Goal: Task Accomplishment & Management: Manage account settings

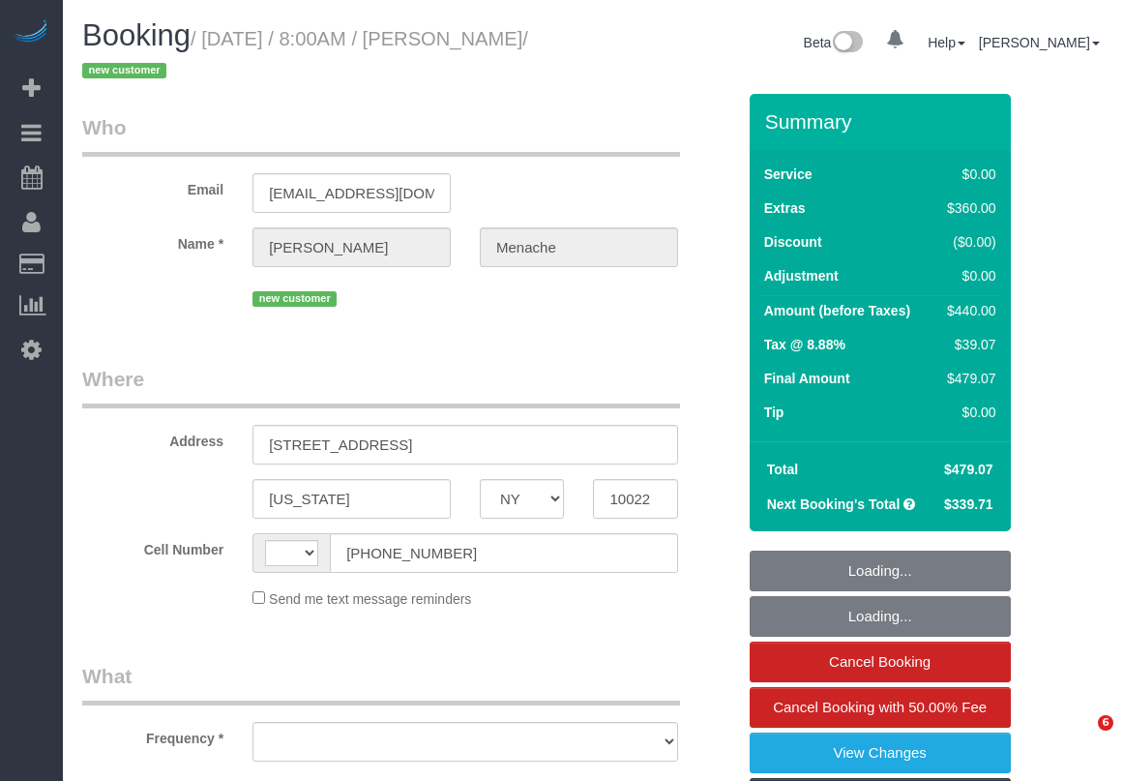
select select "NY"
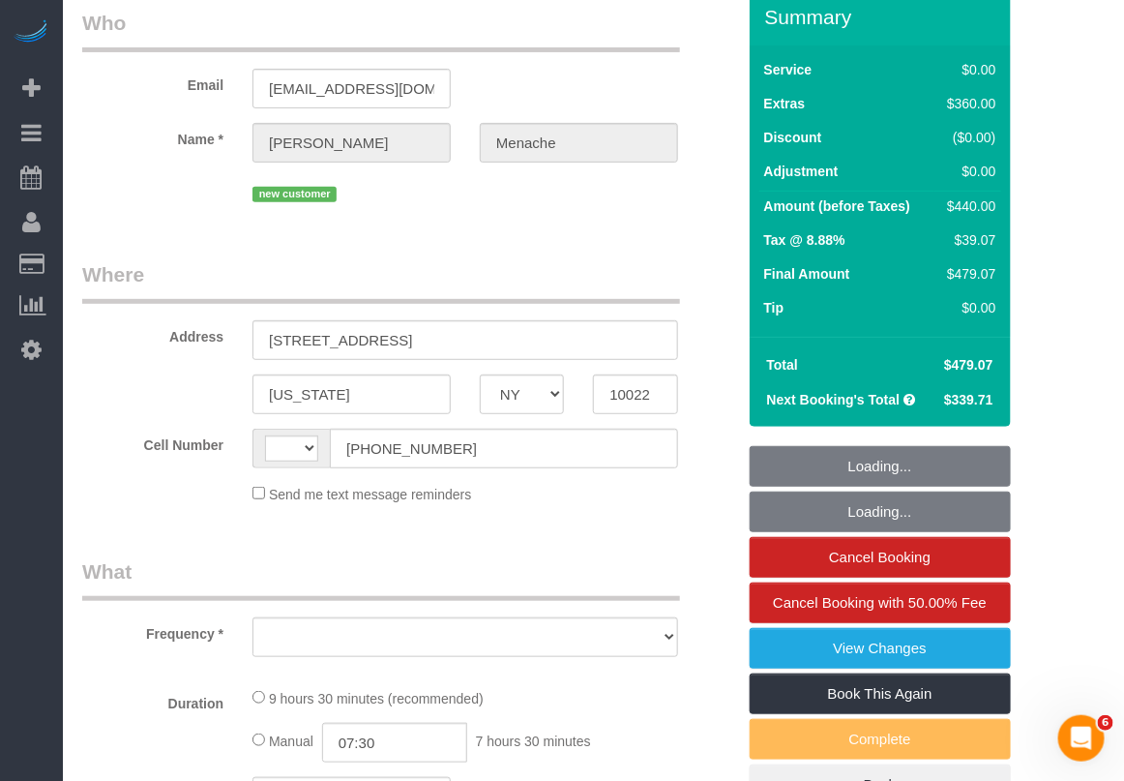
scroll to position [121, 0]
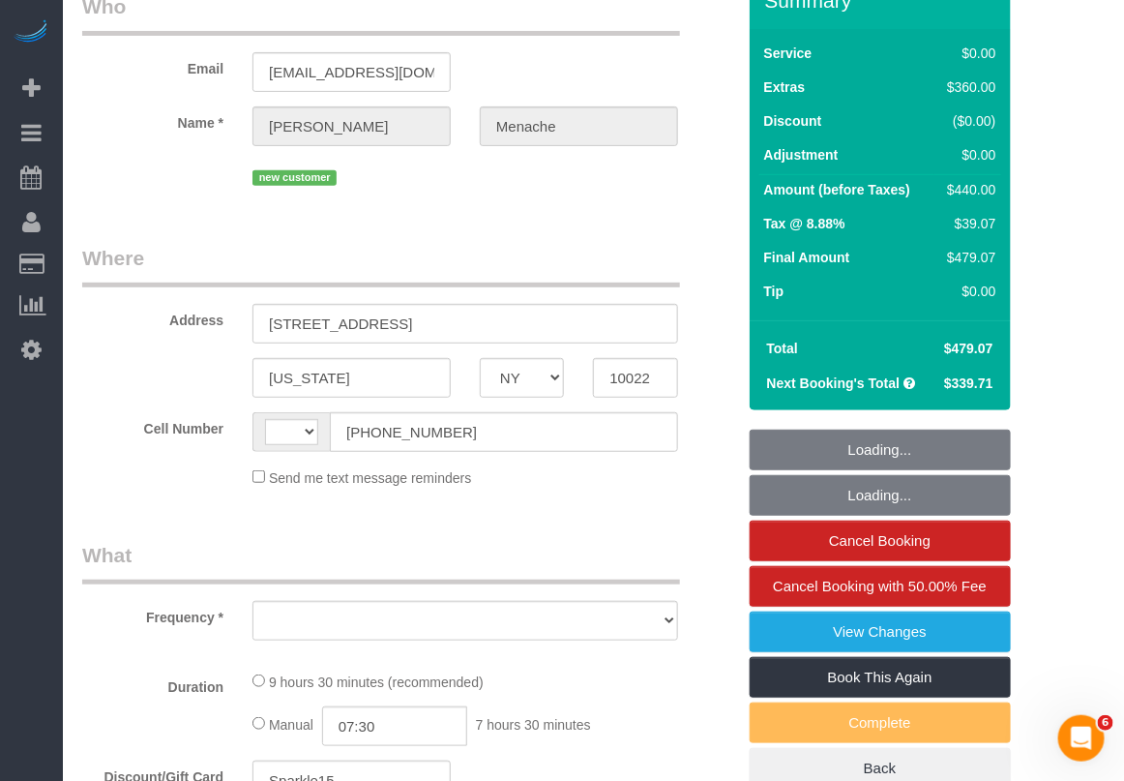
select select "object:419"
select select "number:56"
select select "number:70"
select select "number:15"
select select "number:5"
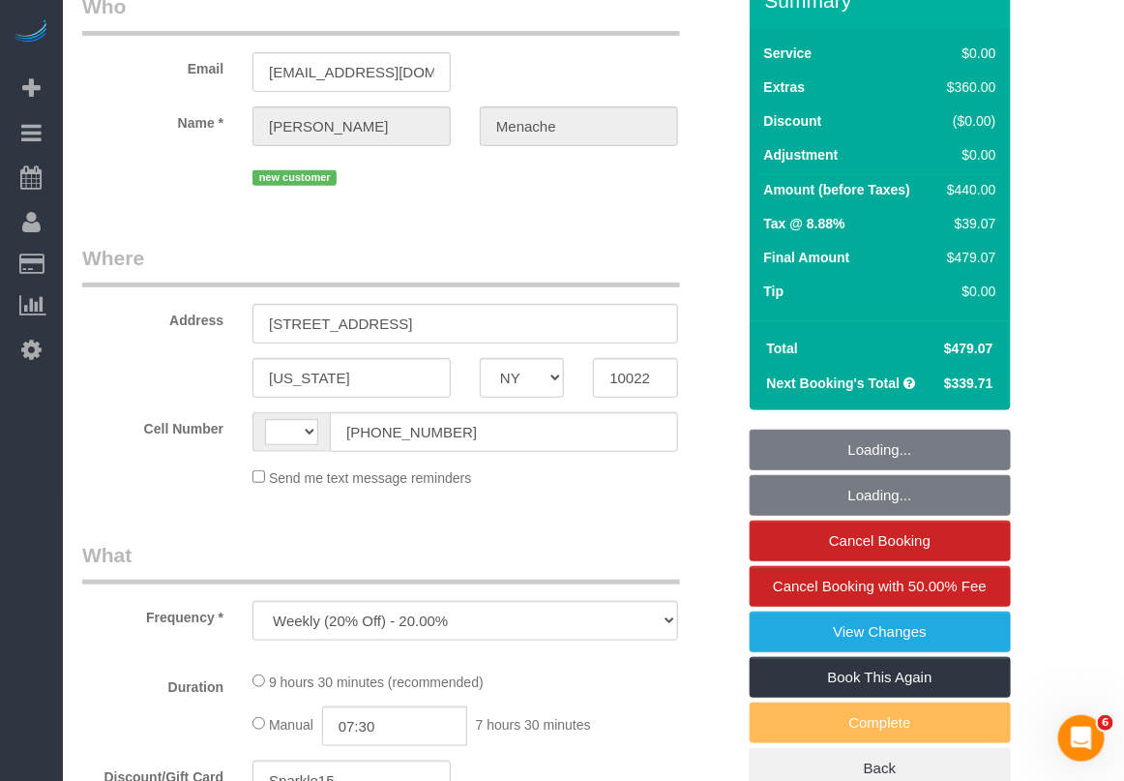
select select "string:[GEOGRAPHIC_DATA]"
select select "string:stripe-pm_1S14GQ4VGloSiKo7FtdT7e7N"
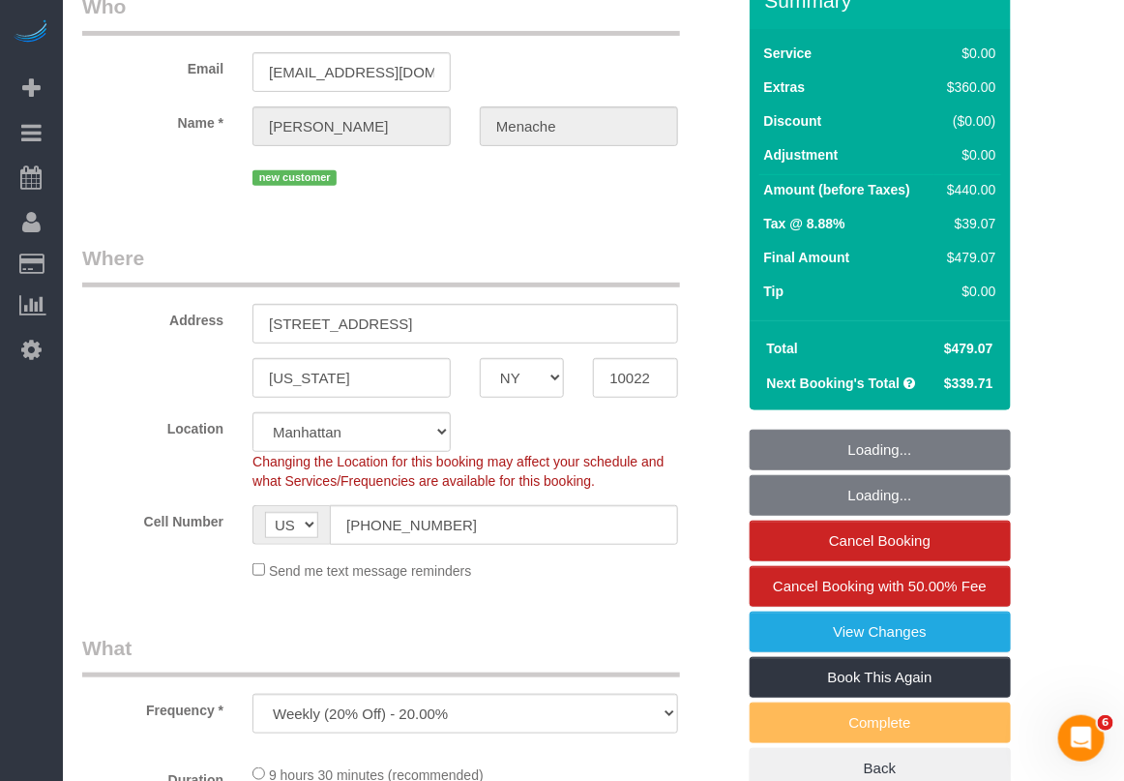
select select "object:825"
select select "2"
select select "spot1"
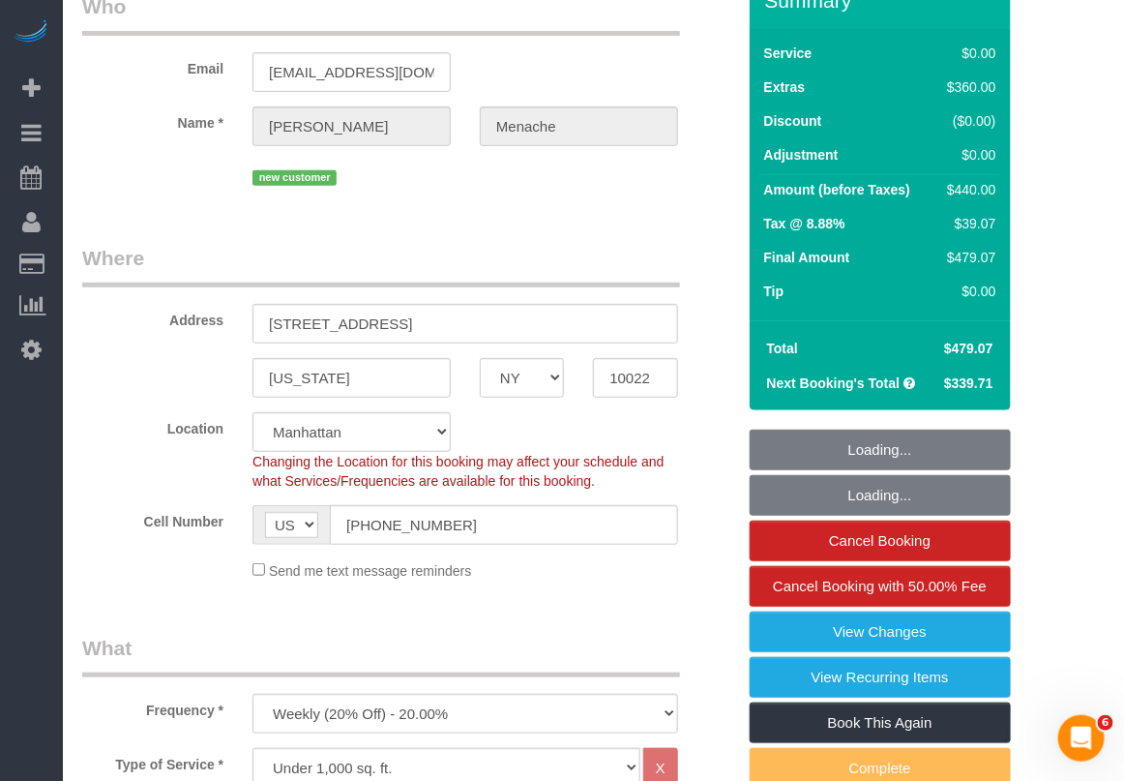
select select "2"
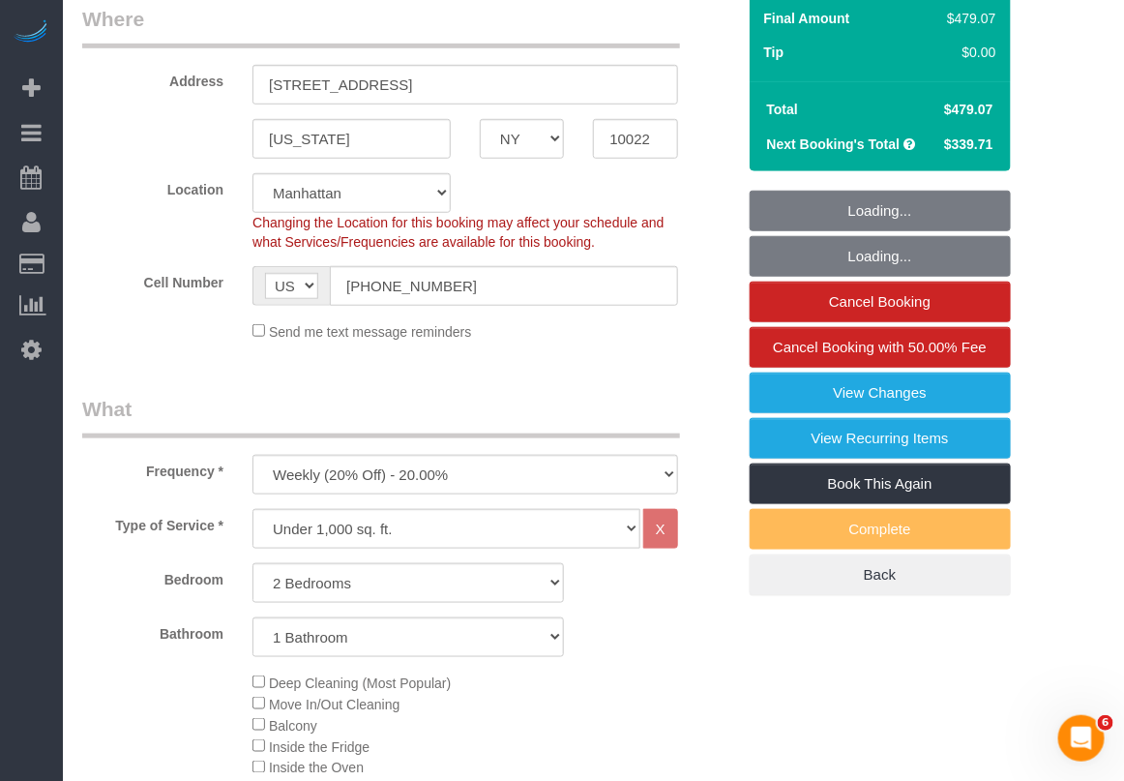
scroll to position [363, 0]
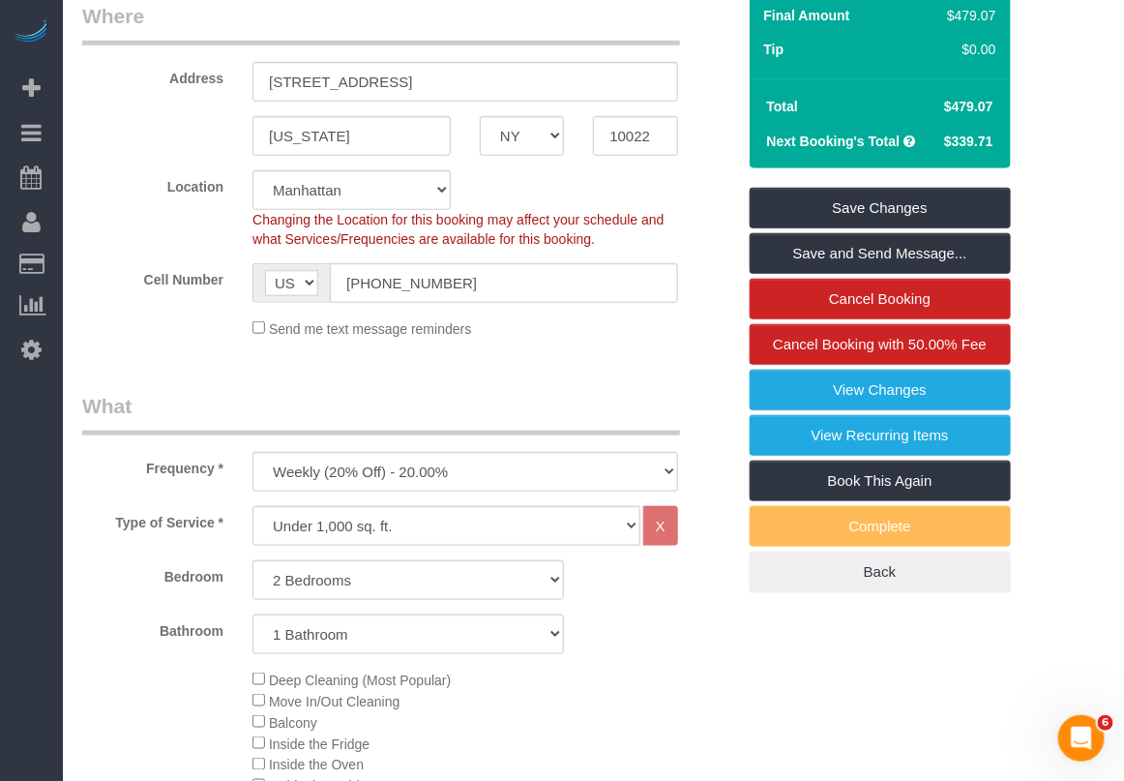
drag, startPoint x: 1084, startPoint y: 416, endPoint x: 1069, endPoint y: 418, distance: 14.6
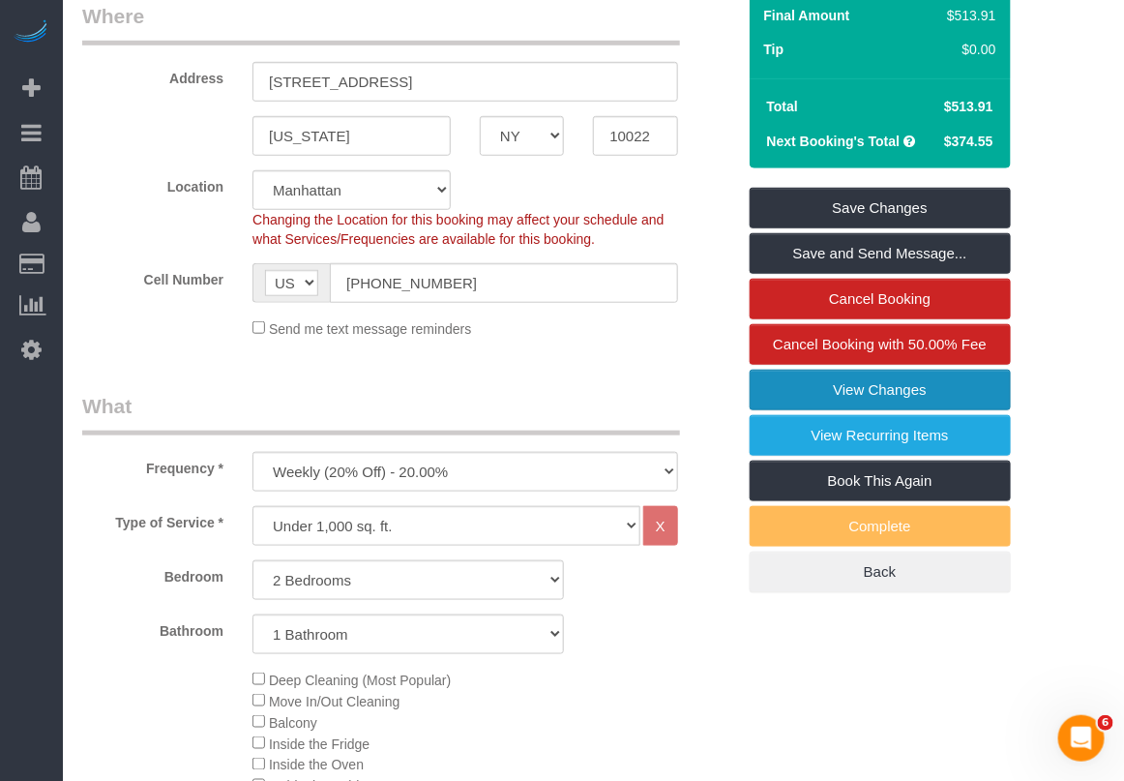
click at [842, 382] on link "View Changes" at bounding box center [880, 390] width 261 height 41
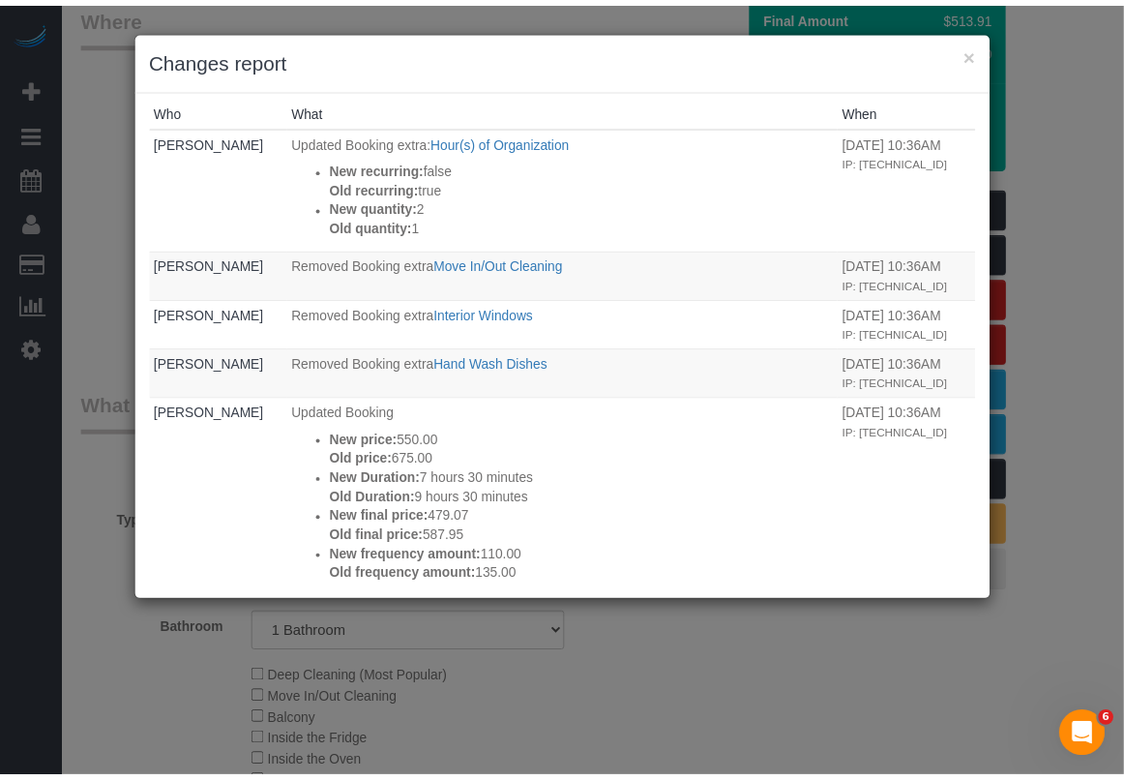
scroll to position [0, 0]
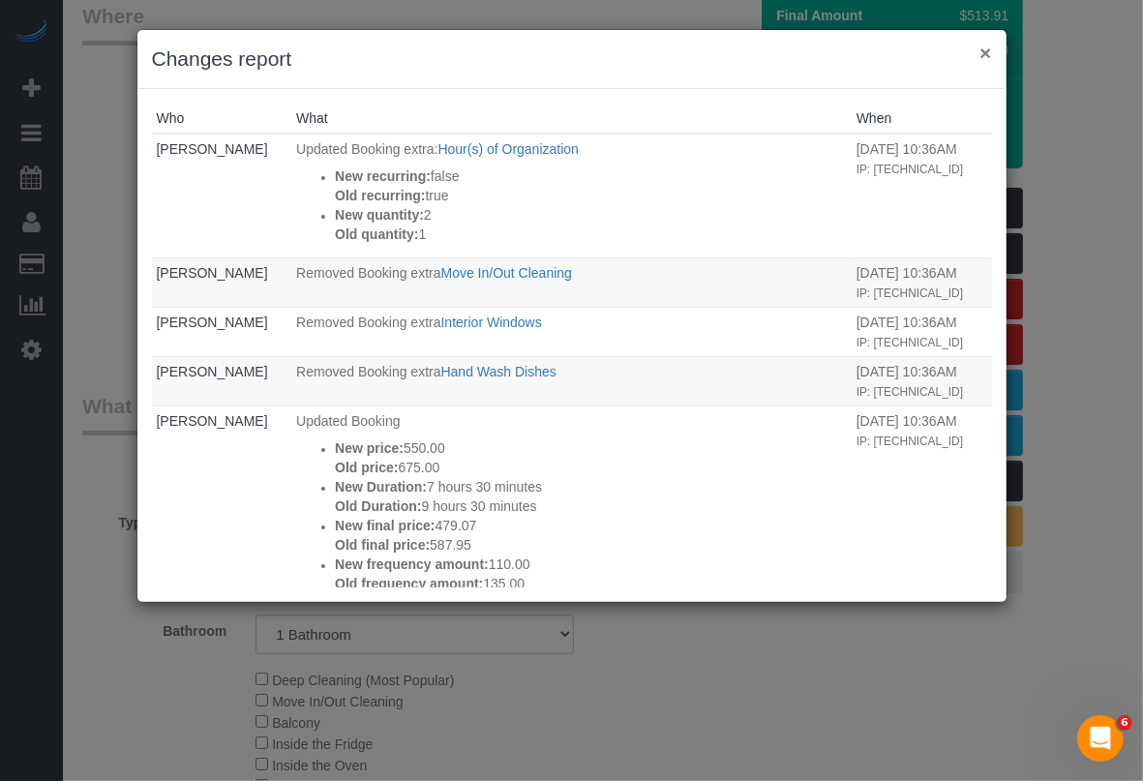
click at [985, 48] on button "×" at bounding box center [985, 53] width 12 height 20
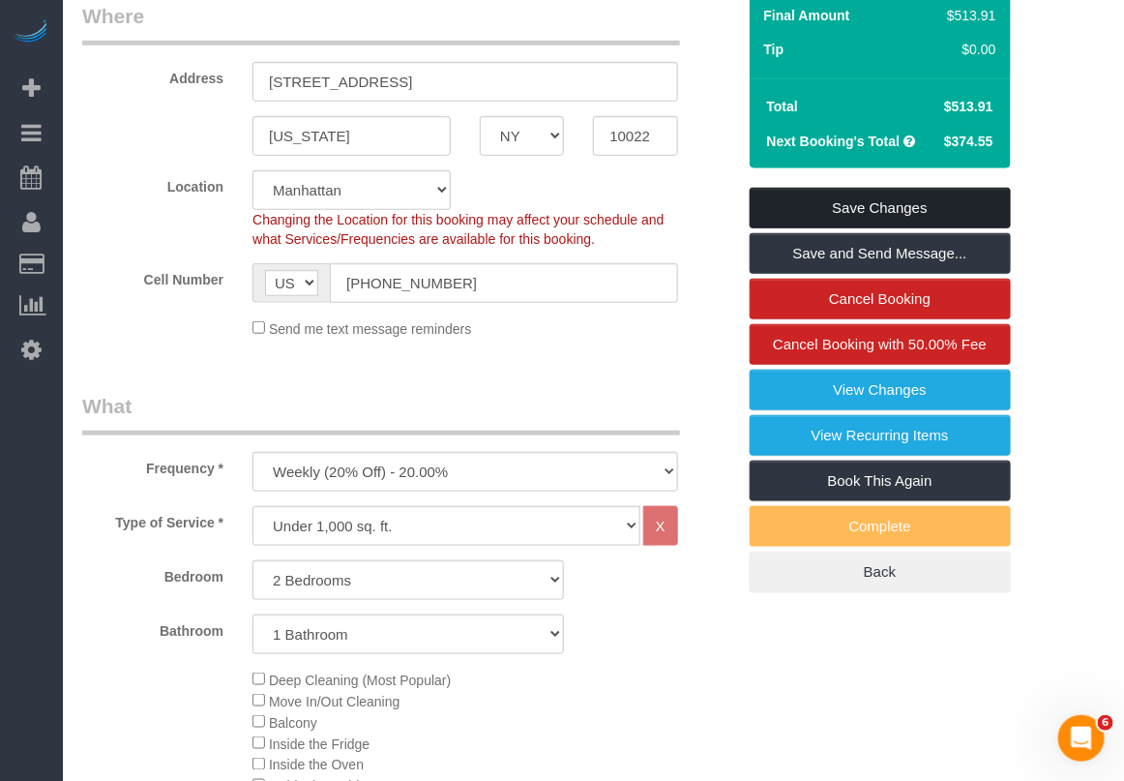
click at [868, 211] on link "Save Changes" at bounding box center [880, 208] width 261 height 41
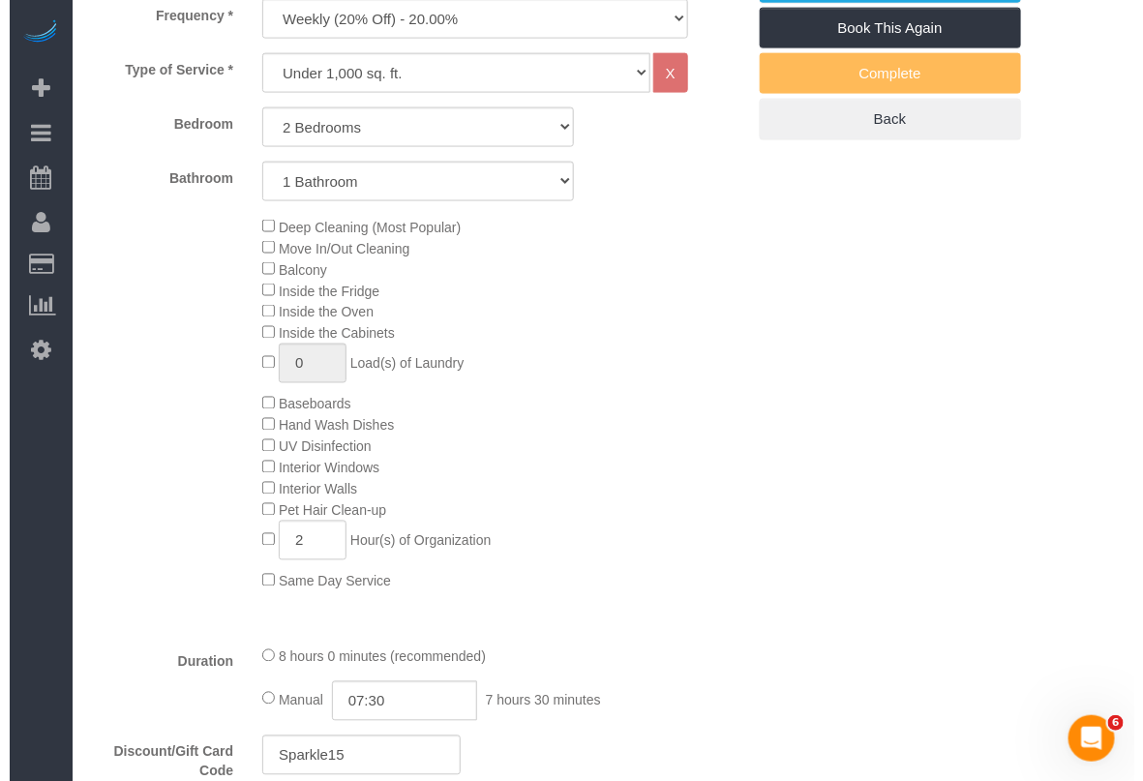
scroll to position [967, 0]
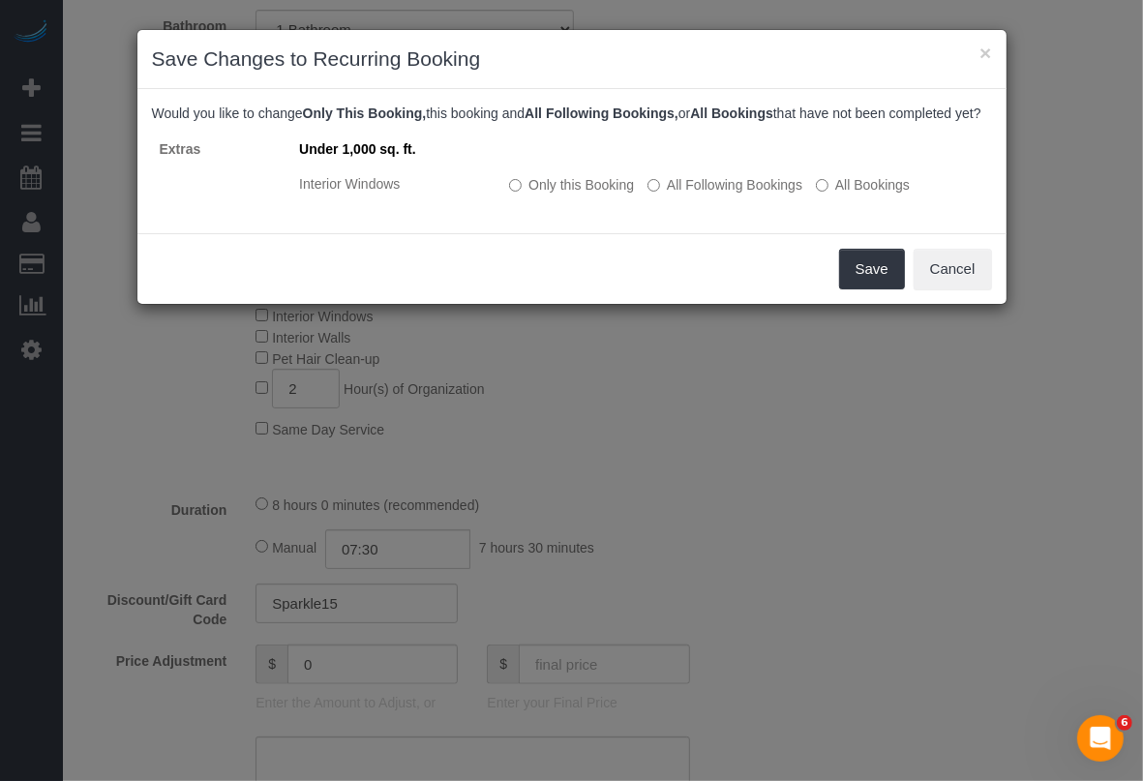
drag, startPoint x: 528, startPoint y: 201, endPoint x: 630, endPoint y: 247, distance: 111.3
click at [529, 194] on label "Only this Booking" at bounding box center [571, 184] width 125 height 19
click at [854, 285] on button "Save" at bounding box center [872, 269] width 66 height 41
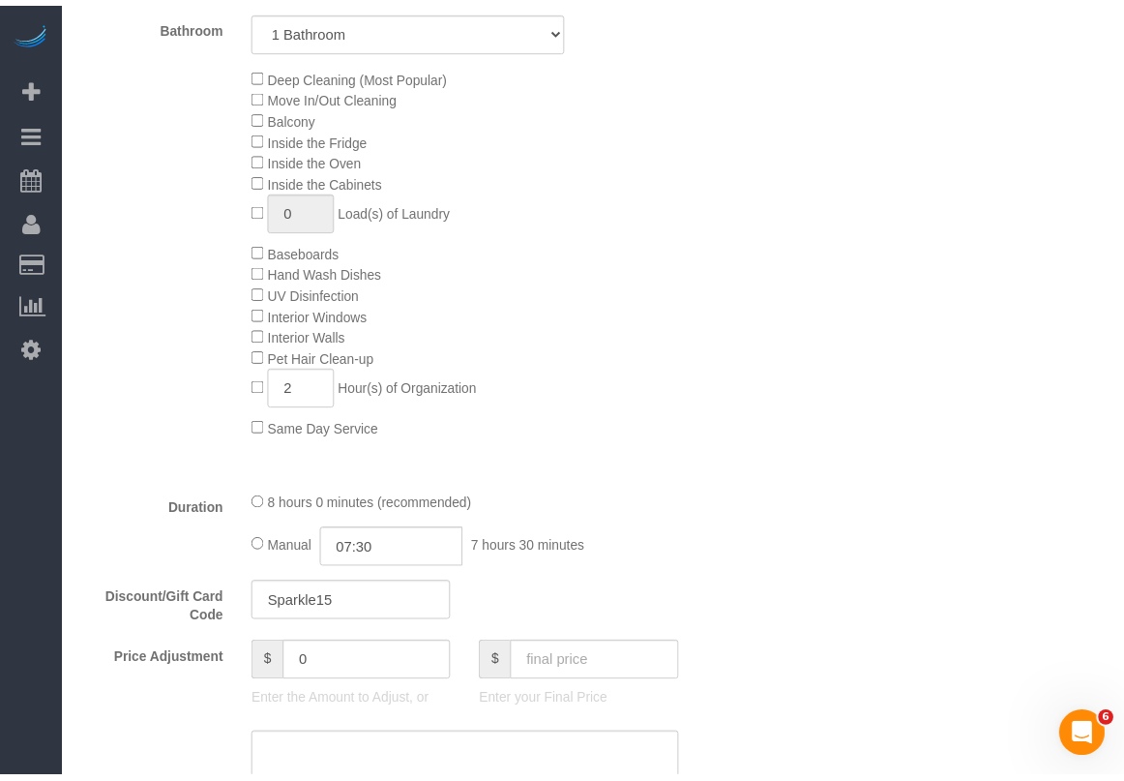
scroll to position [181, 0]
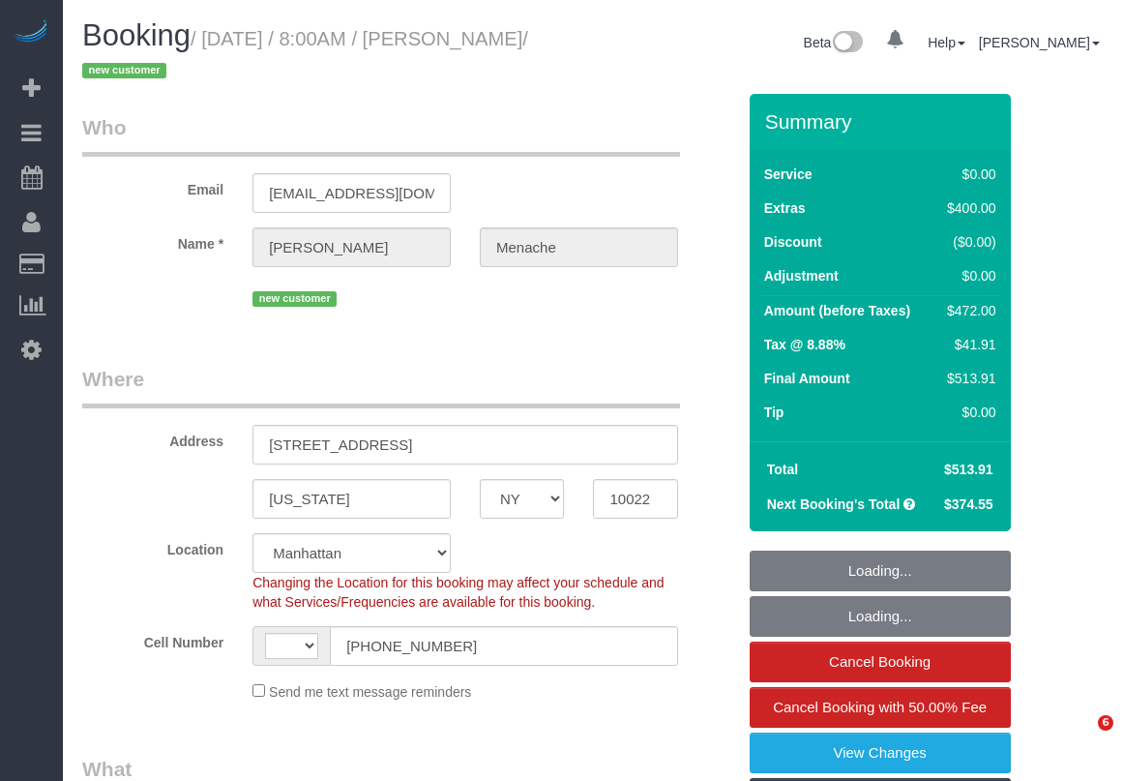
select select "NY"
select select "string:stripe-pm_1S14GQ4VGloSiKo7FtdT7e7N"
select select "number:56"
select select "number:70"
select select "number:15"
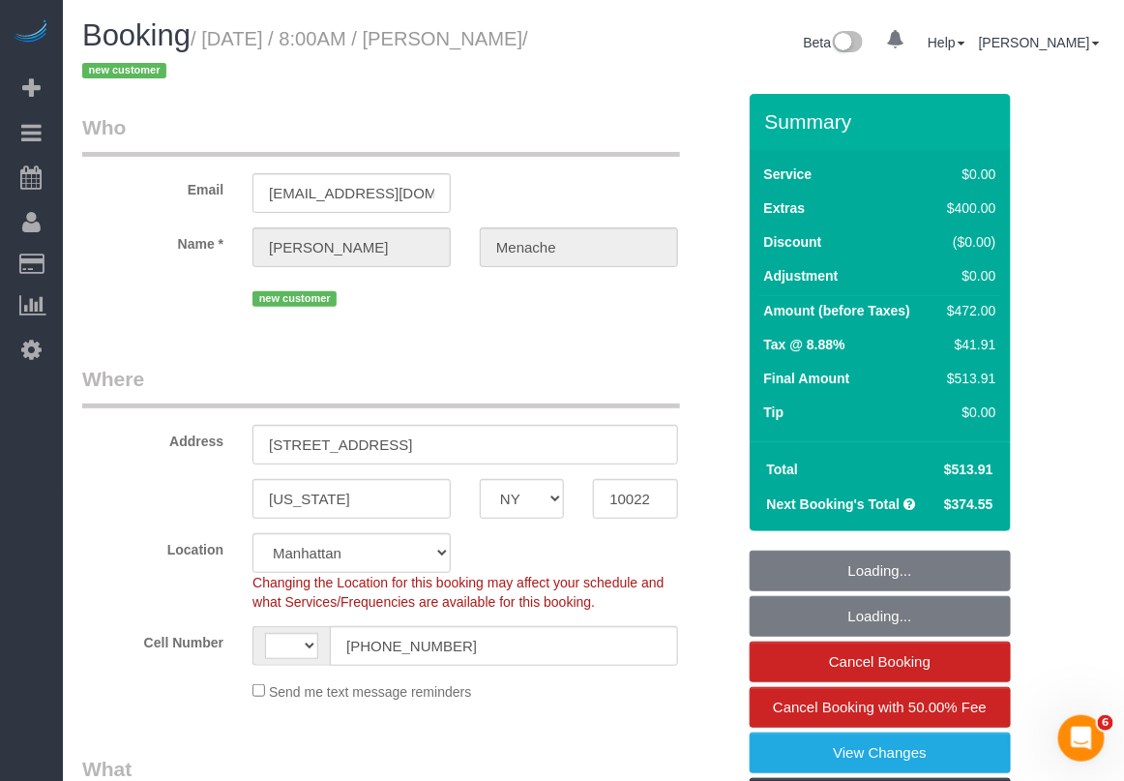
select select "number:5"
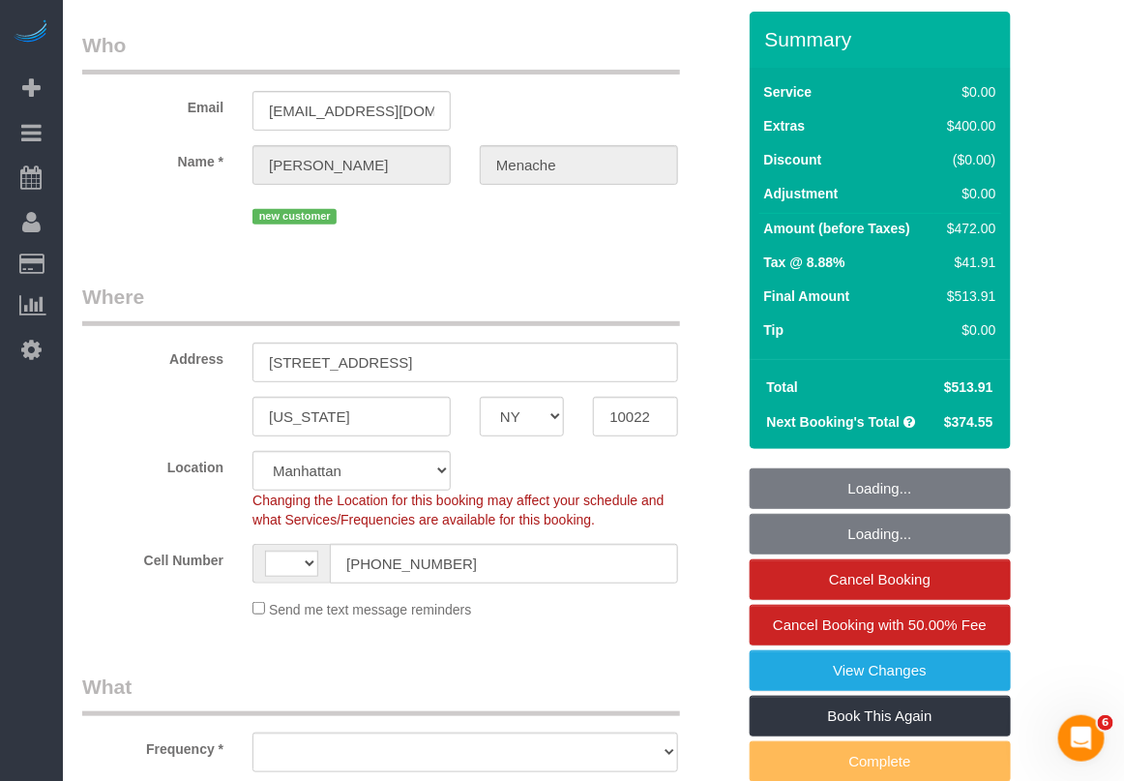
select select "string:[GEOGRAPHIC_DATA]"
select select "object:817"
select select "spot1"
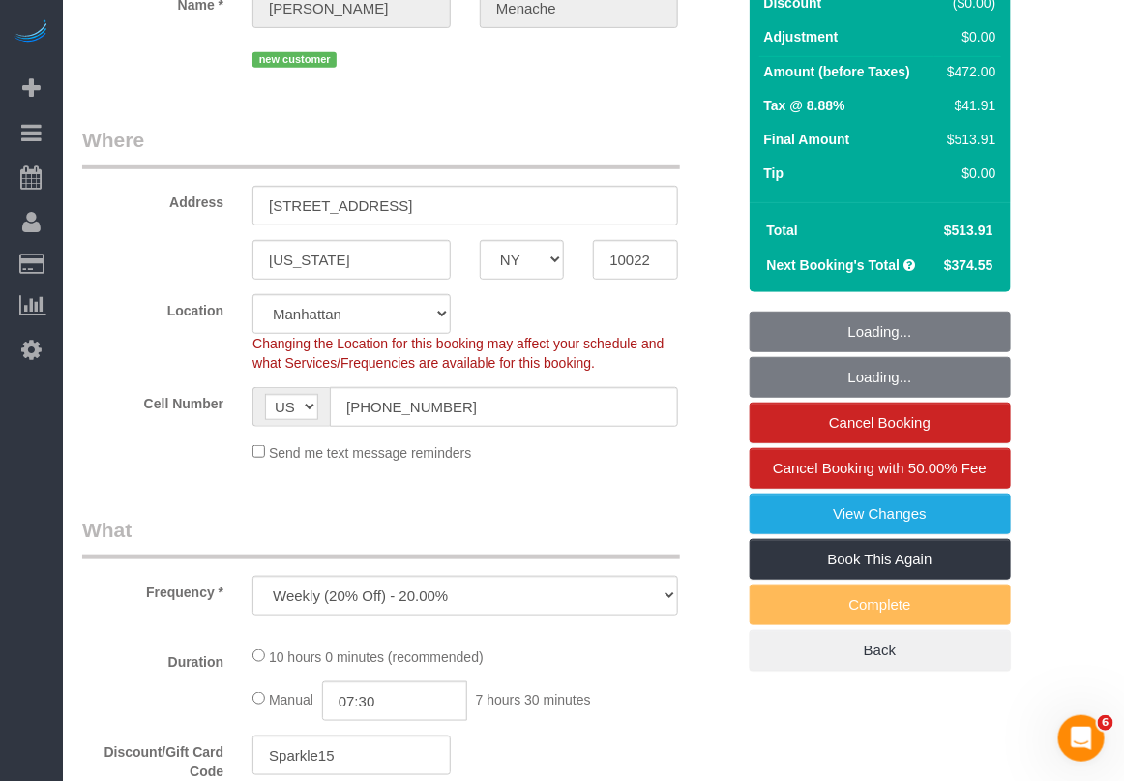
select select "2"
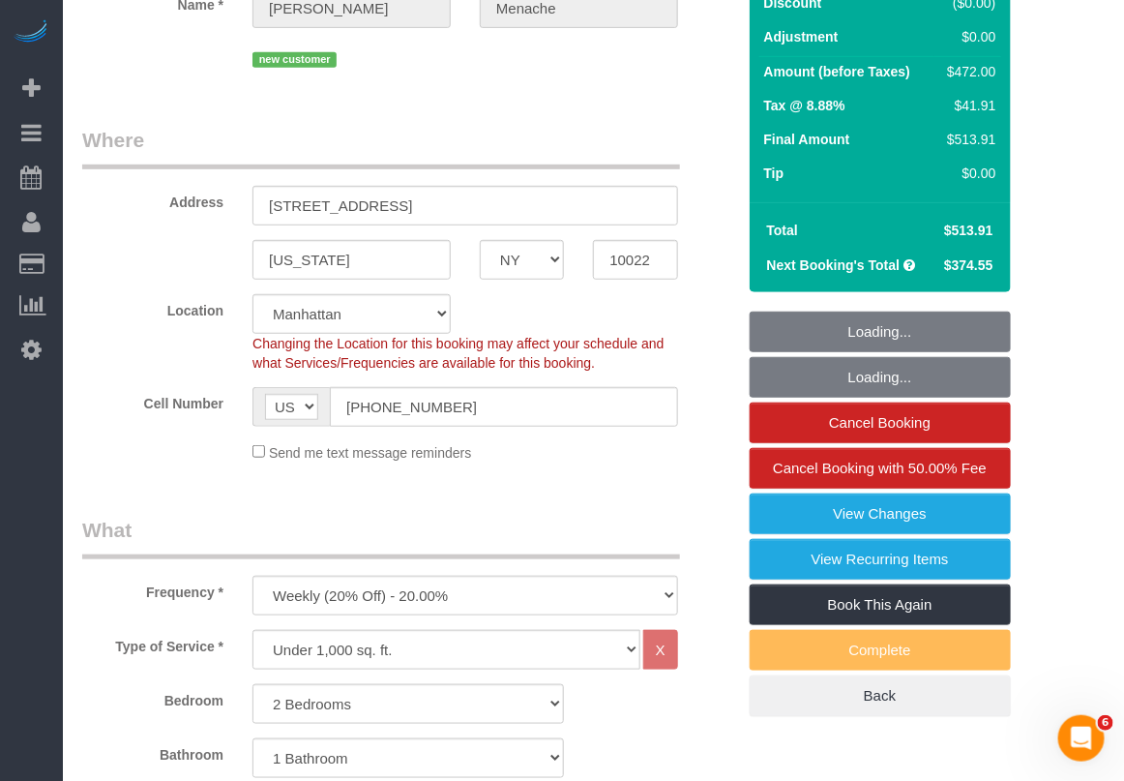
select select "object:1321"
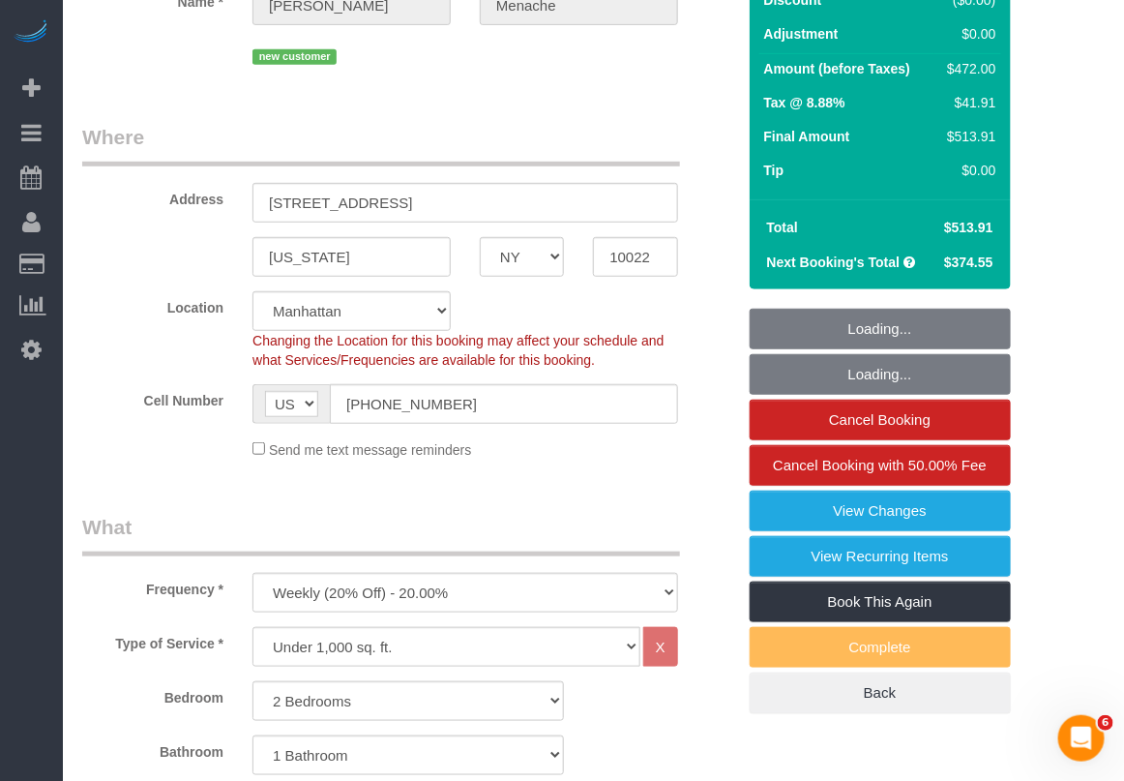
select select "2"
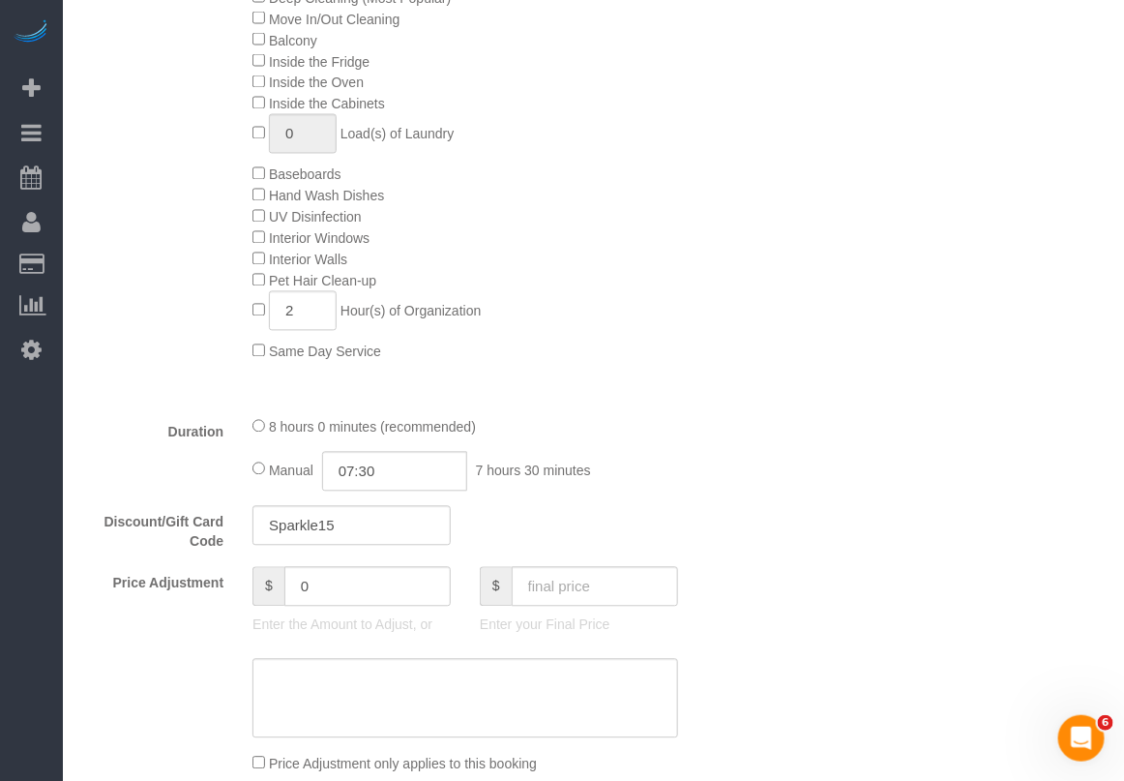
scroll to position [1088, 0]
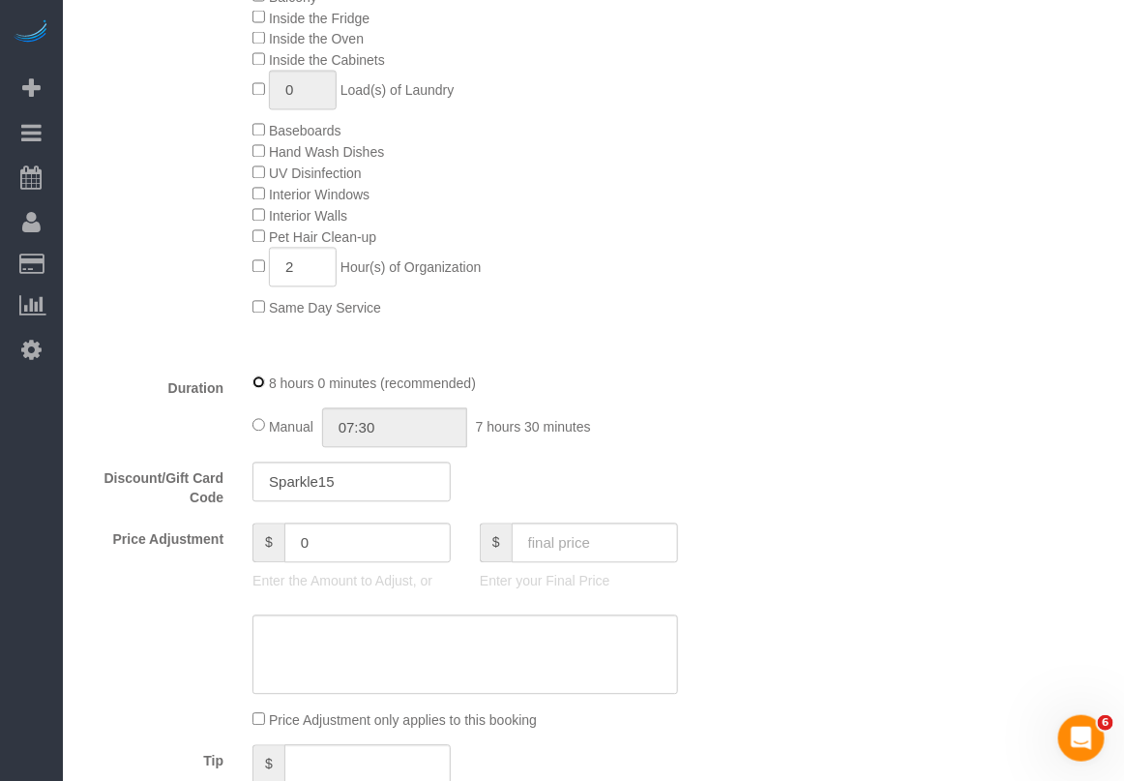
select select "spot59"
click at [267, 431] on div "Manual 07:30 7 hours 30 minutes" at bounding box center [466, 428] width 426 height 40
type input "08:00"
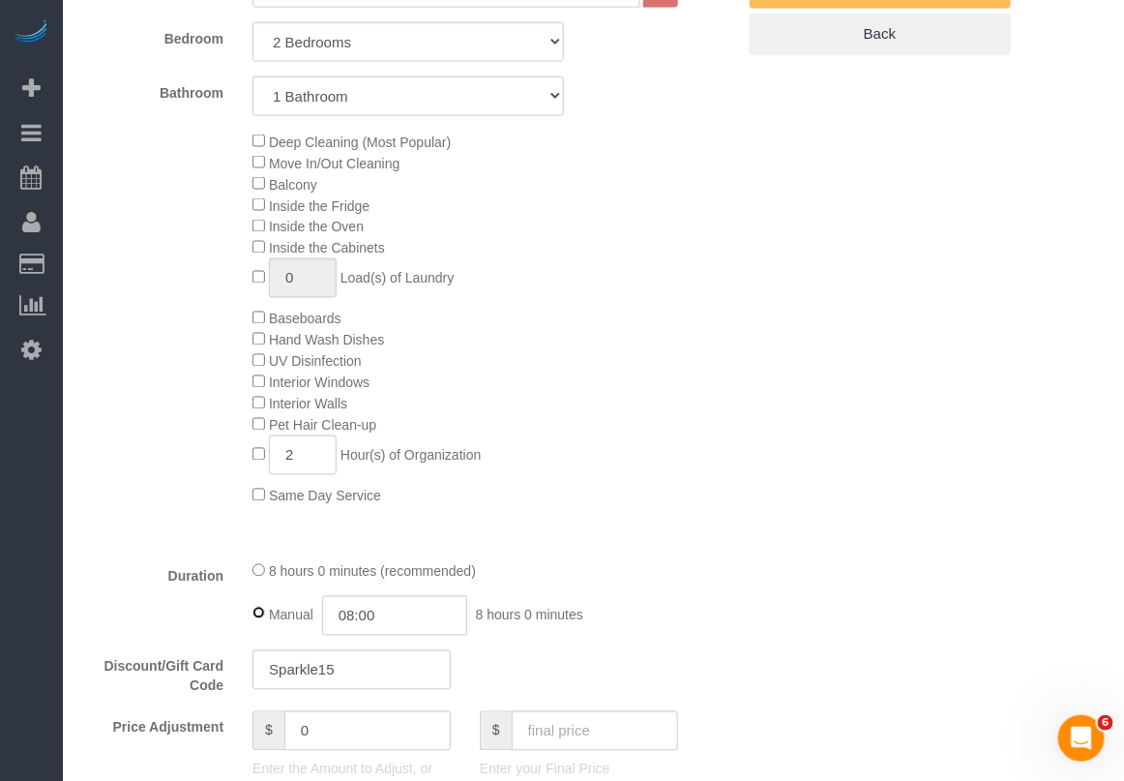
scroll to position [847, 0]
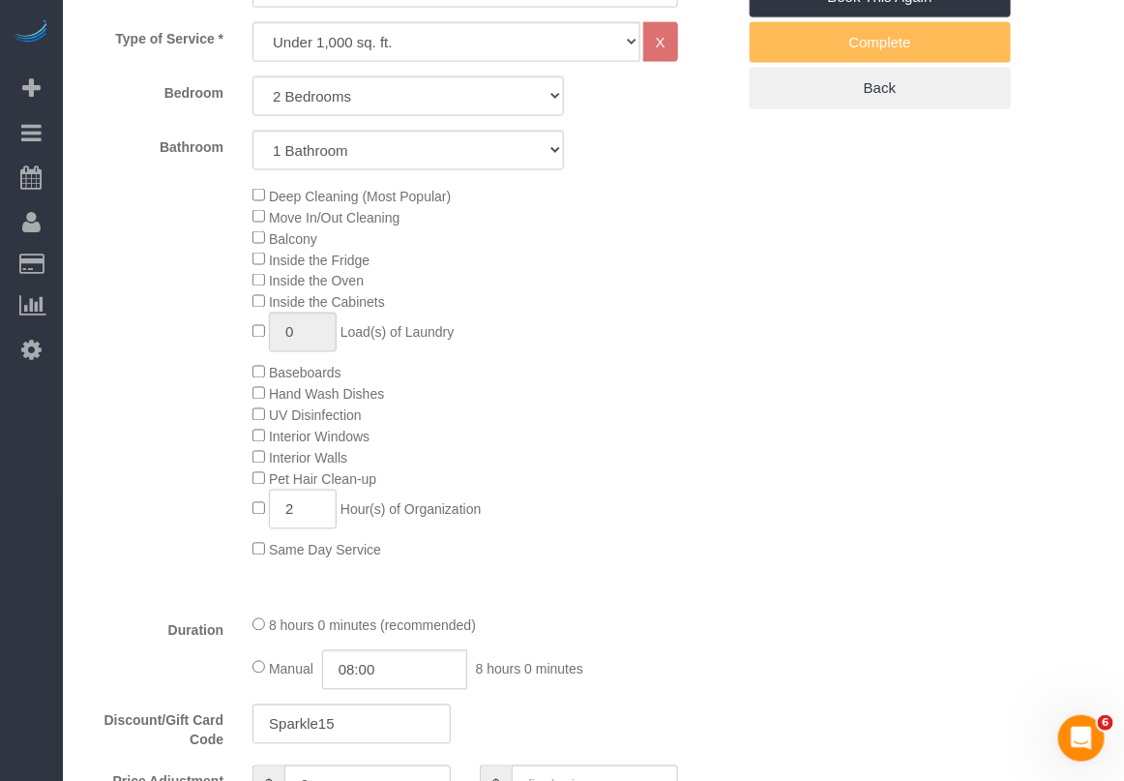
click at [569, 268] on div "Deep Cleaning (Most Popular) Move In/Out Cleaning Balcony Inside the Fridge Ins…" at bounding box center [493, 372] width 511 height 375
click at [684, 426] on div "Deep Cleaning (Most Popular) Move In/Out Cleaning Balcony Inside the Fridge Ins…" at bounding box center [493, 372] width 511 height 375
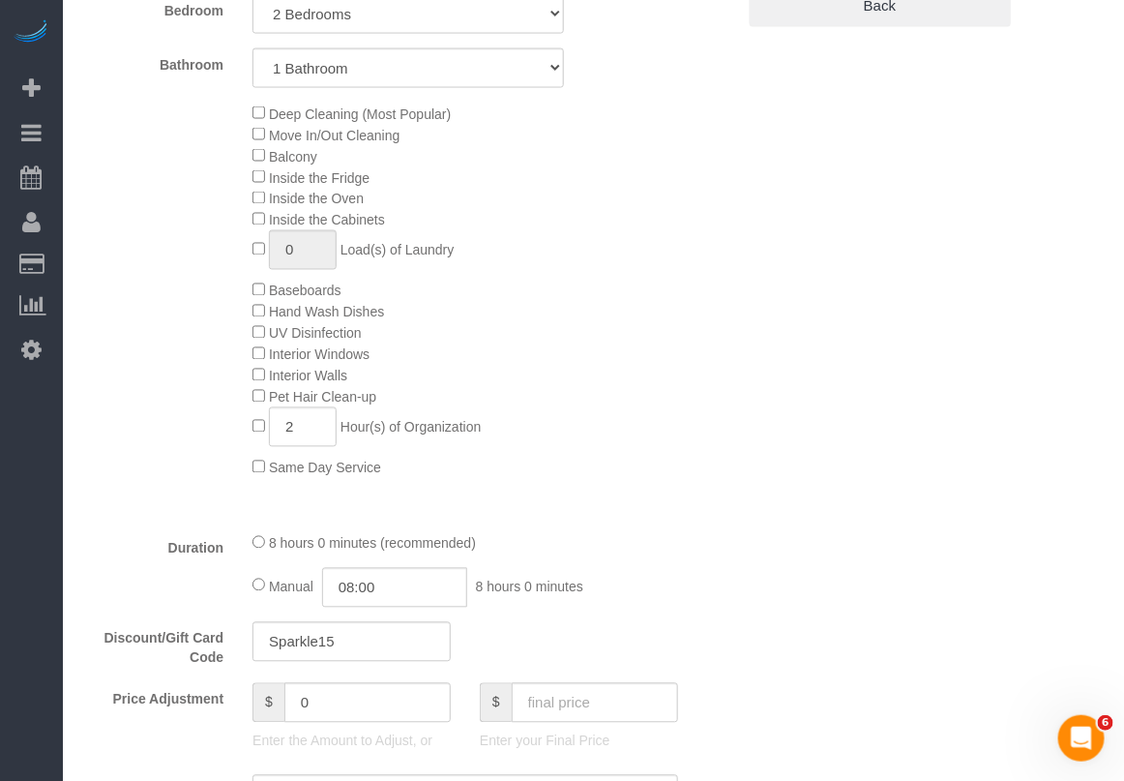
scroll to position [967, 0]
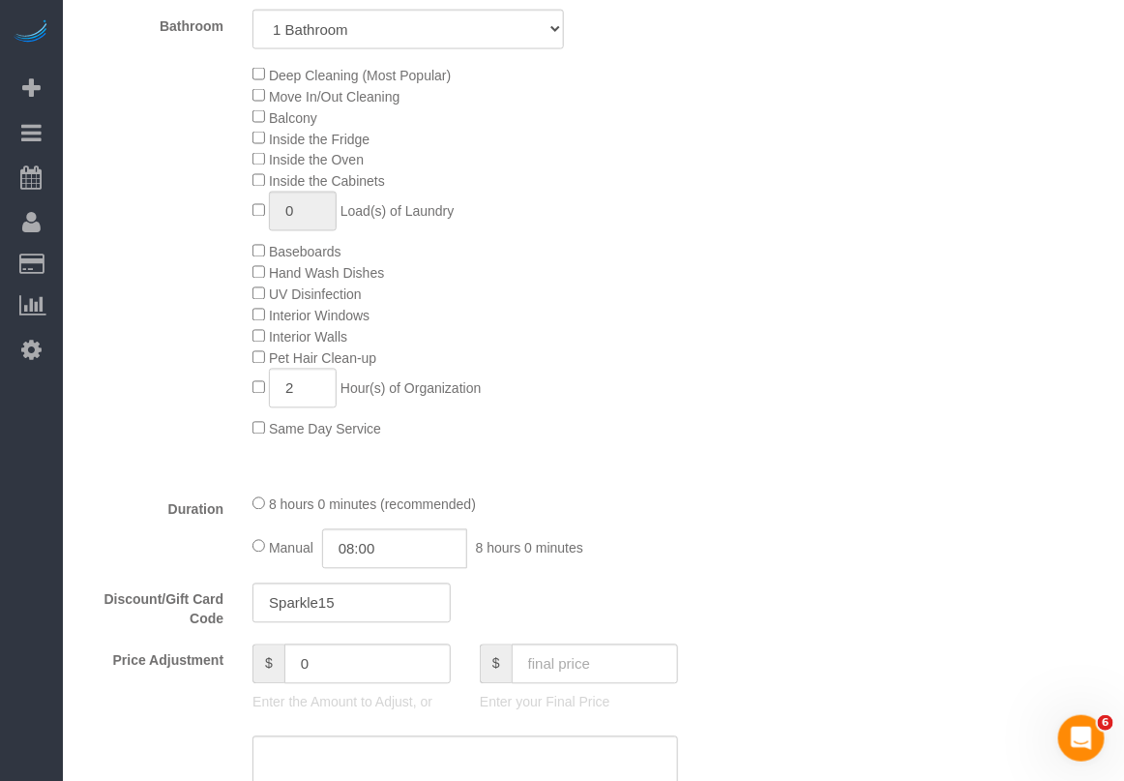
click at [271, 515] on div "8 hours 0 minutes (recommended) Manual 08:00 8 hours 0 minutes" at bounding box center [465, 530] width 455 height 75
click at [658, 426] on div "Deep Cleaning (Most Popular) Move In/Out Cleaning Balcony Inside the Fridge Ins…" at bounding box center [493, 251] width 511 height 375
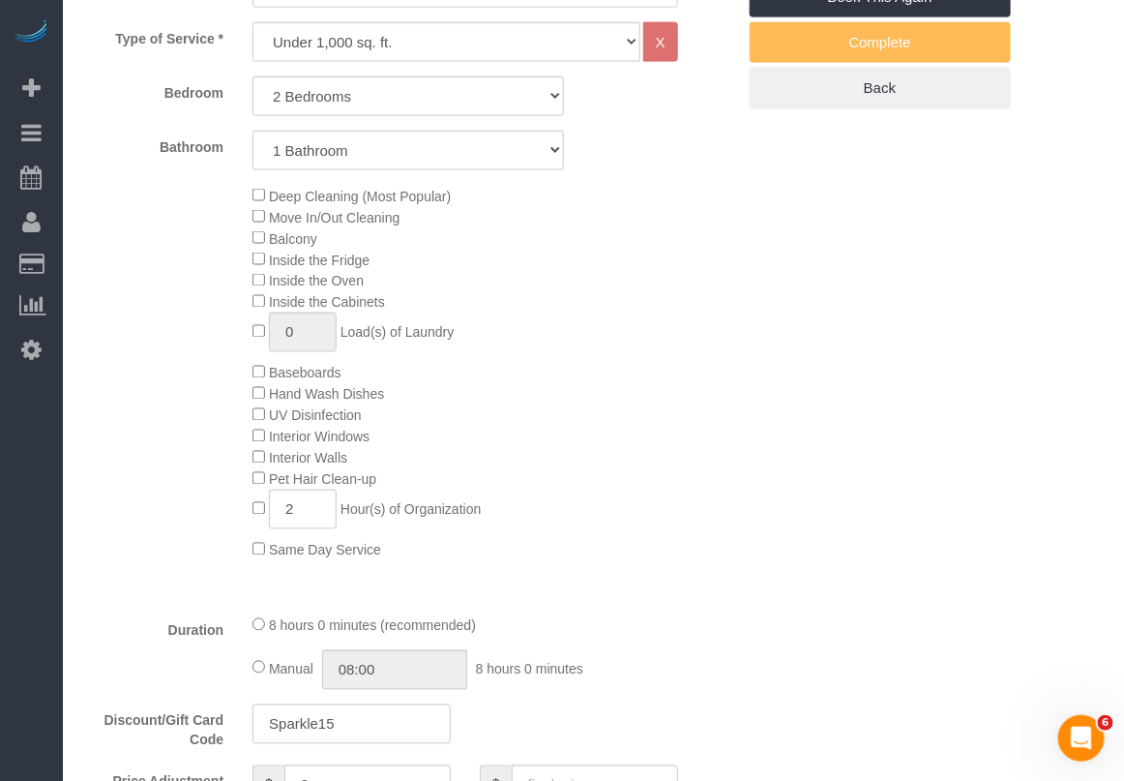
click at [542, 443] on div "Deep Cleaning (Most Popular) Move In/Out Cleaning Balcony Inside the Fridge Ins…" at bounding box center [493, 372] width 511 height 375
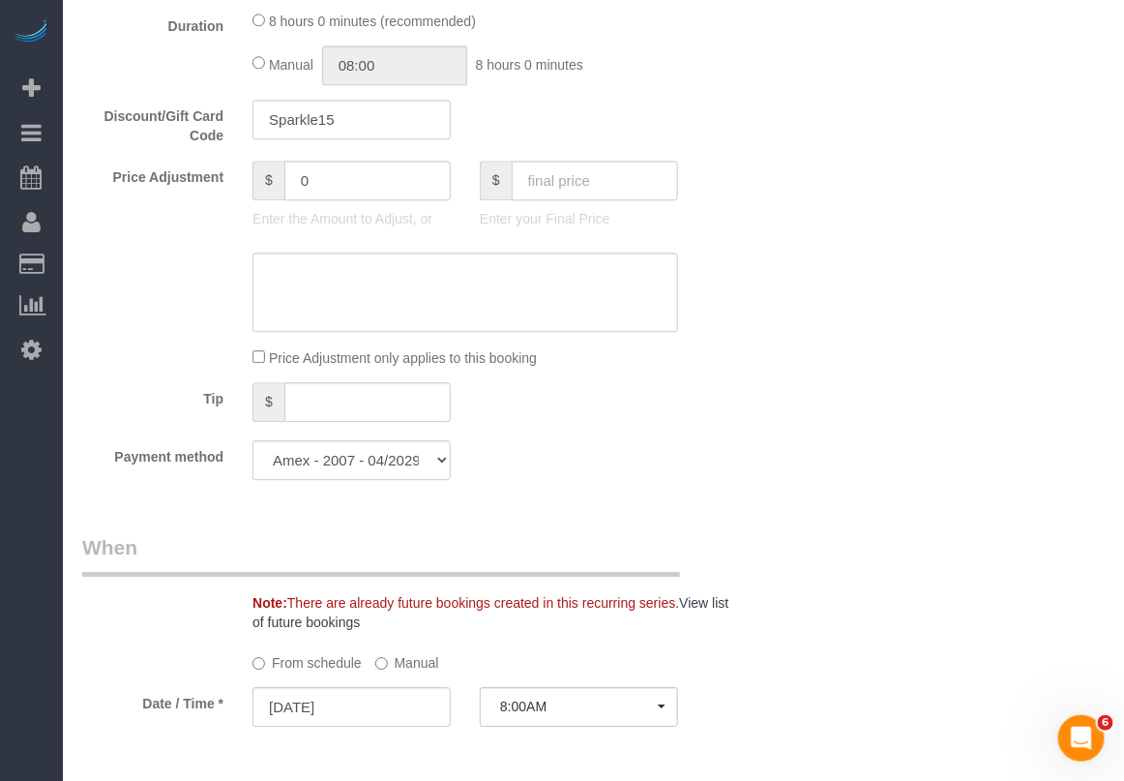
scroll to position [1693, 0]
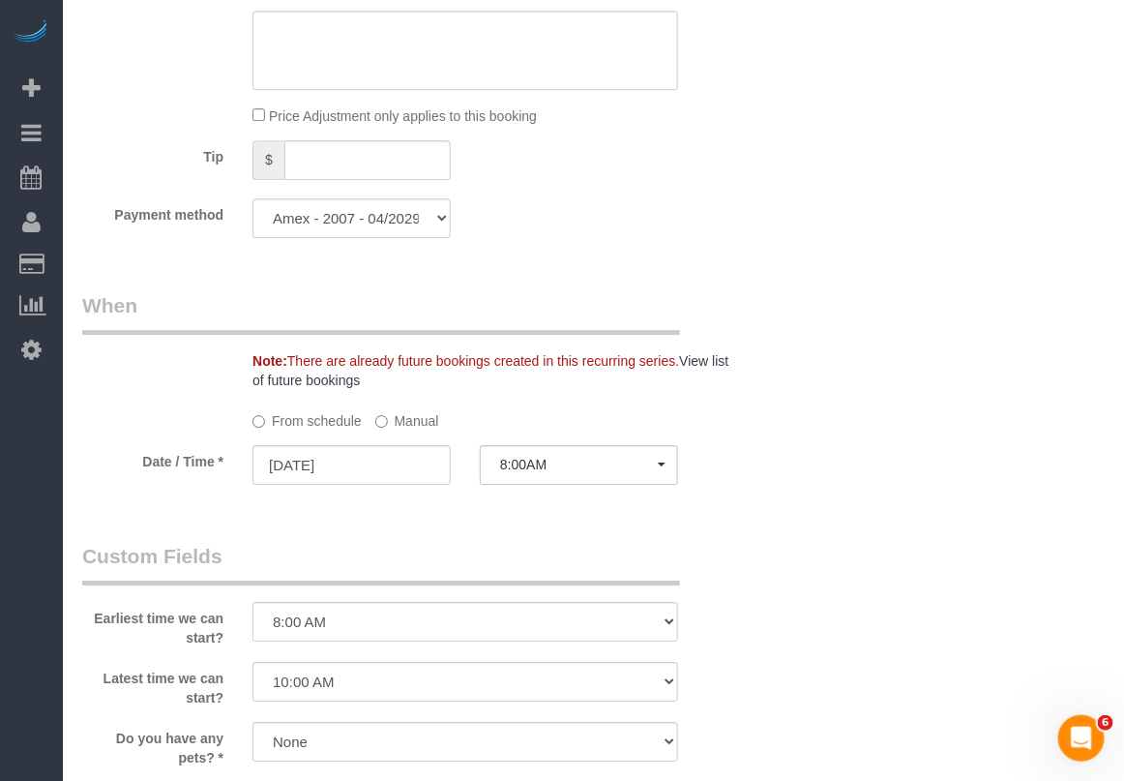
click at [833, 406] on div "Who Email dmenache@gmail.com Name * Daniele Menache new customer Where Address …" at bounding box center [593, 67] width 1023 height 3332
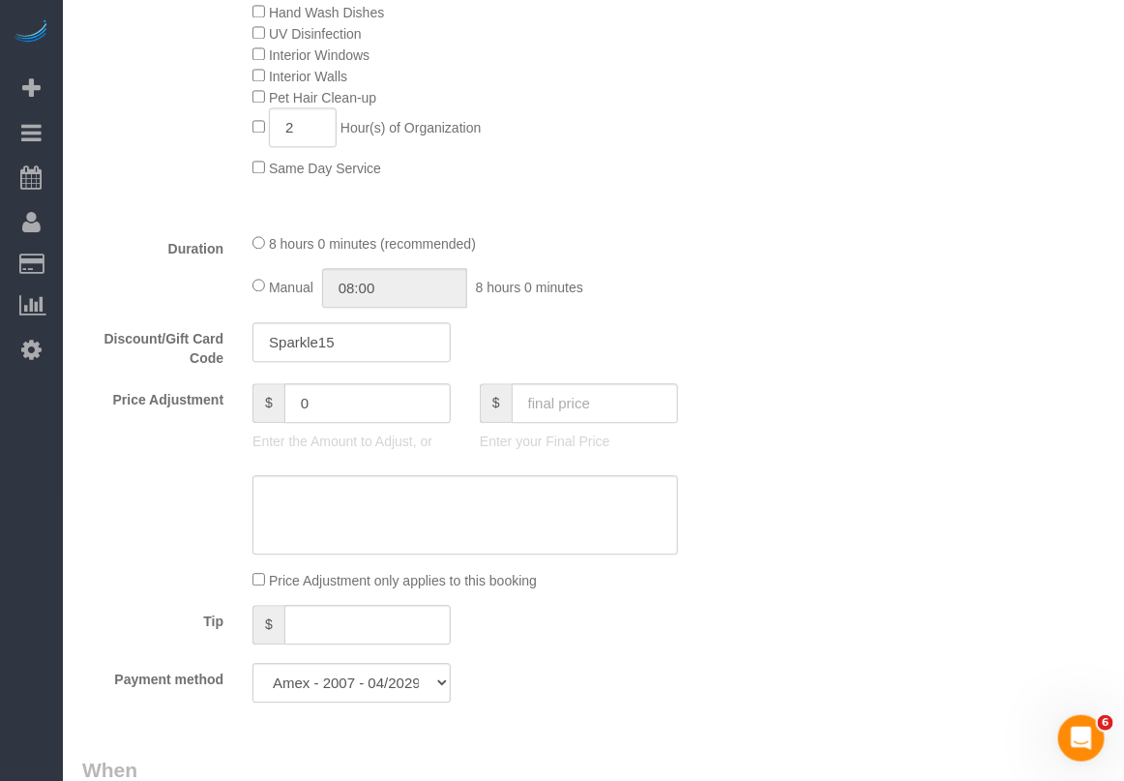
scroll to position [1088, 0]
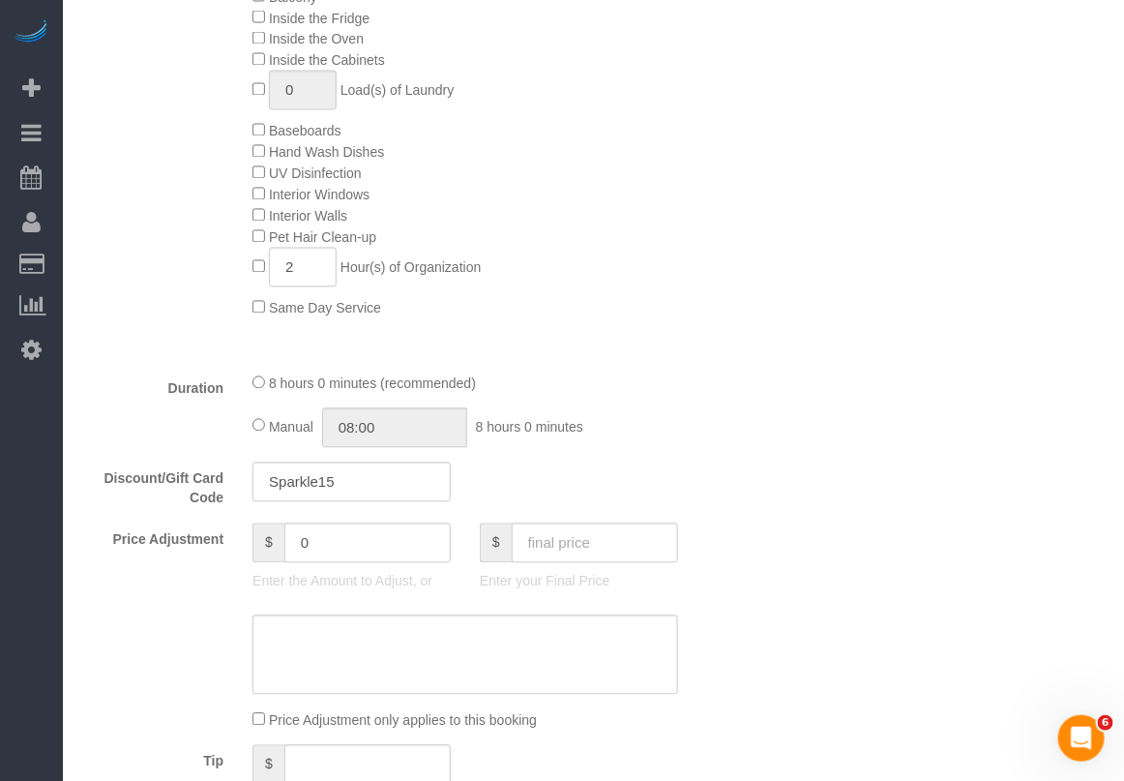
click at [716, 306] on div "Deep Cleaning (Most Popular) Move In/Out Cleaning Balcony Inside the Fridge Ins…" at bounding box center [493, 130] width 511 height 375
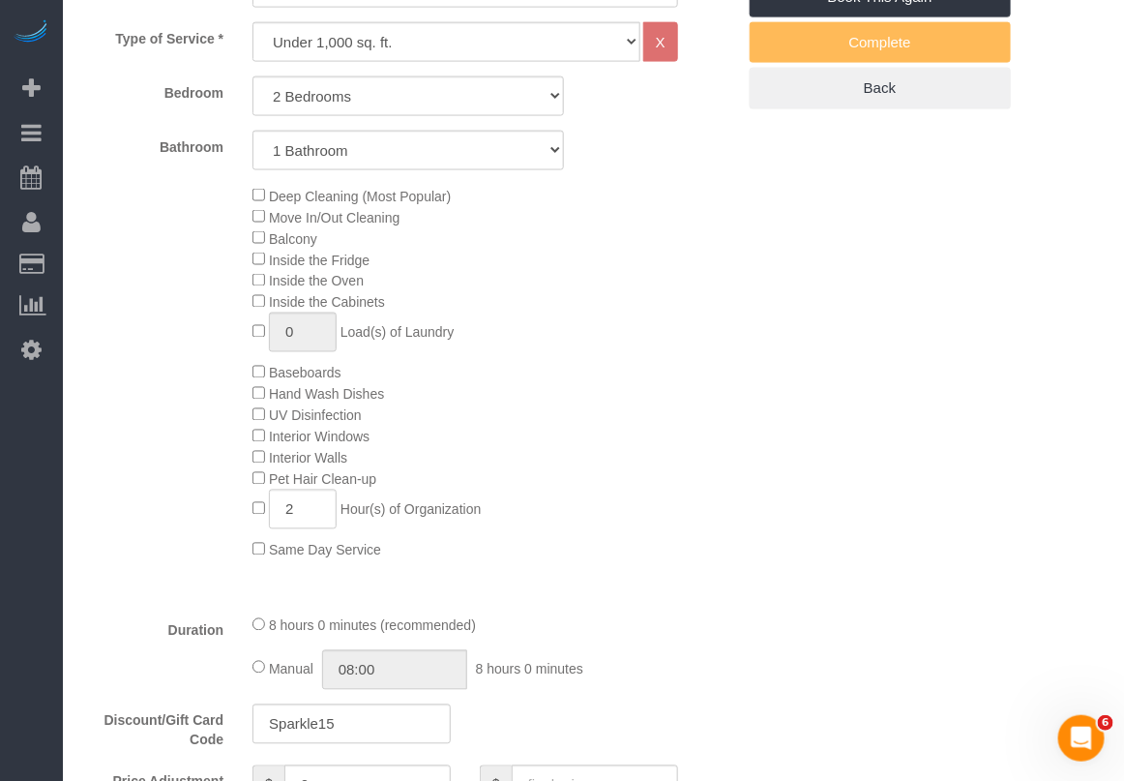
scroll to position [967, 0]
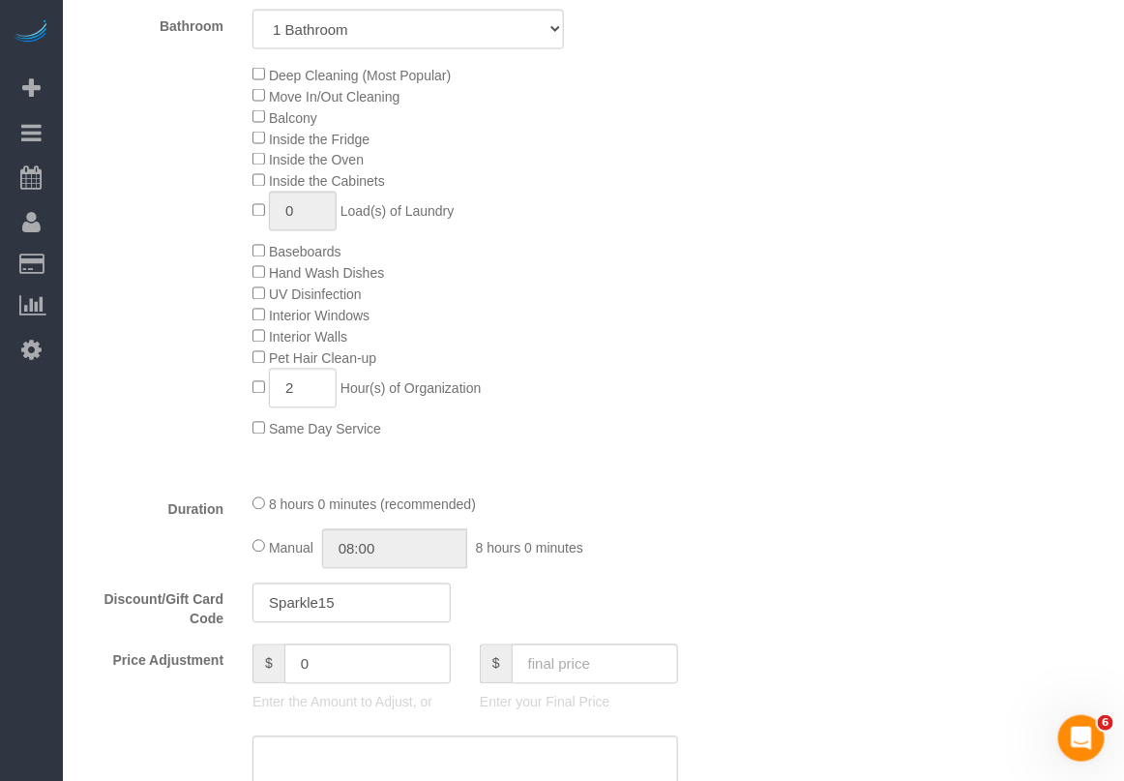
click at [661, 365] on div "Deep Cleaning (Most Popular) Move In/Out Cleaning Balcony Inside the Fridge Ins…" at bounding box center [493, 251] width 511 height 375
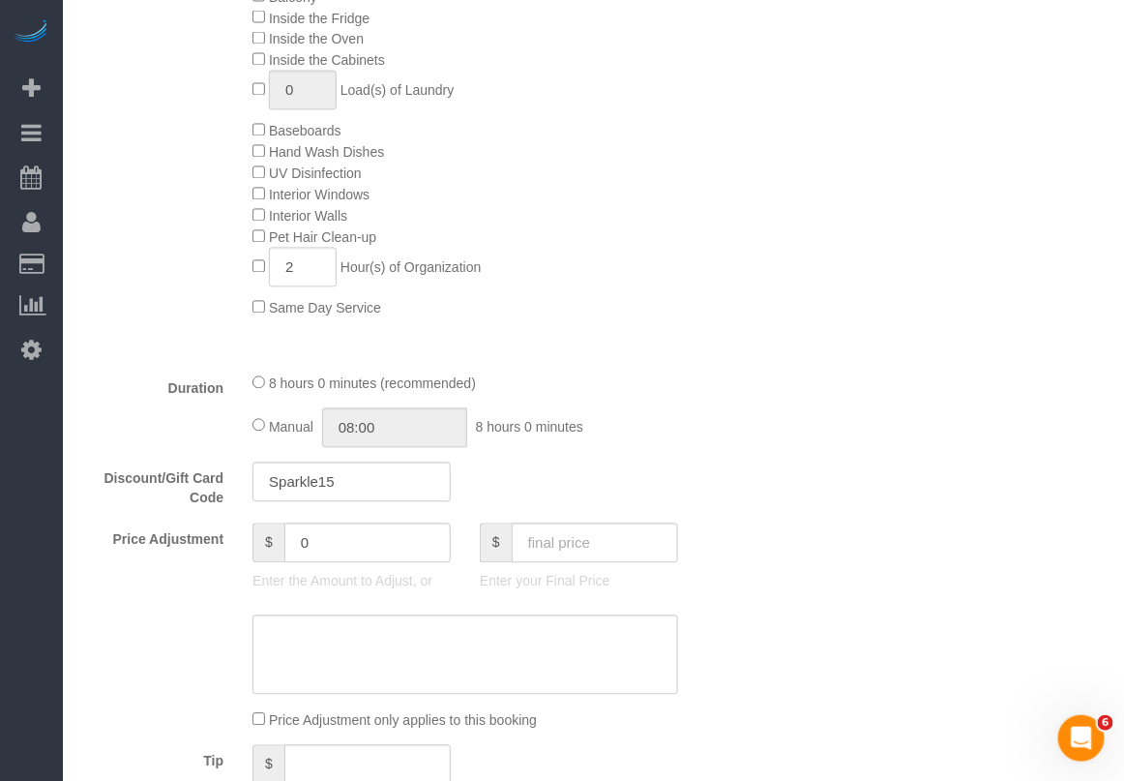
click at [1085, 342] on div "Who Email dmenache@gmail.com Name * Daniele Menache new customer Where Address …" at bounding box center [593, 671] width 1023 height 3332
click at [903, 385] on div "Who Email dmenache@gmail.com Name * Daniele Menache new customer Where Address …" at bounding box center [593, 671] width 1023 height 3332
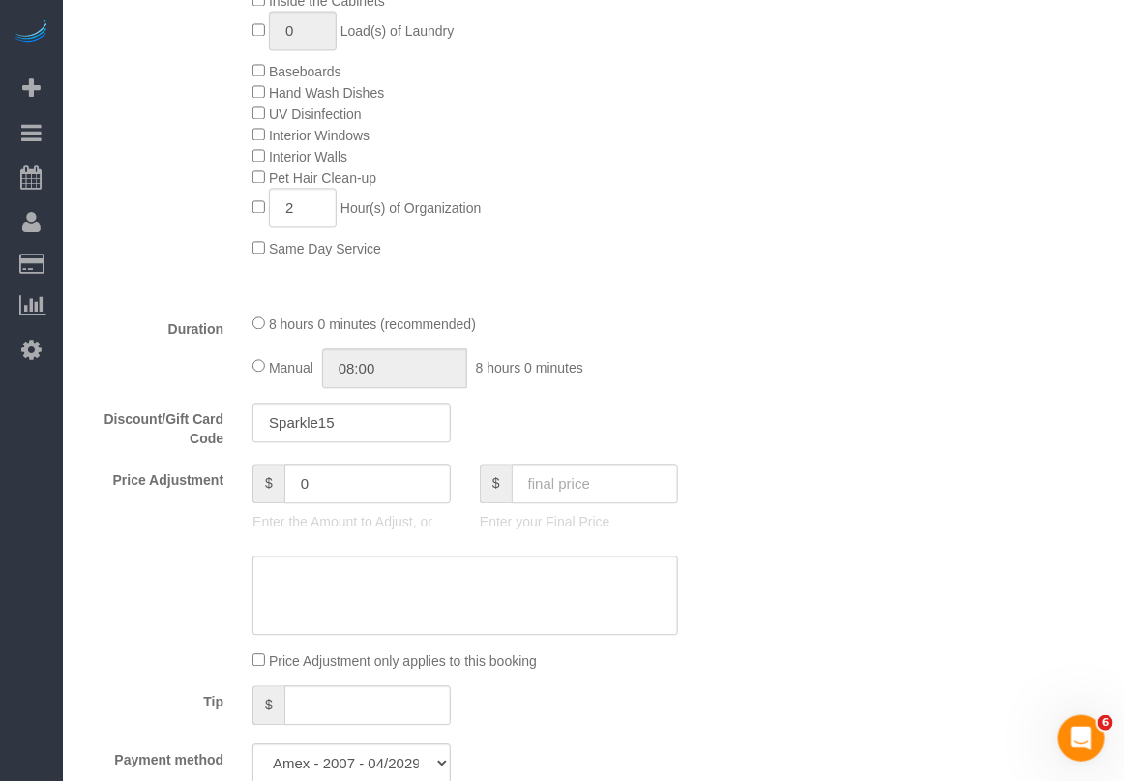
scroll to position [1209, 0]
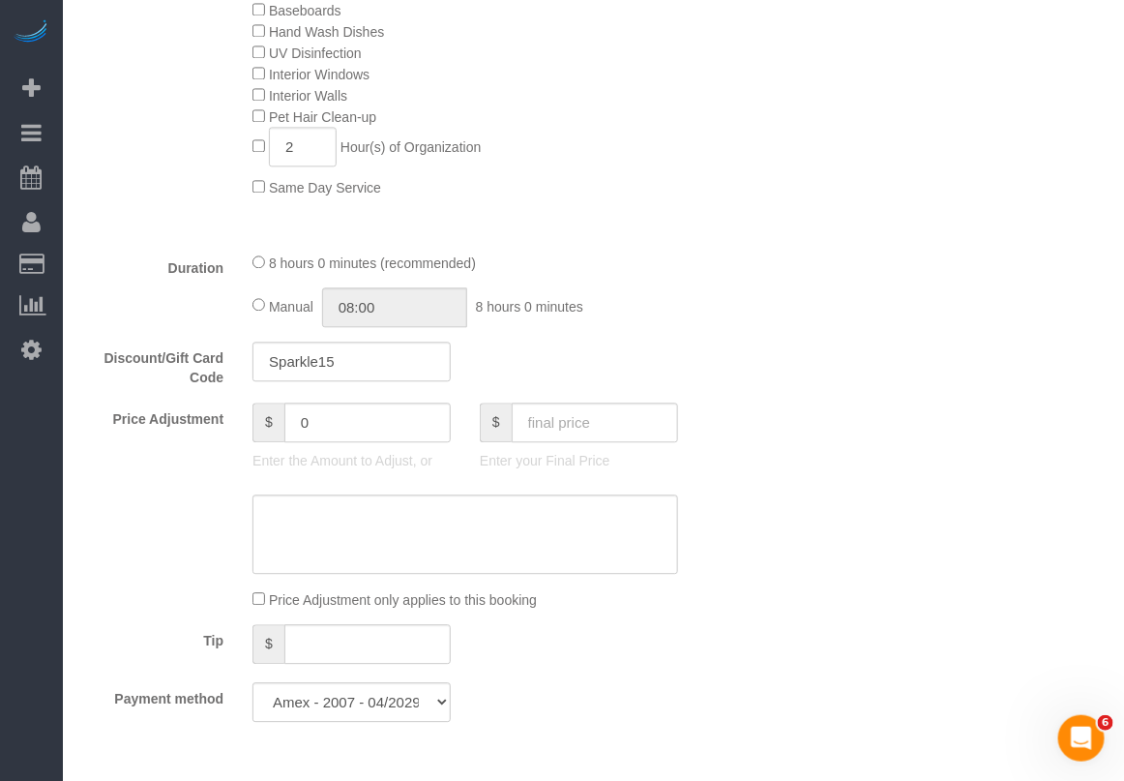
click at [787, 311] on div "Who Email dmenache@gmail.com Name * Daniele Menache new customer Where Address …" at bounding box center [593, 551] width 1023 height 3332
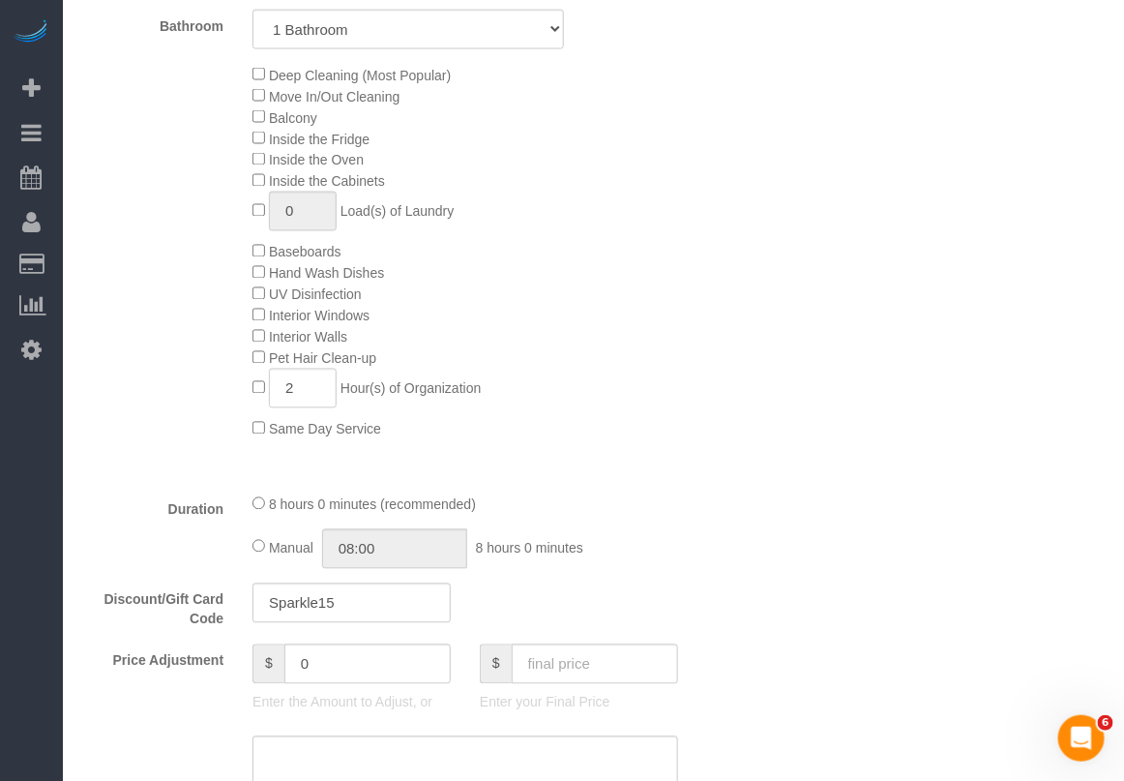
scroll to position [847, 0]
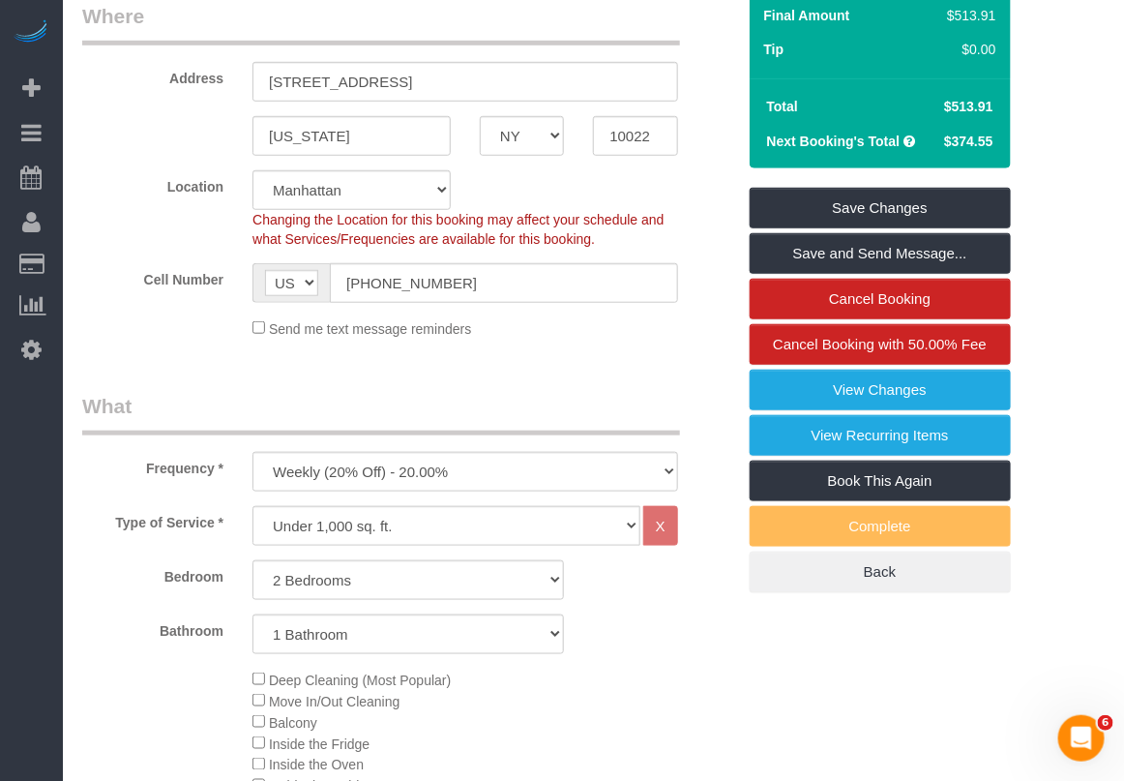
scroll to position [242, 0]
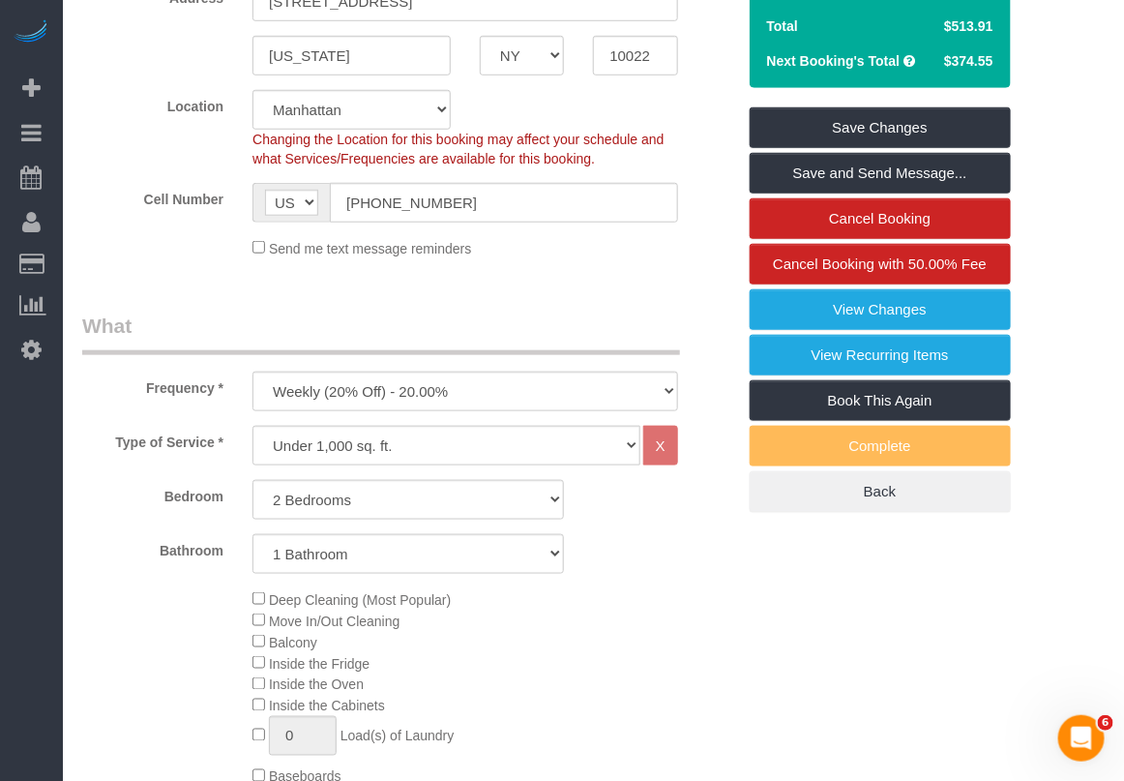
scroll to position [484, 0]
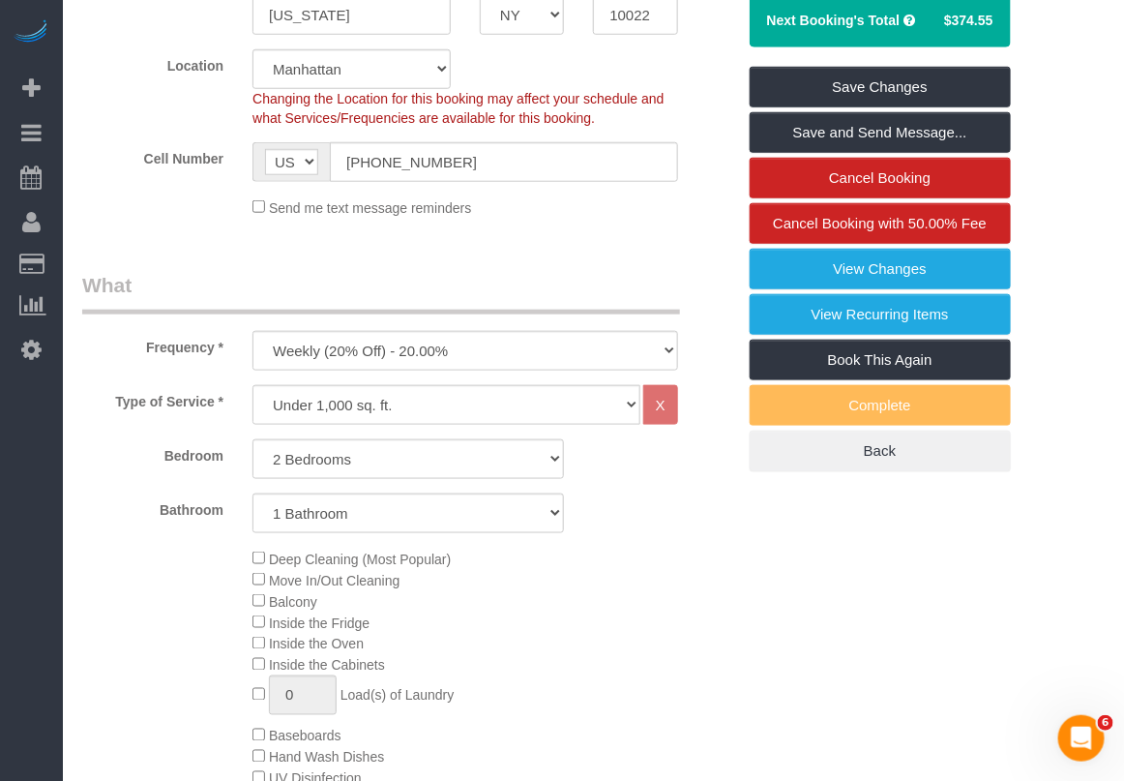
click at [572, 586] on div "Deep Cleaning (Most Popular) Move In/Out Cleaning Balcony Inside the Fridge Ins…" at bounding box center [493, 735] width 511 height 375
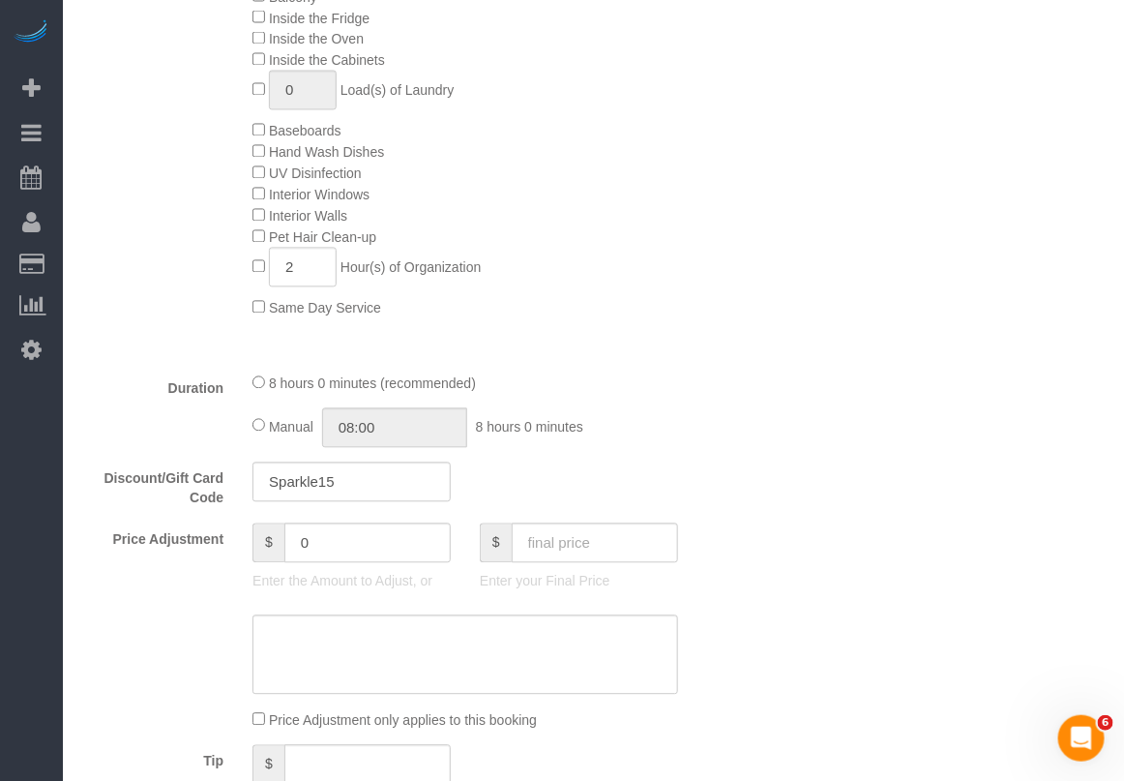
scroll to position [1209, 0]
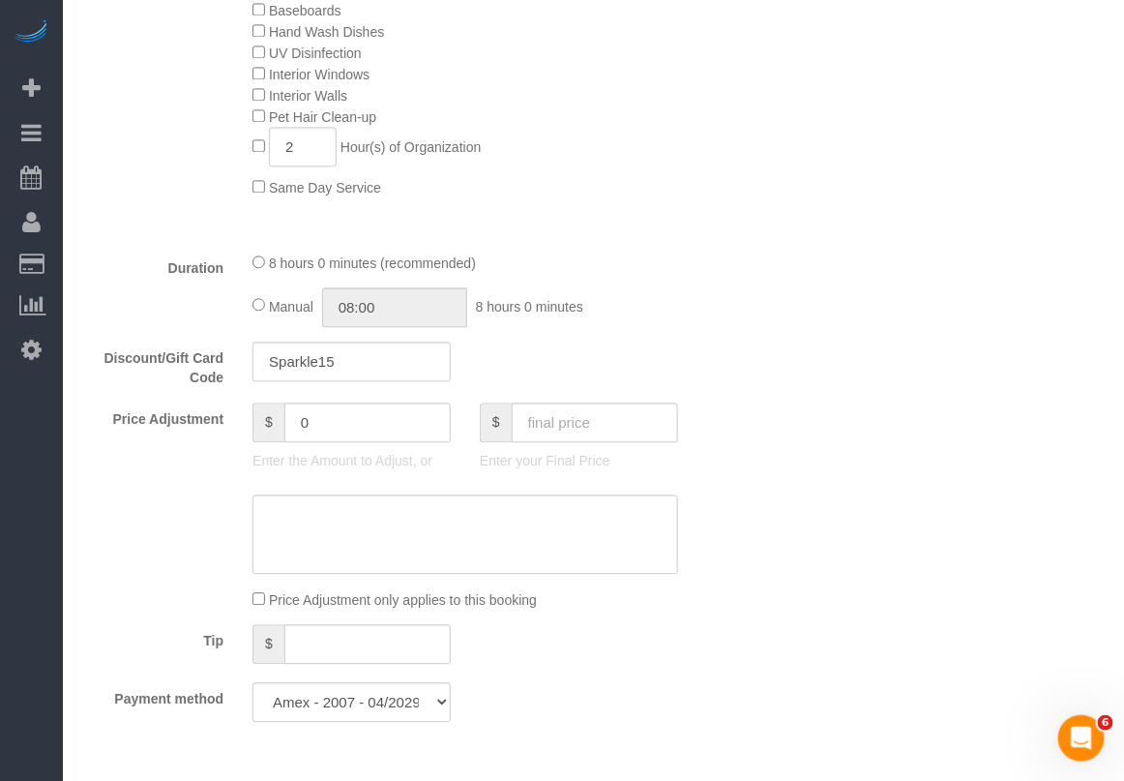
click at [1086, 287] on div "Who Email dmenache@gmail.com Name * Daniele Menache new customer Where Address …" at bounding box center [593, 551] width 1023 height 3332
click at [1084, 315] on div "Who Email dmenache@gmail.com Name * Daniele Menache new customer Where Address …" at bounding box center [593, 551] width 1023 height 3332
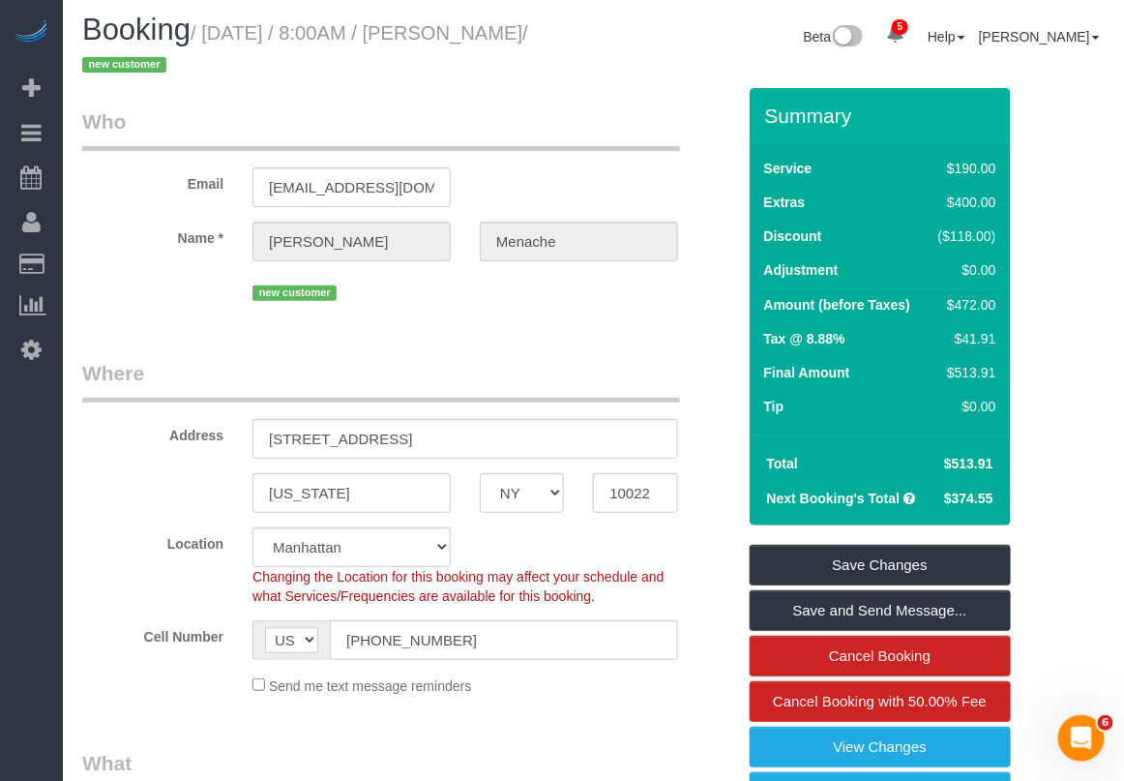
scroll to position [0, 0]
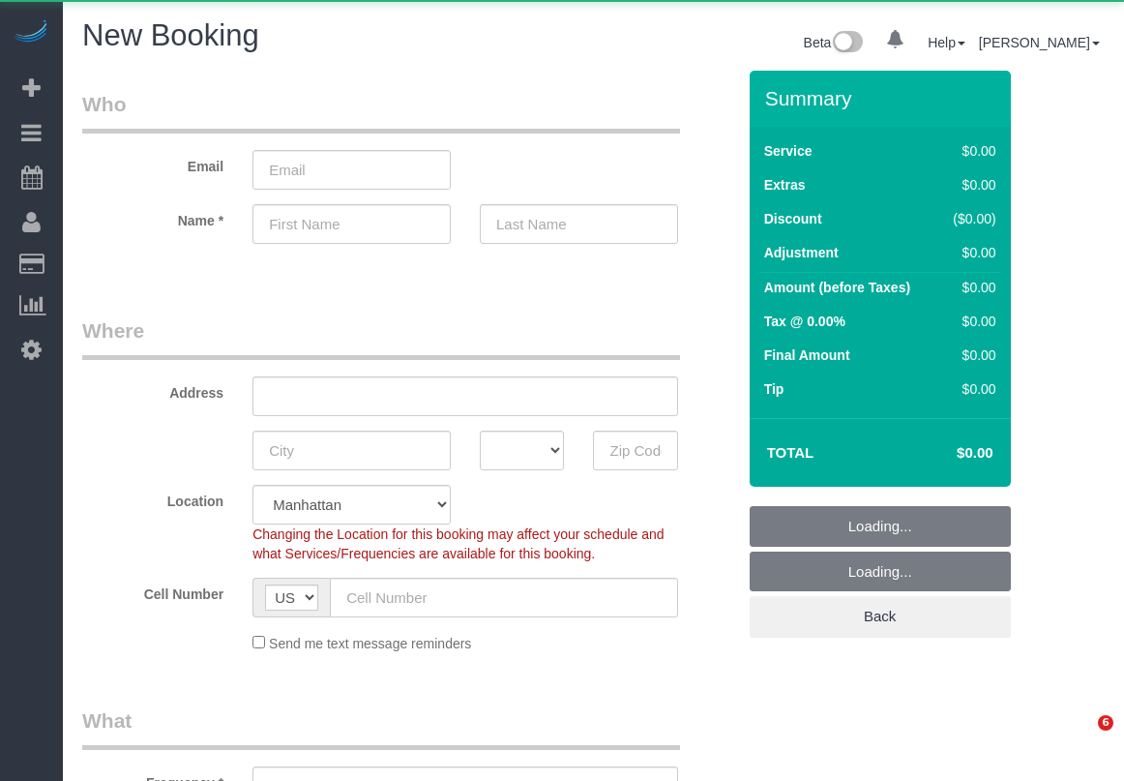
select select "number:89"
select select "number:90"
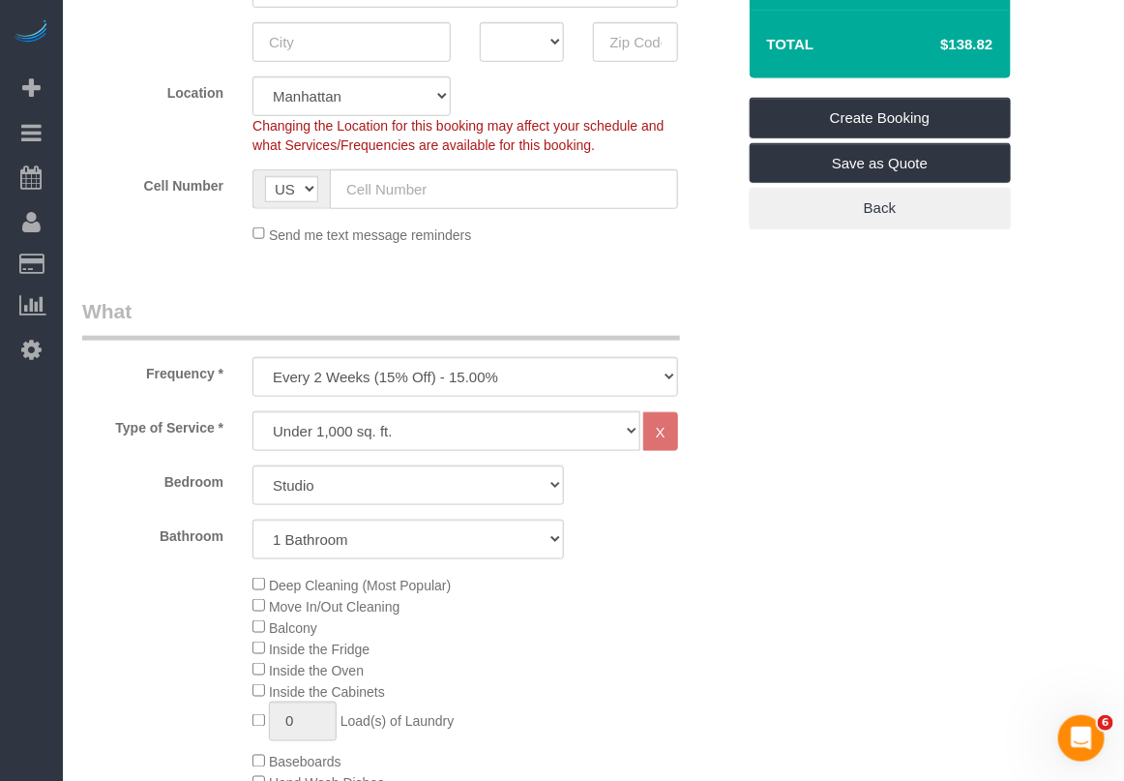
scroll to position [484, 0]
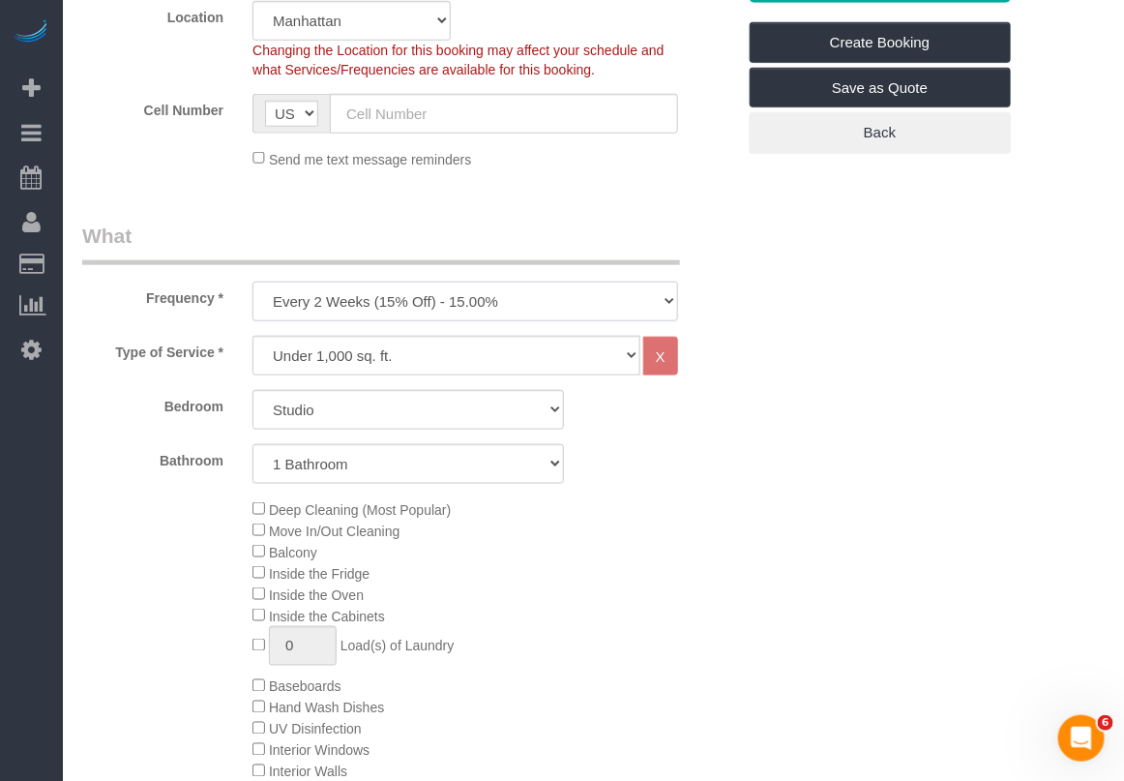
click at [472, 306] on select "One Time Weekly (20% Off) - 20.00% Every 2 Weeks (15% Off) - 15.00% Every 4 Wee…" at bounding box center [466, 302] width 426 height 40
select select "object:747"
click at [253, 282] on select "One Time Weekly (20% Off) - 20.00% Every 2 Weeks (15% Off) - 15.00% Every 4 Wee…" at bounding box center [466, 302] width 426 height 40
click at [398, 409] on select "Studio 1 Bedroom 2 Bedrooms 3 Bedrooms" at bounding box center [409, 410] width 312 height 40
select select "1"
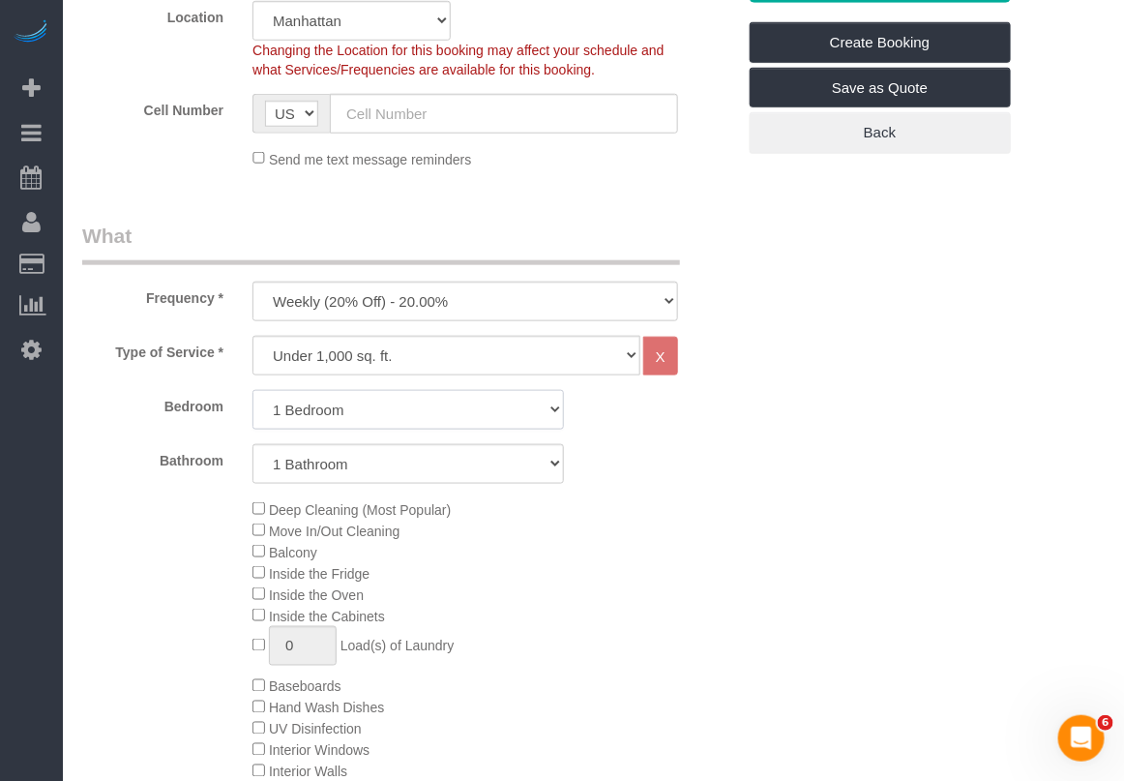
click at [253, 390] on select "Studio 1 Bedroom 2 Bedrooms 3 Bedrooms" at bounding box center [409, 410] width 312 height 40
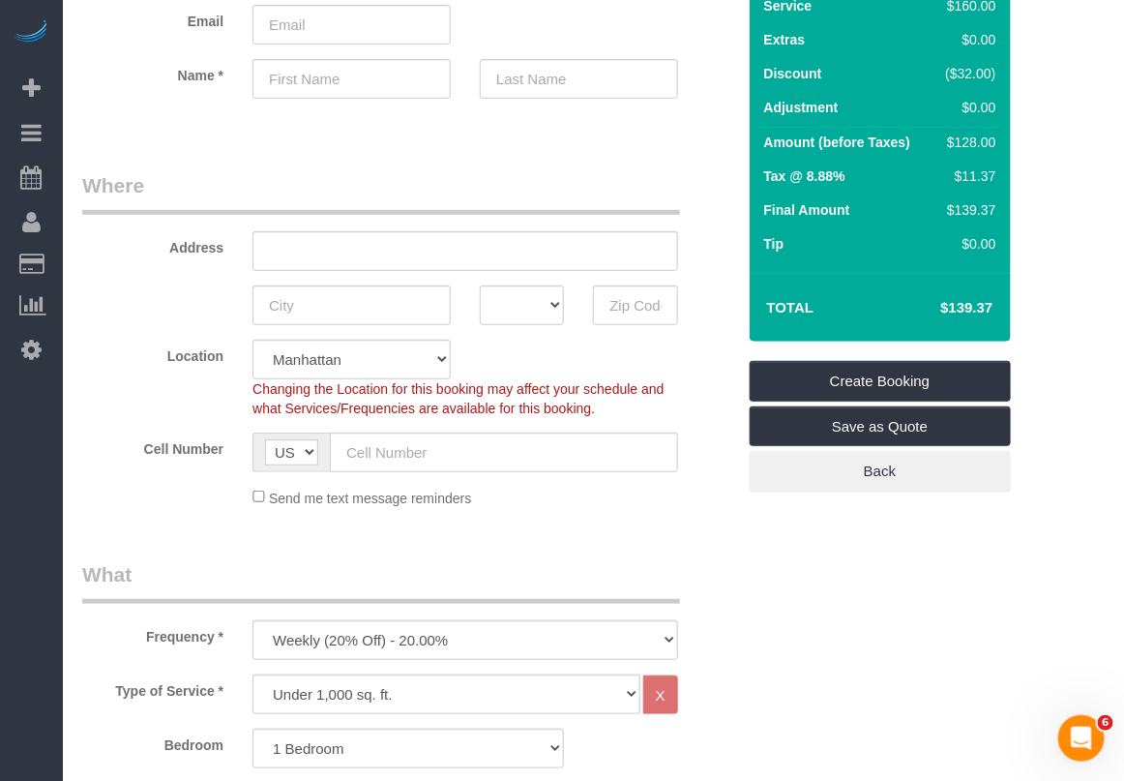
scroll to position [121, 0]
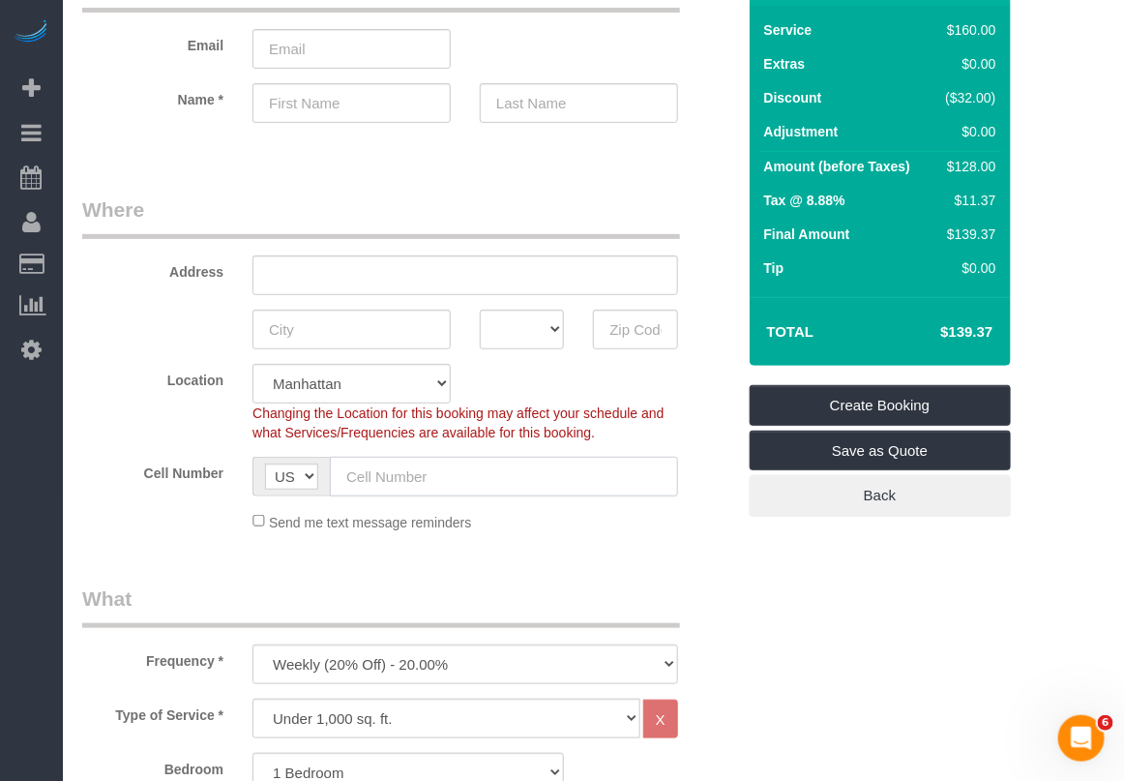
click at [453, 482] on input "text" at bounding box center [504, 477] width 348 height 40
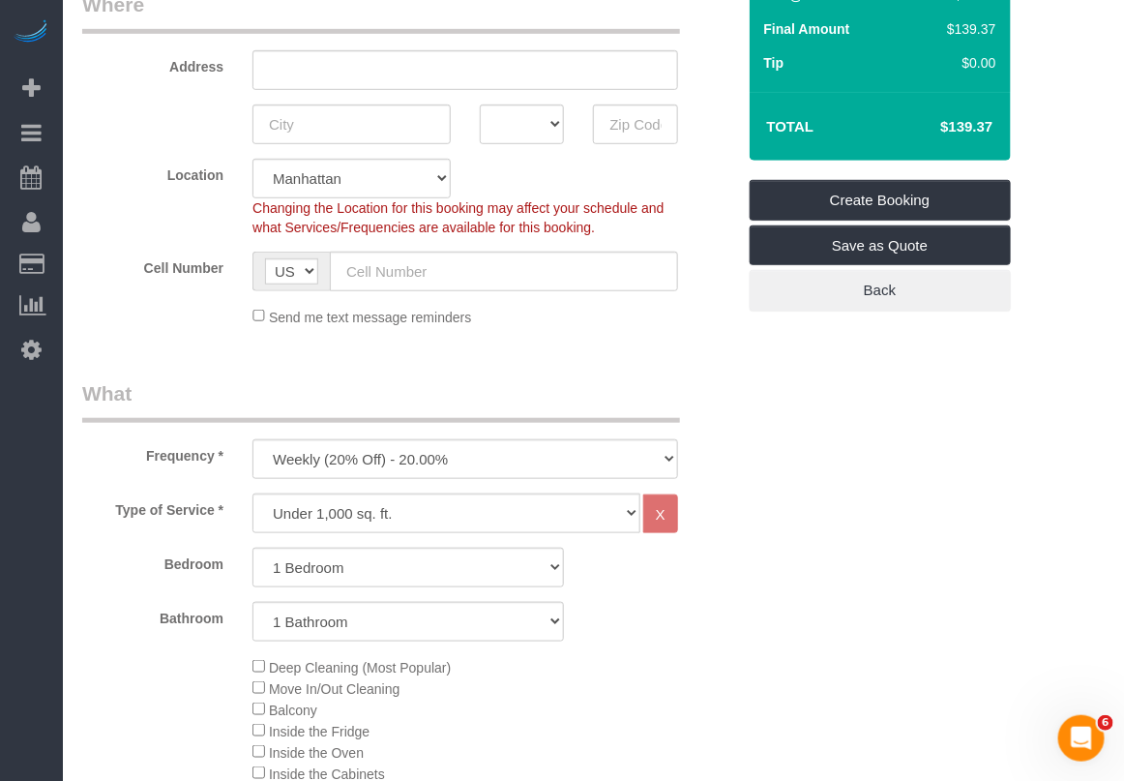
scroll to position [363, 0]
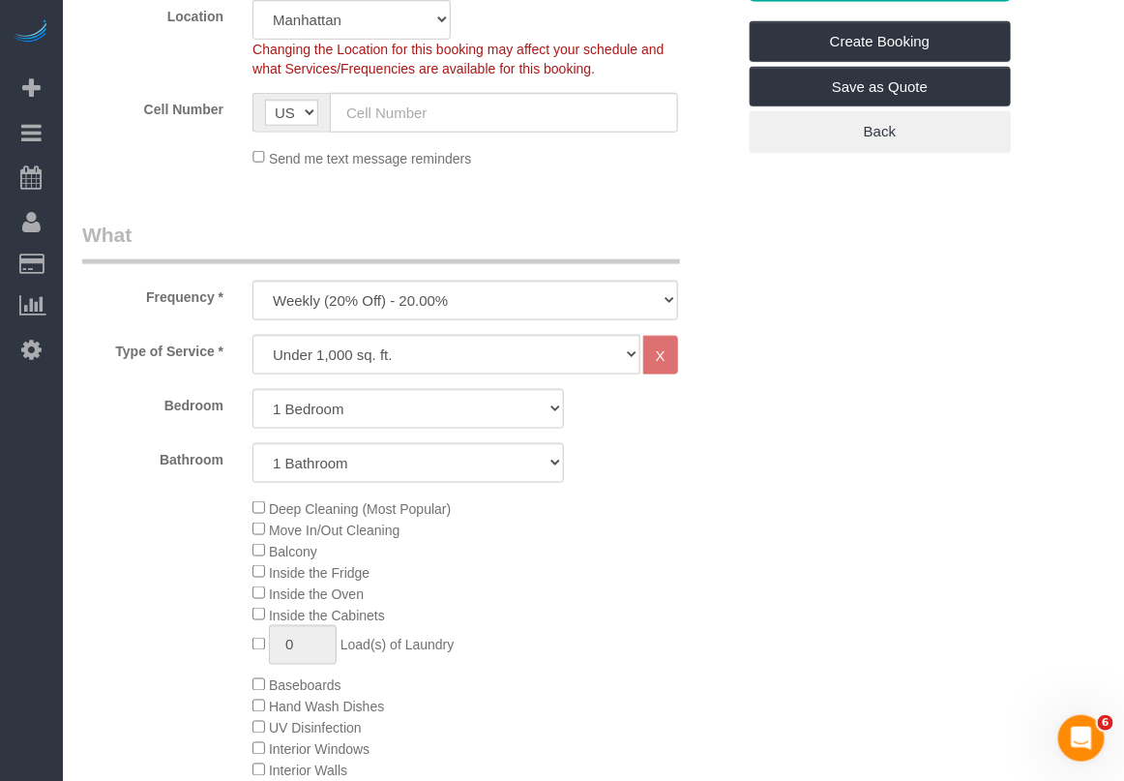
scroll to position [605, 0]
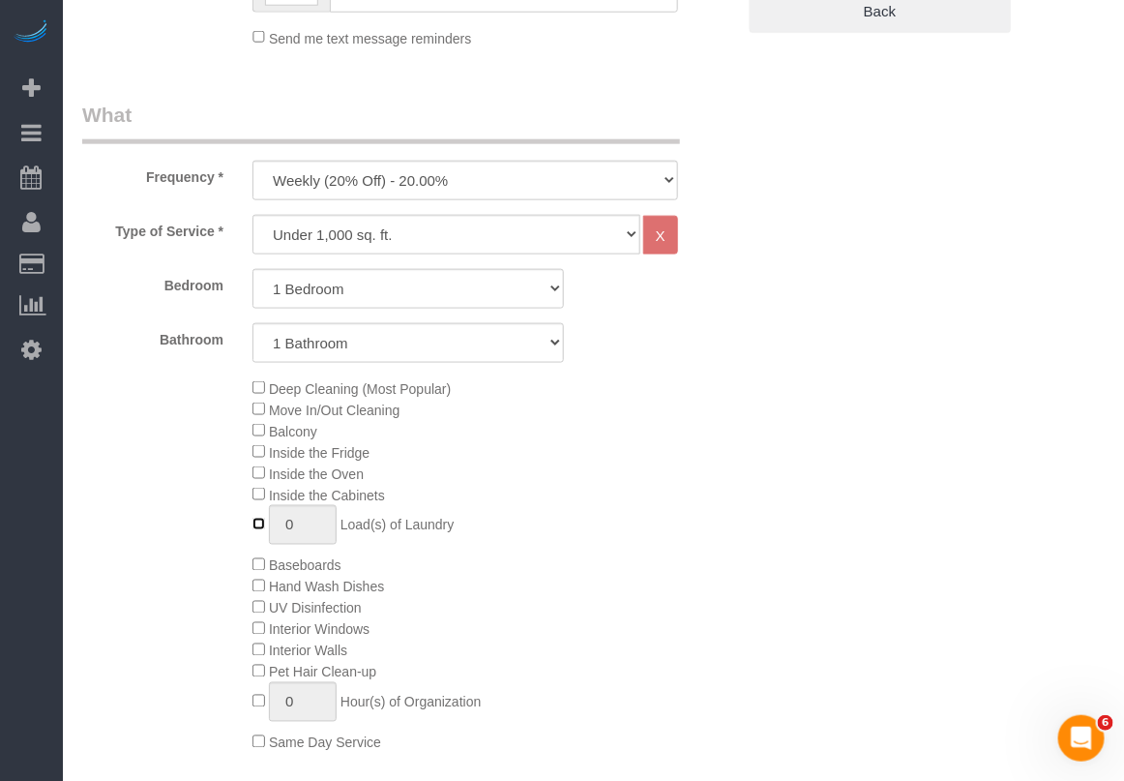
type input "1"
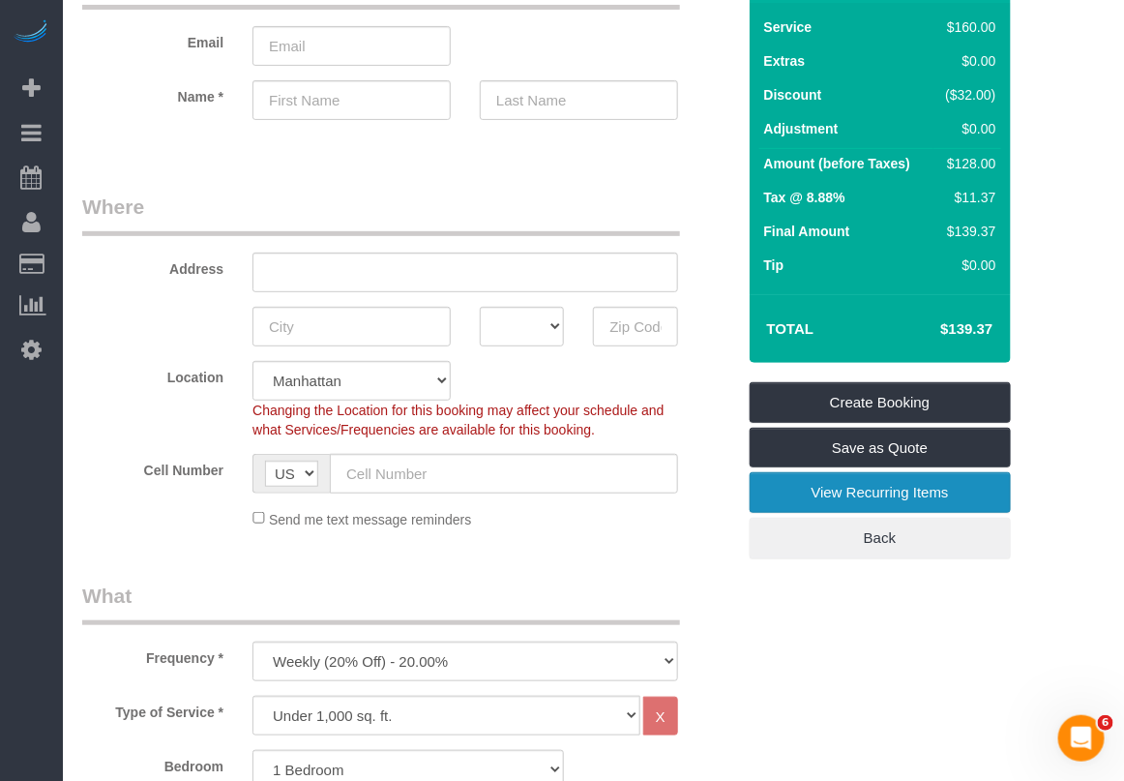
scroll to position [121, 0]
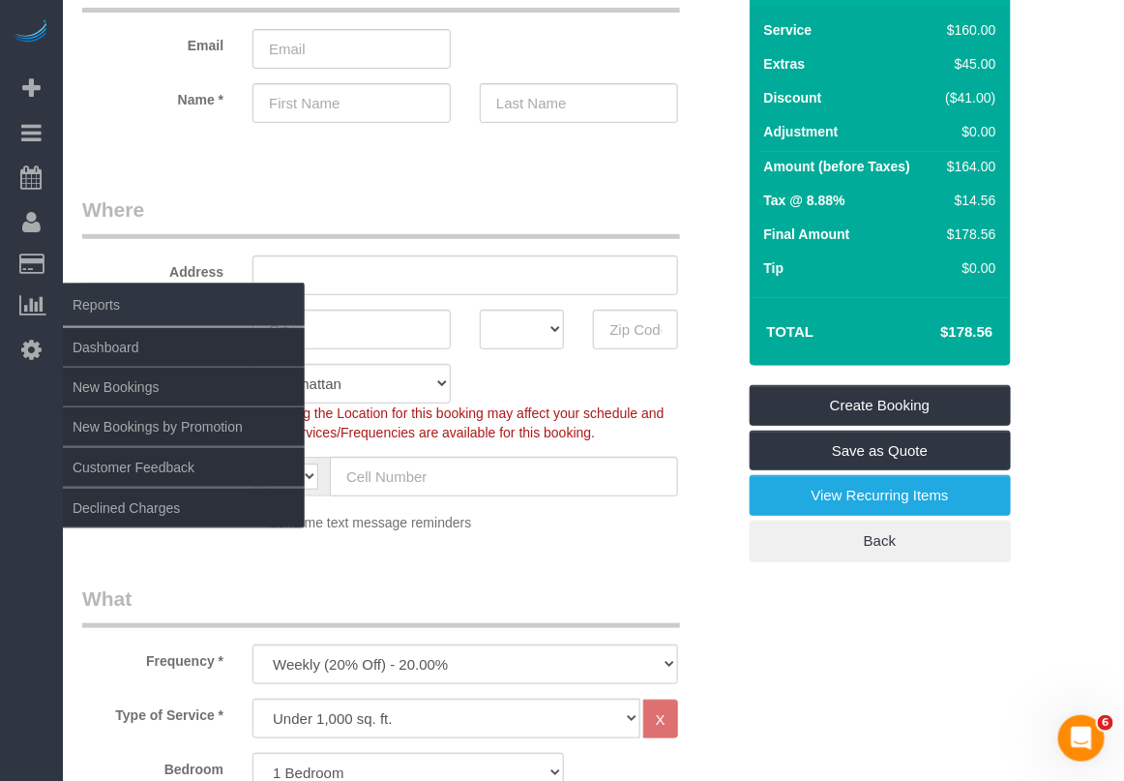
scroll to position [0, 0]
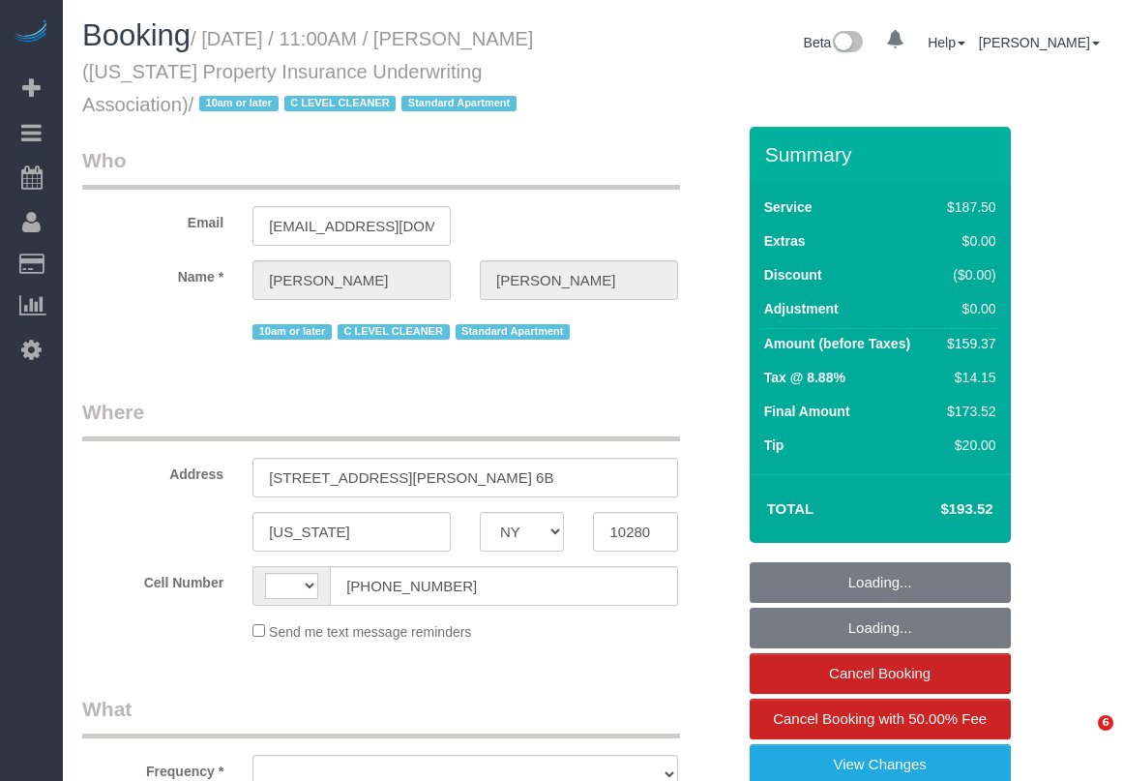
select select "NY"
select select "string:[GEOGRAPHIC_DATA]"
select select "object:664"
select select "number:58"
select select "number:75"
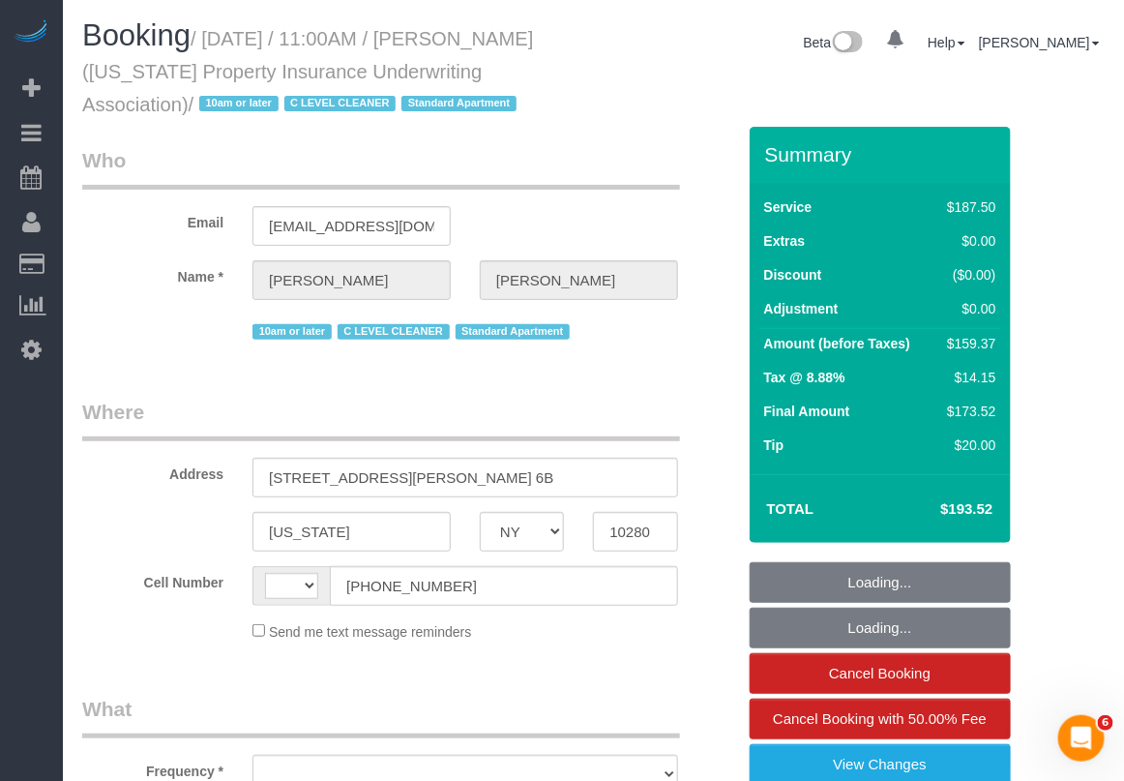
select select "number:15"
select select "number:6"
select select "number:21"
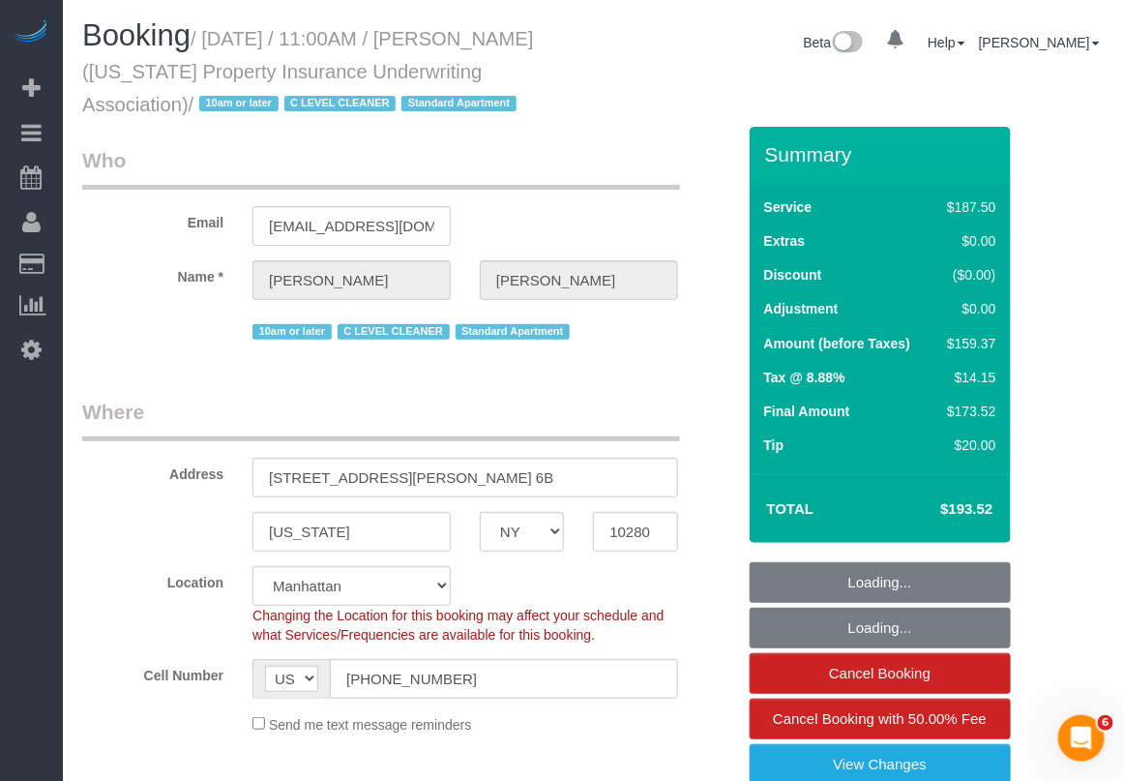
select select "object:848"
select select "string:stripe-pm_1Qose84VGloSiKo7X38Ou8RC"
select select "150"
select select "spot1"
drag, startPoint x: 369, startPoint y: 679, endPoint x: 326, endPoint y: 672, distance: 43.1
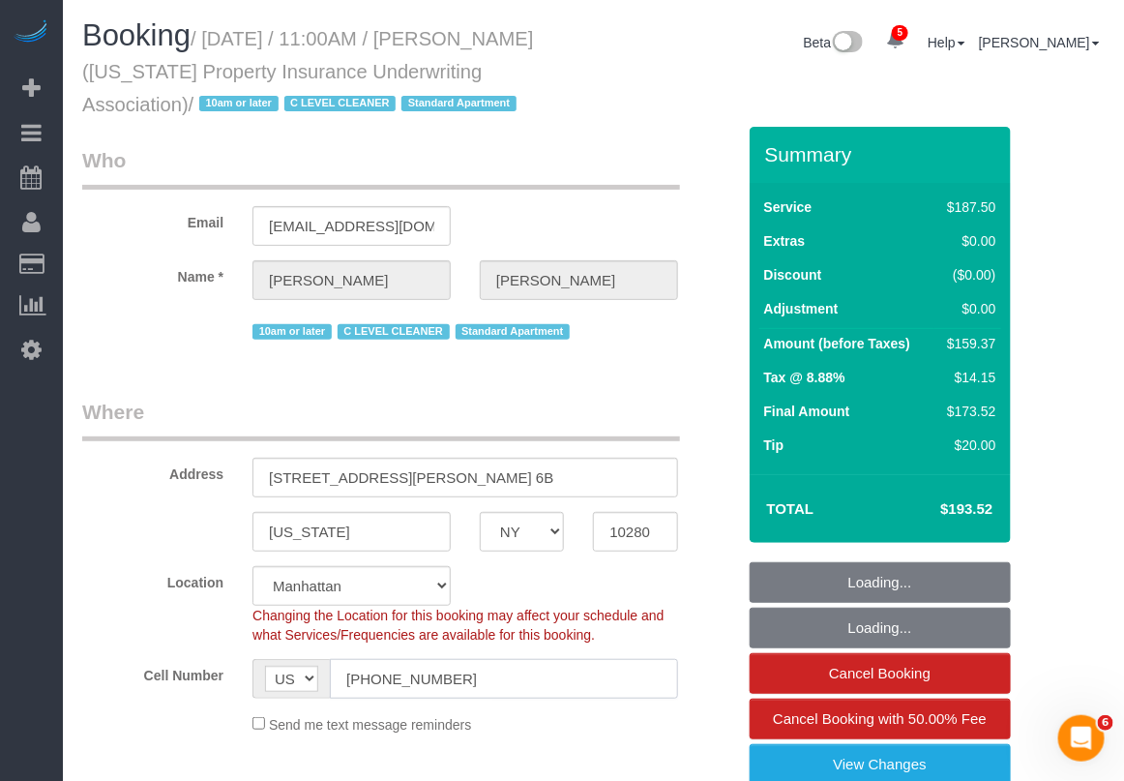
click at [326, 672] on div "AF AL DZ AD AO AI AQ AG AR AM AW AU AT AZ BS BH BD BB BY BE BZ BJ BM BT BO BA B…" at bounding box center [466, 679] width 426 height 40
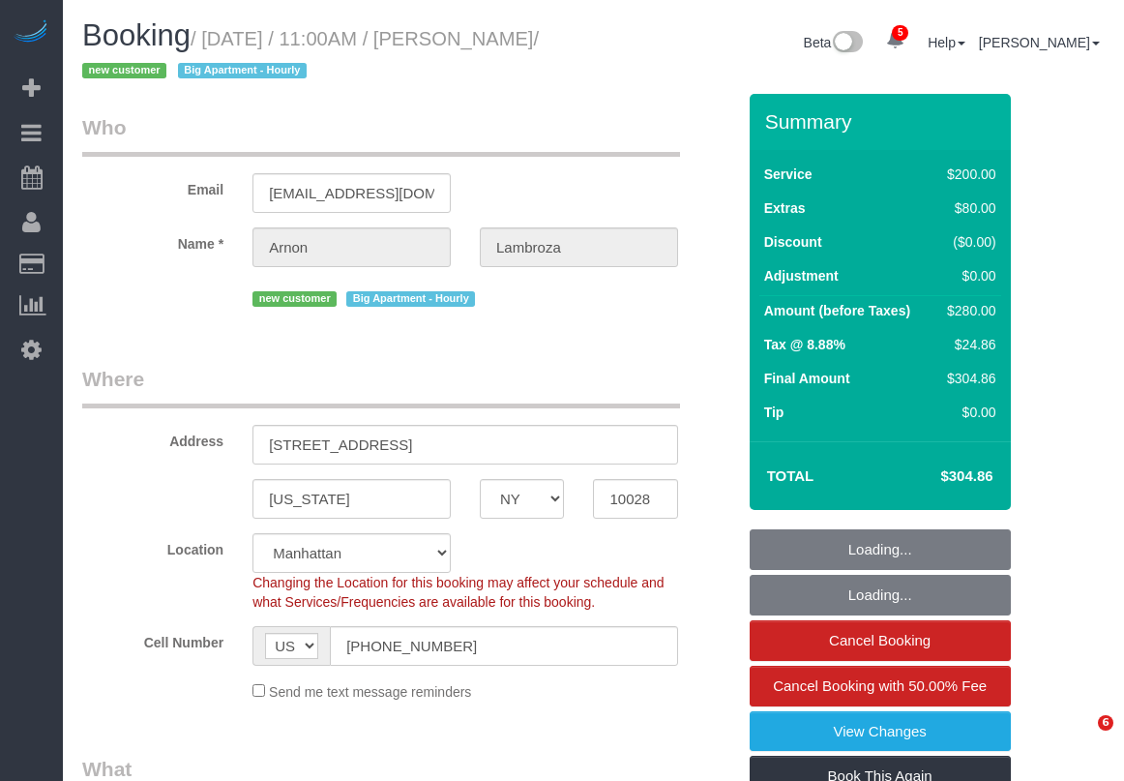
select select "NY"
select select "150"
select select "spot1"
select select "number:59"
select select "number:90"
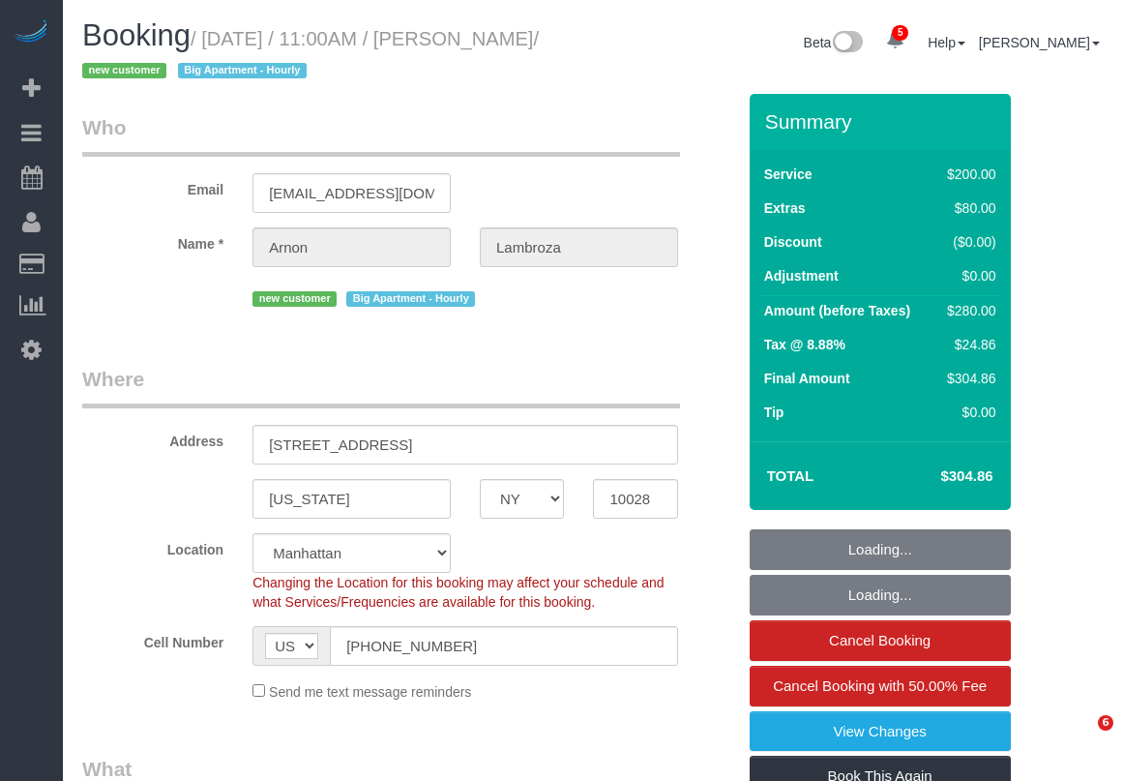
select select "number:15"
select select "number:6"
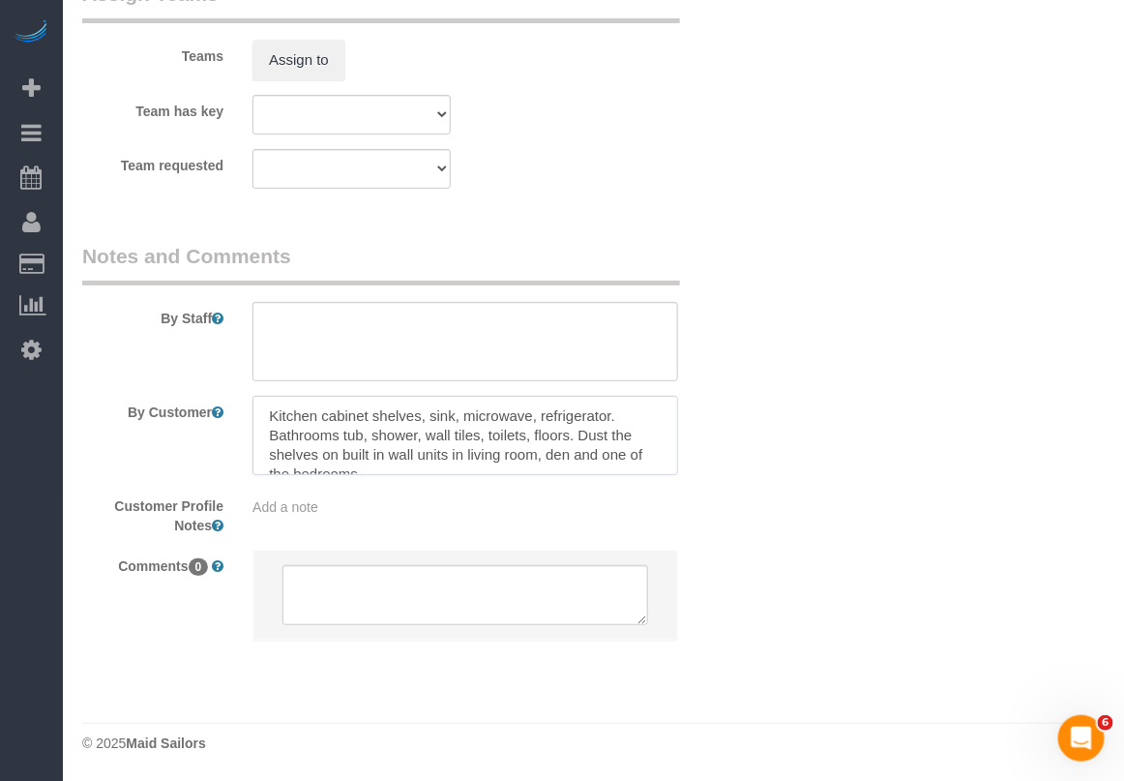
scroll to position [17, 0]
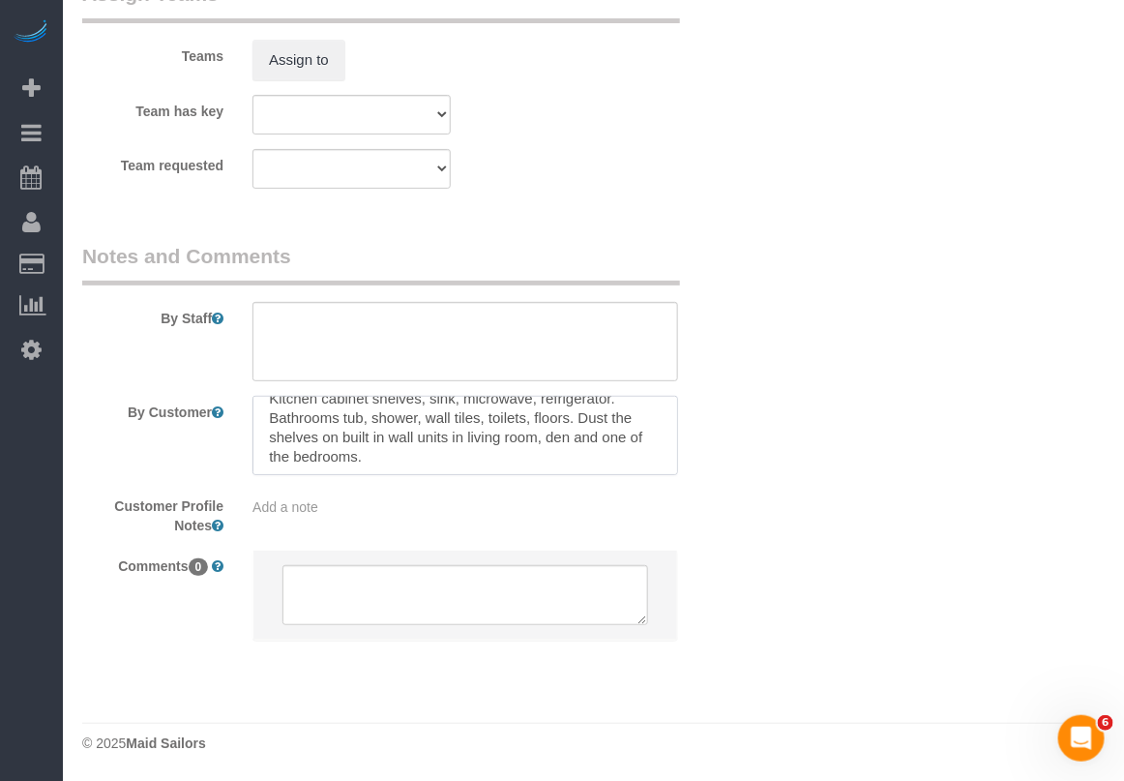
click at [670, 465] on textarea at bounding box center [466, 435] width 426 height 79
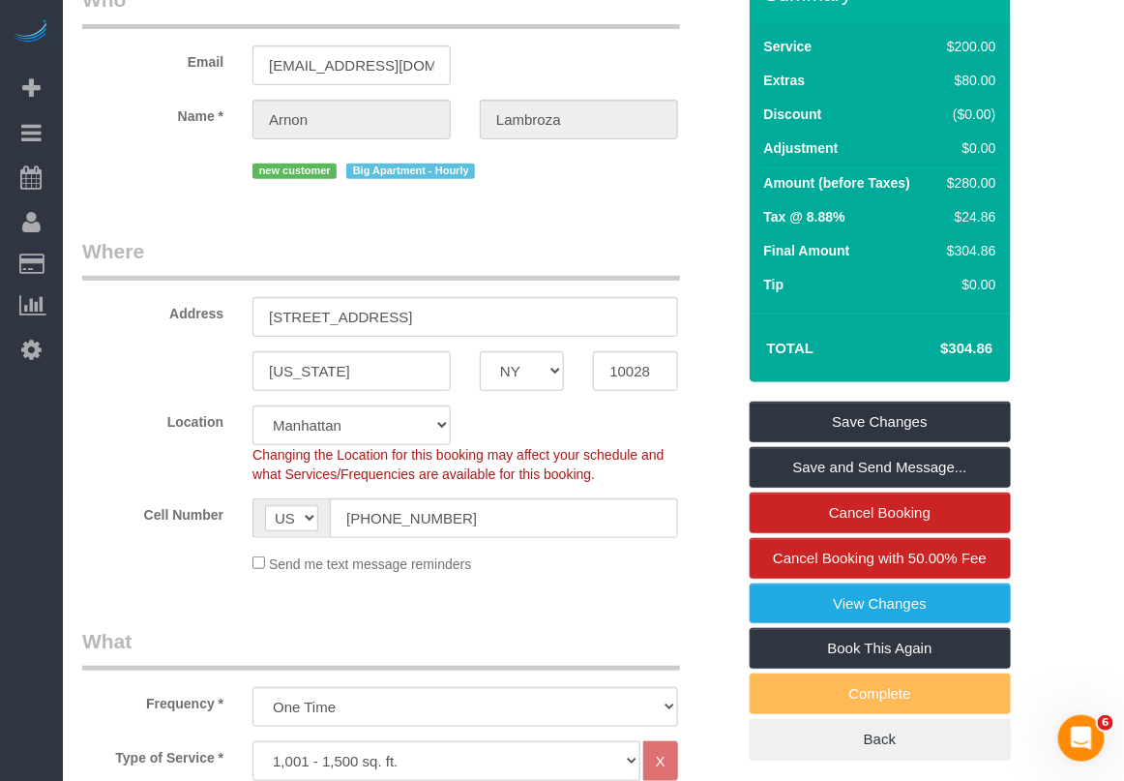
scroll to position [98, 0]
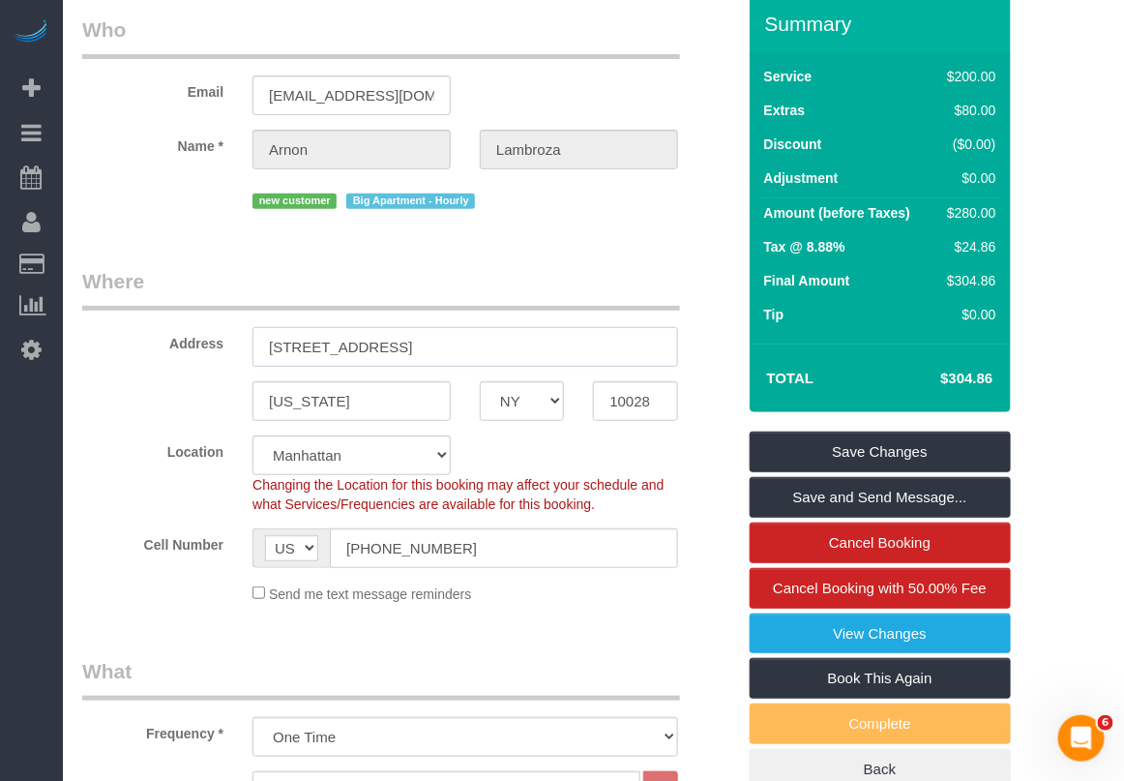
drag, startPoint x: 448, startPoint y: 356, endPoint x: 138, endPoint y: 378, distance: 310.4
click at [138, 378] on sui-booking-address "Address [STREET_ADDRESS] [US_STATE] AK AL AR AZ CA CO CT DC DE [GEOGRAPHIC_DATA…" at bounding box center [408, 344] width 653 height 154
click at [637, 404] on input "10028" at bounding box center [635, 401] width 84 height 40
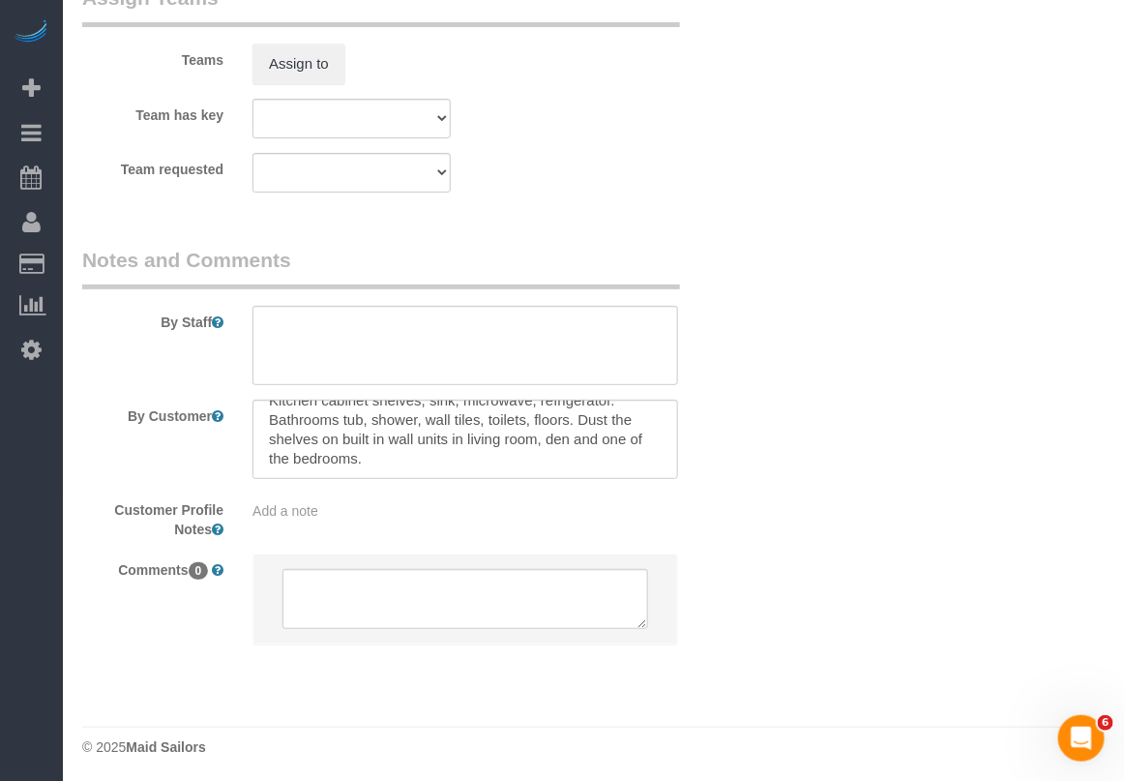
scroll to position [2275, 0]
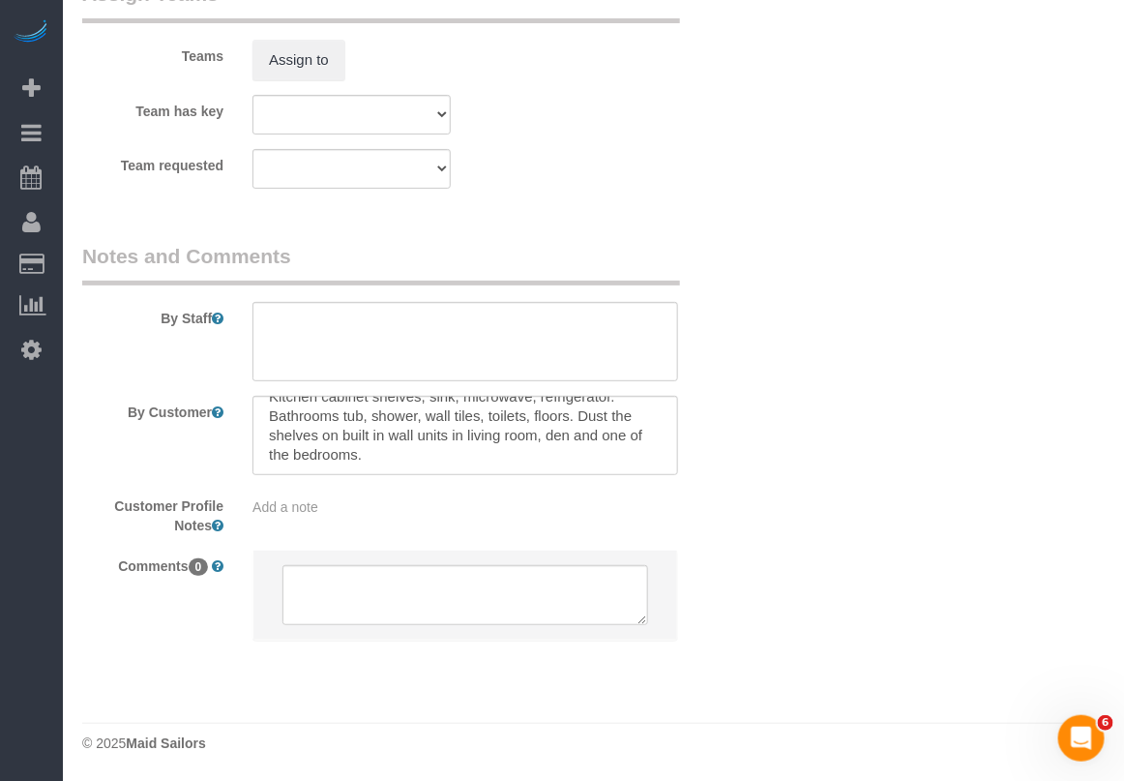
drag, startPoint x: 306, startPoint y: 510, endPoint x: 460, endPoint y: 510, distance: 153.8
click at [307, 510] on span "Add a note" at bounding box center [286, 506] width 66 height 15
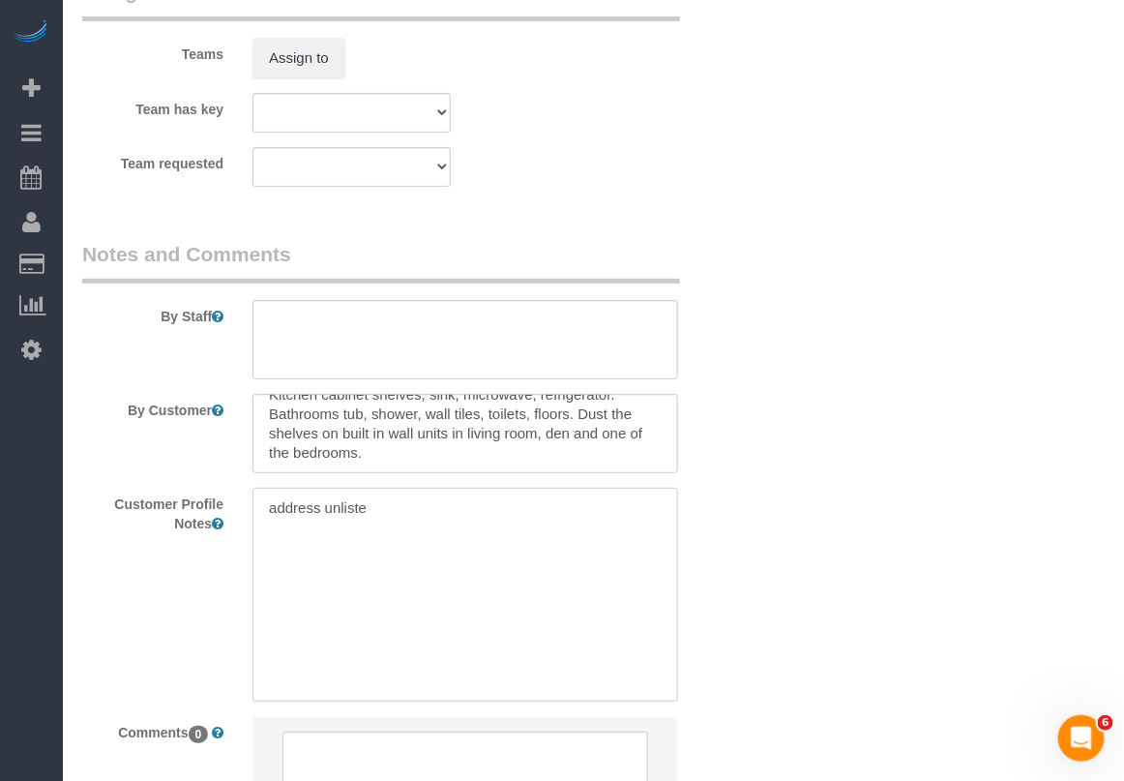
type textarea "address unlisted"
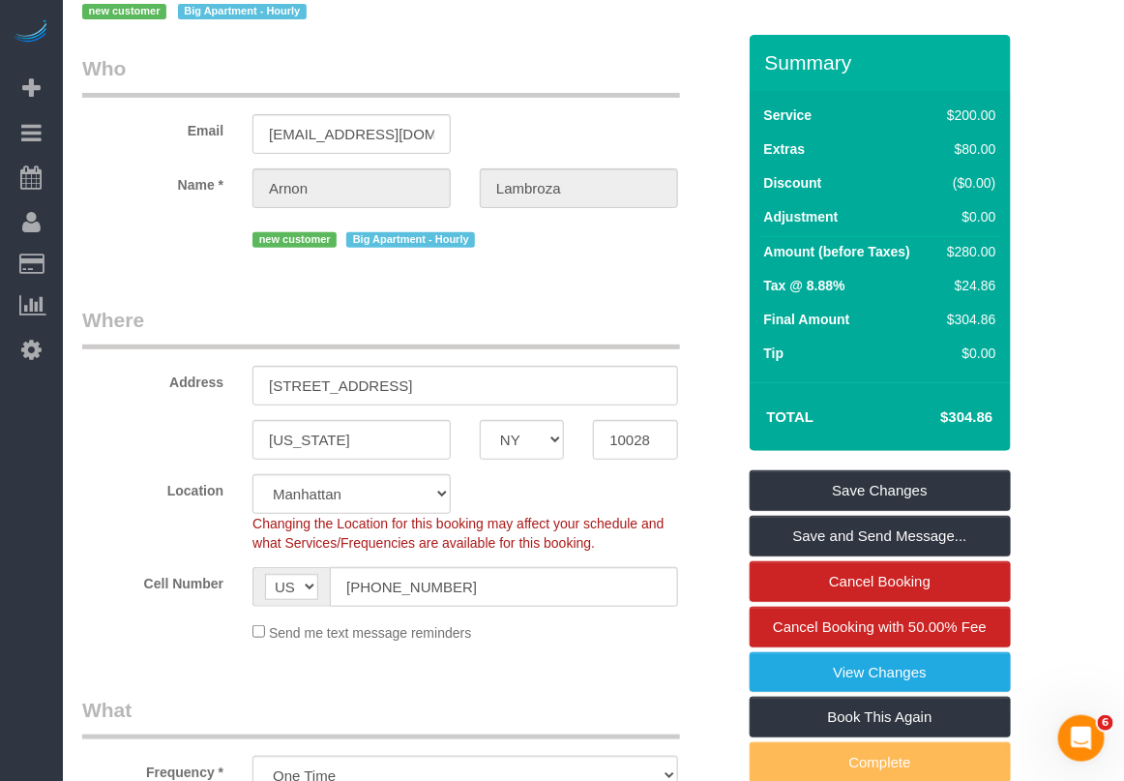
scroll to position [0, 0]
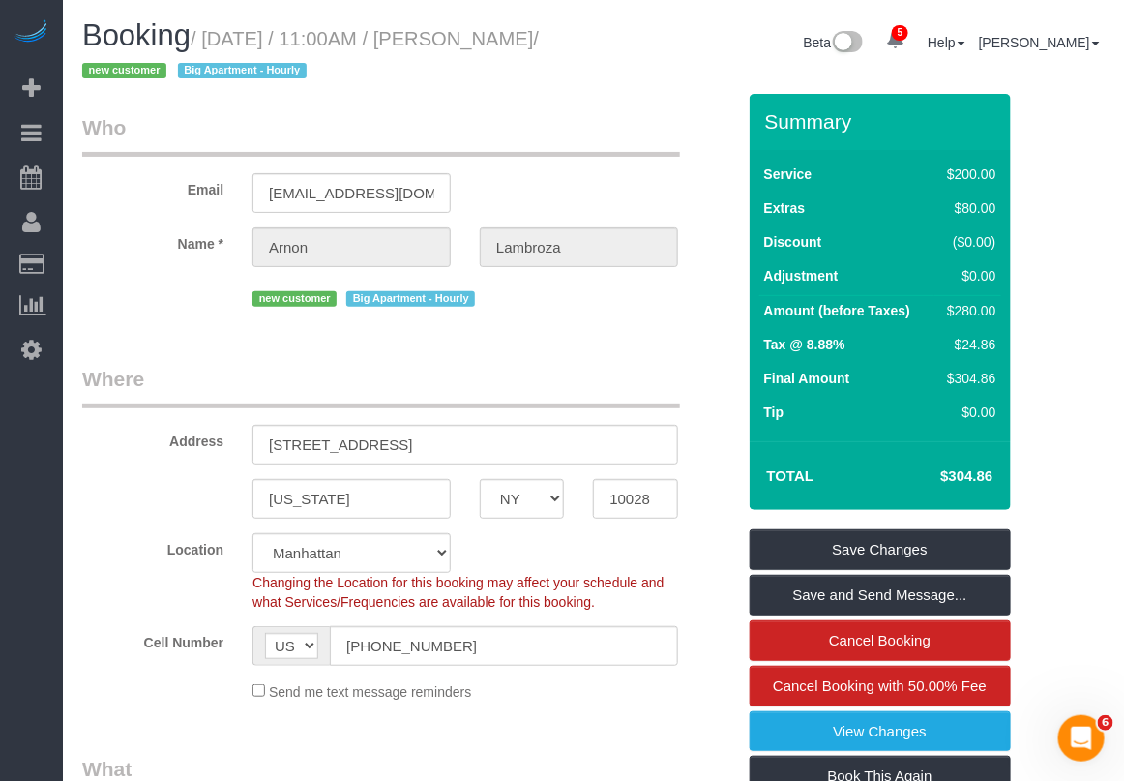
drag, startPoint x: 461, startPoint y: 36, endPoint x: 169, endPoint y: 73, distance: 294.5
click at [169, 73] on small "/ August 29, 2025 / 11:00AM / Arnon Lambroza / new customer Big Apartment - Hou…" at bounding box center [310, 55] width 457 height 54
copy small "[PERSON_NAME]"
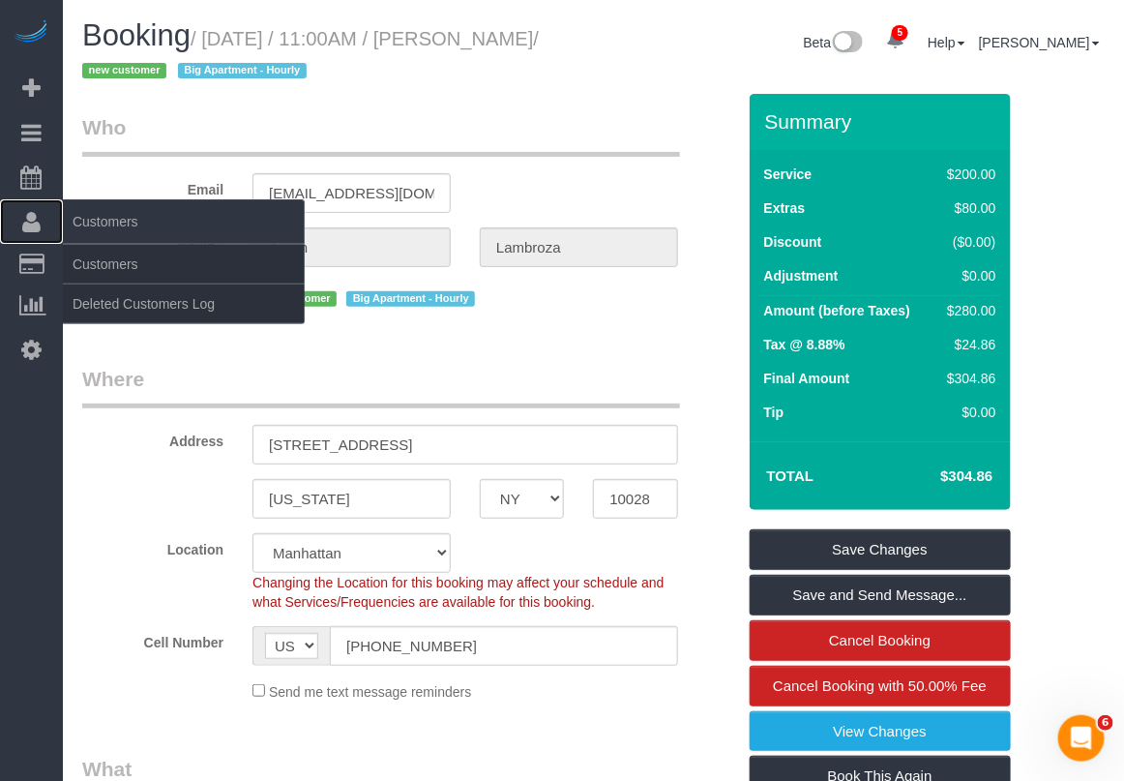
drag, startPoint x: 103, startPoint y: 164, endPoint x: 29, endPoint y: 213, distance: 88.0
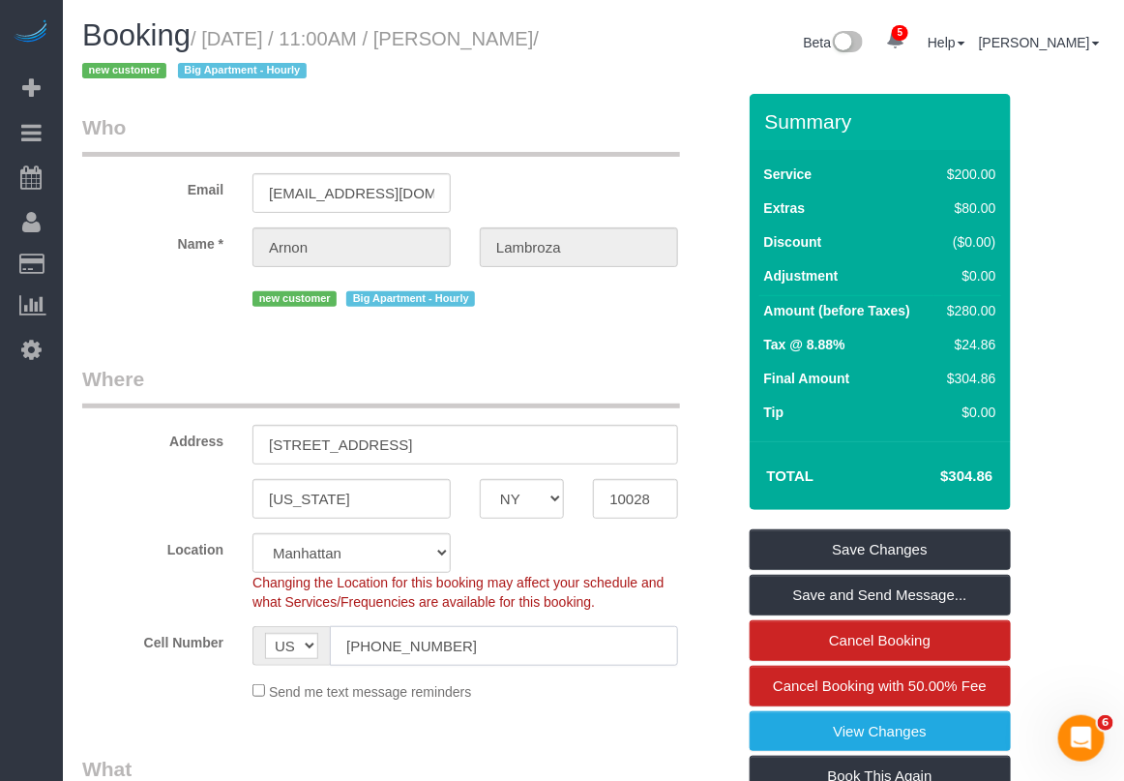
drag, startPoint x: 480, startPoint y: 655, endPoint x: 312, endPoint y: 678, distance: 169.9
click at [312, 678] on sui-booking-location "Location Manhattan Austin Boston Bronx Brooklyn Charlotte Denver New Jersey Por…" at bounding box center [408, 617] width 653 height 168
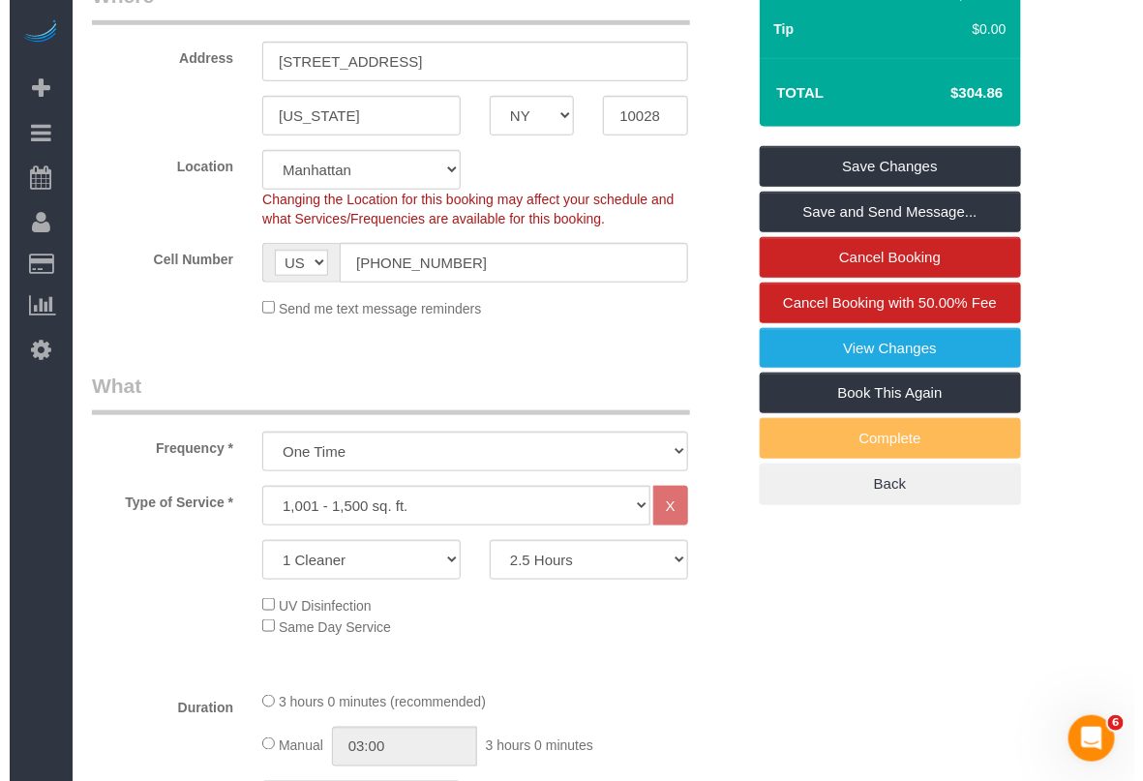
scroll to position [242, 0]
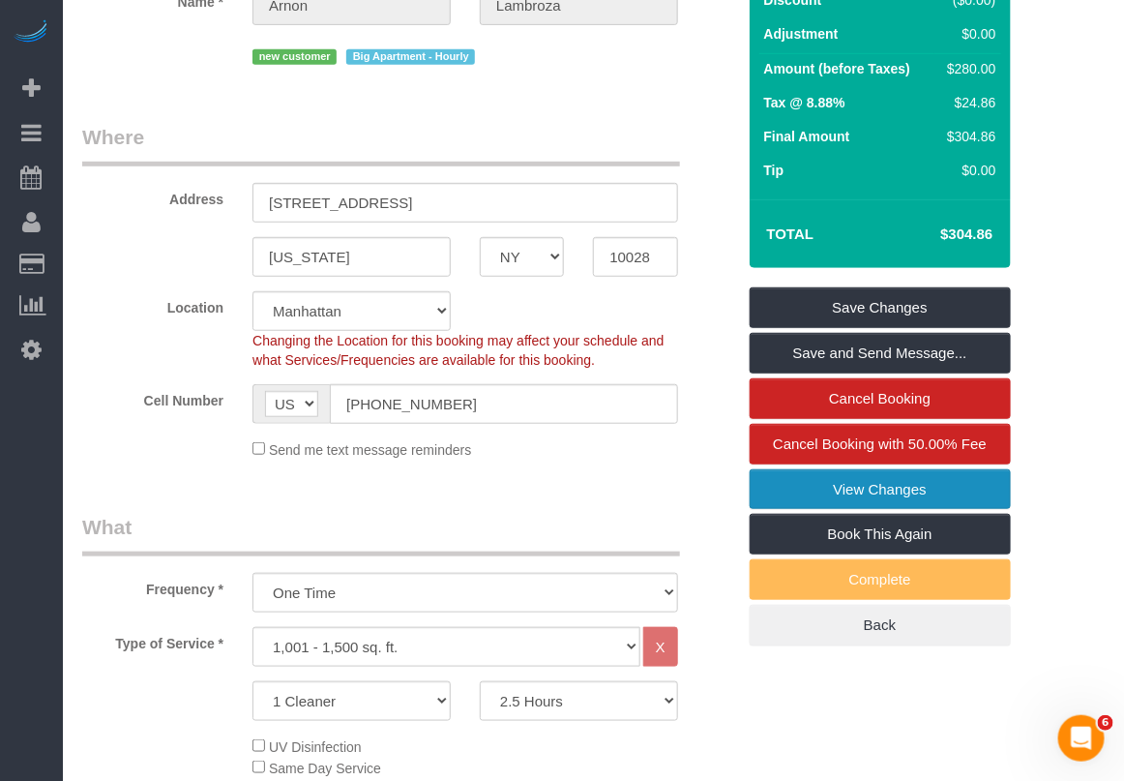
click at [800, 494] on link "View Changes" at bounding box center [880, 489] width 261 height 41
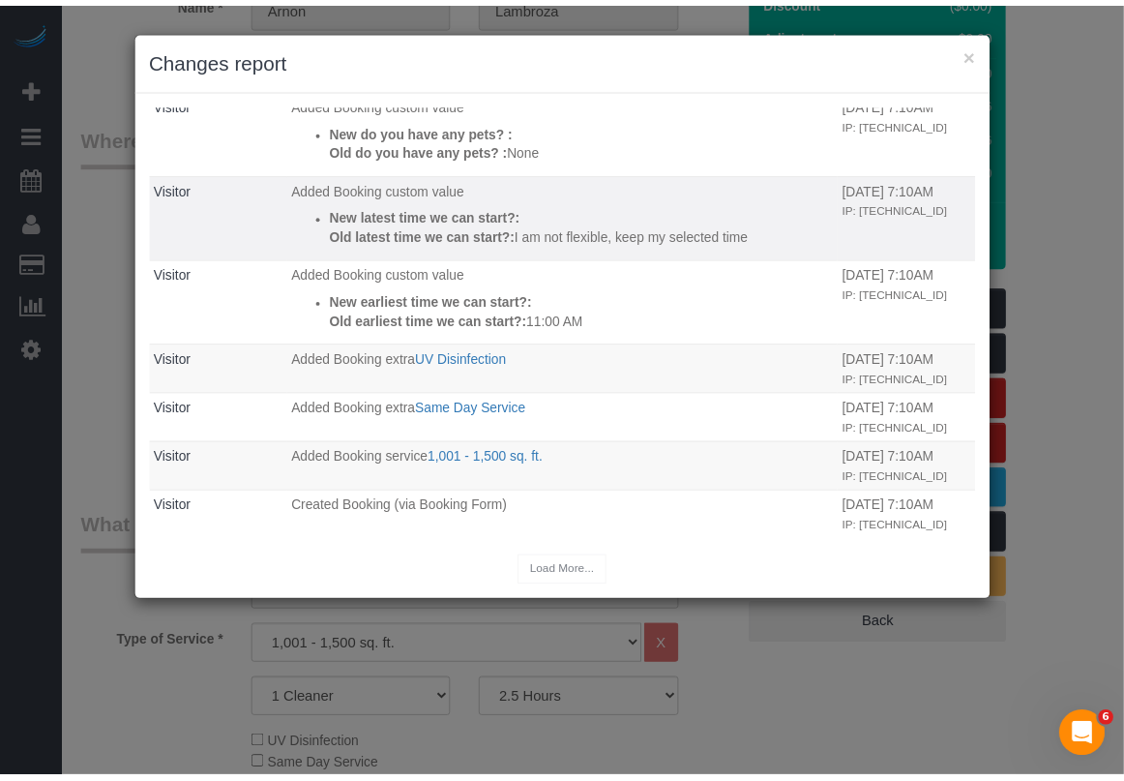
scroll to position [363, 0]
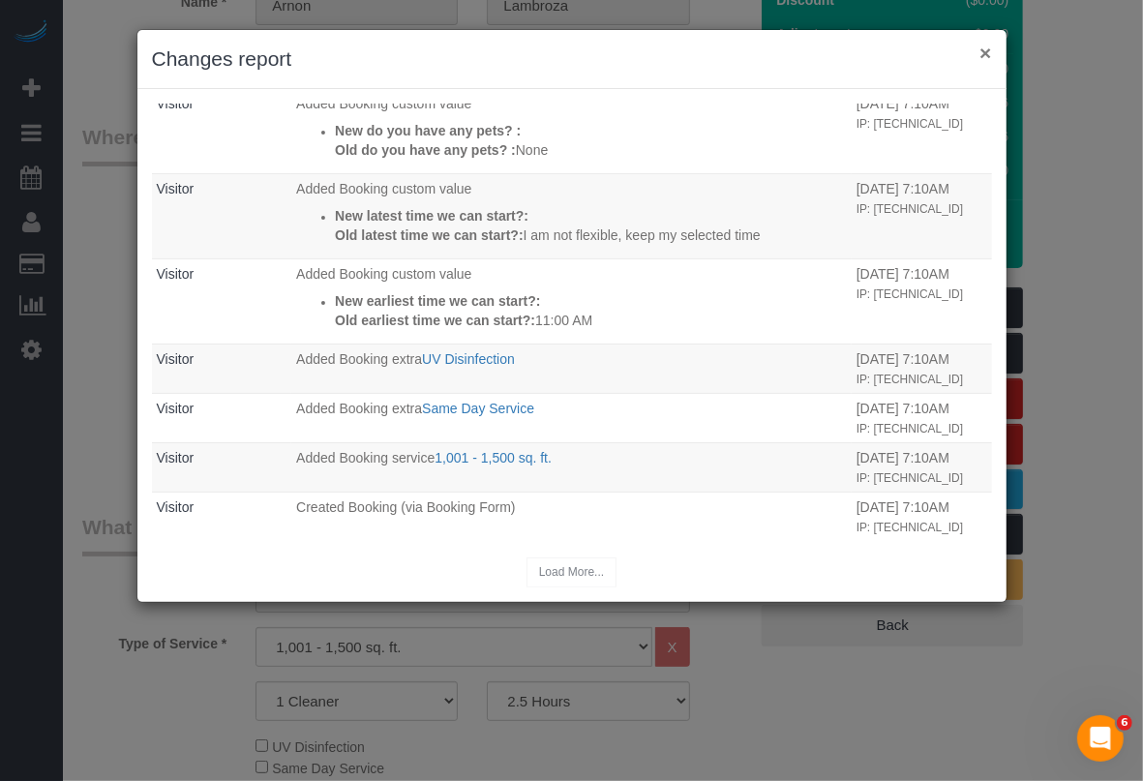
drag, startPoint x: 982, startPoint y: 48, endPoint x: 975, endPoint y: 58, distance: 11.8
click at [982, 48] on button "×" at bounding box center [985, 53] width 12 height 20
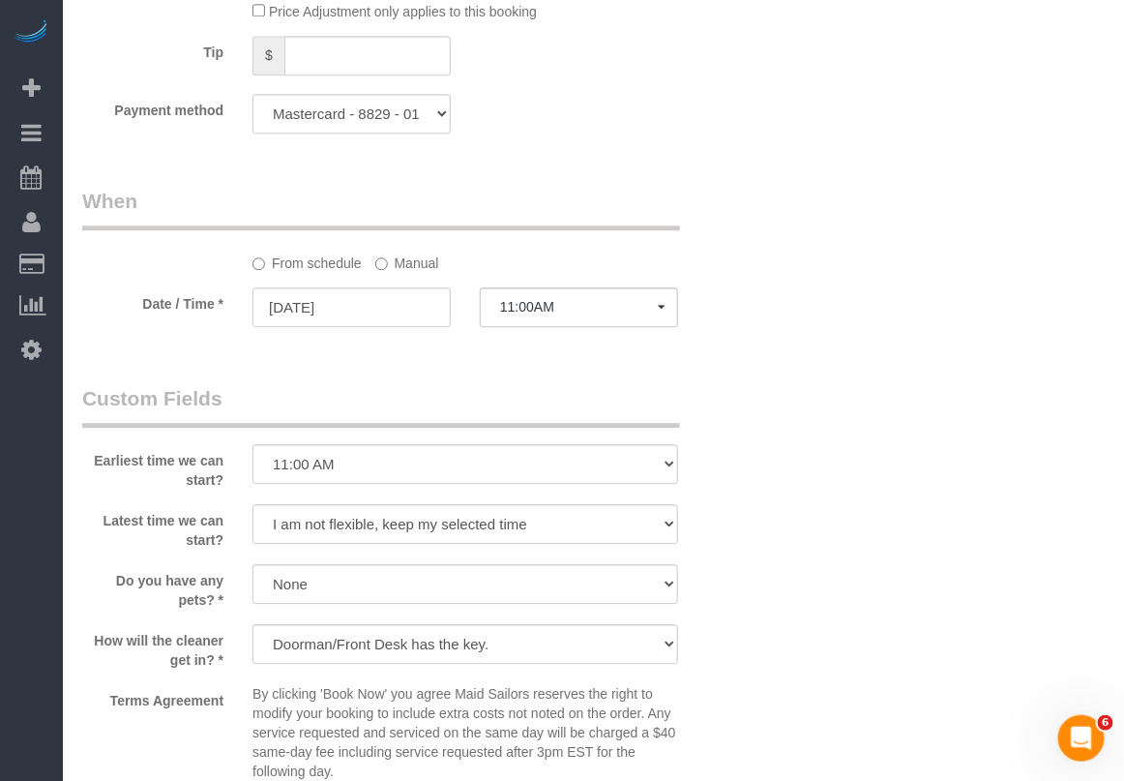
scroll to position [1451, 0]
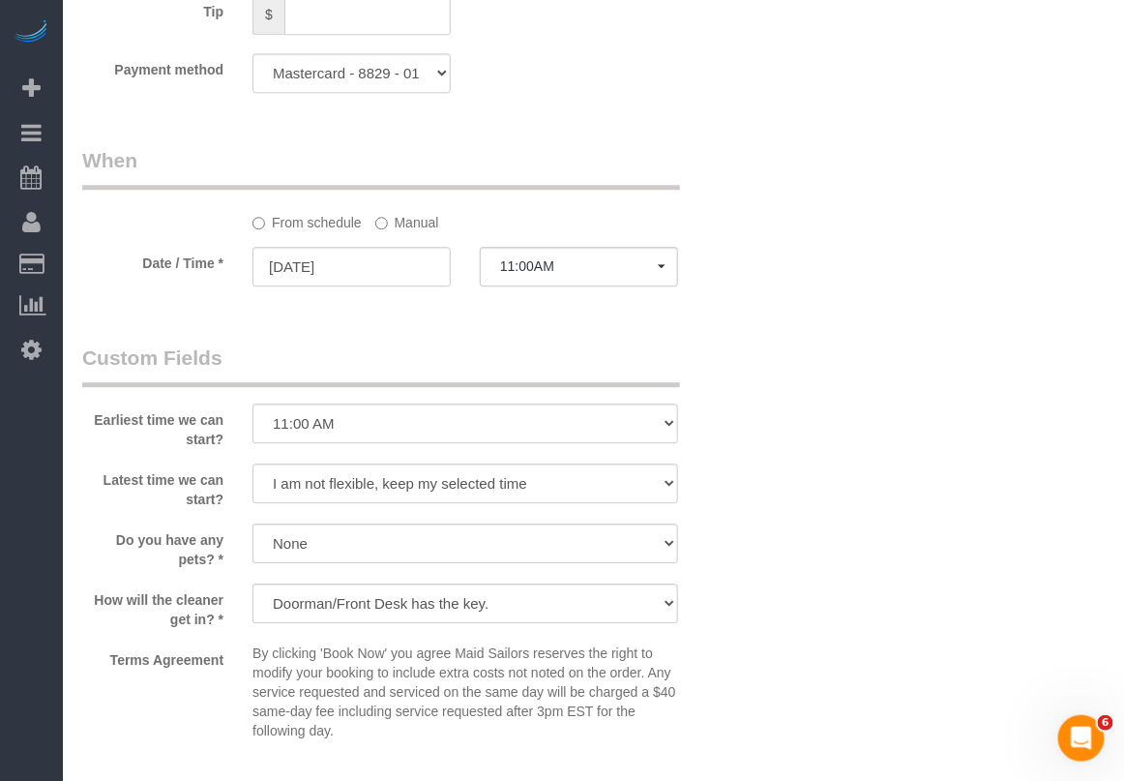
click at [1066, 186] on div "Who Email alambroza@aol.com Name * Arnon Lambroza new customer Big Apartment - …" at bounding box center [593, 89] width 1023 height 2892
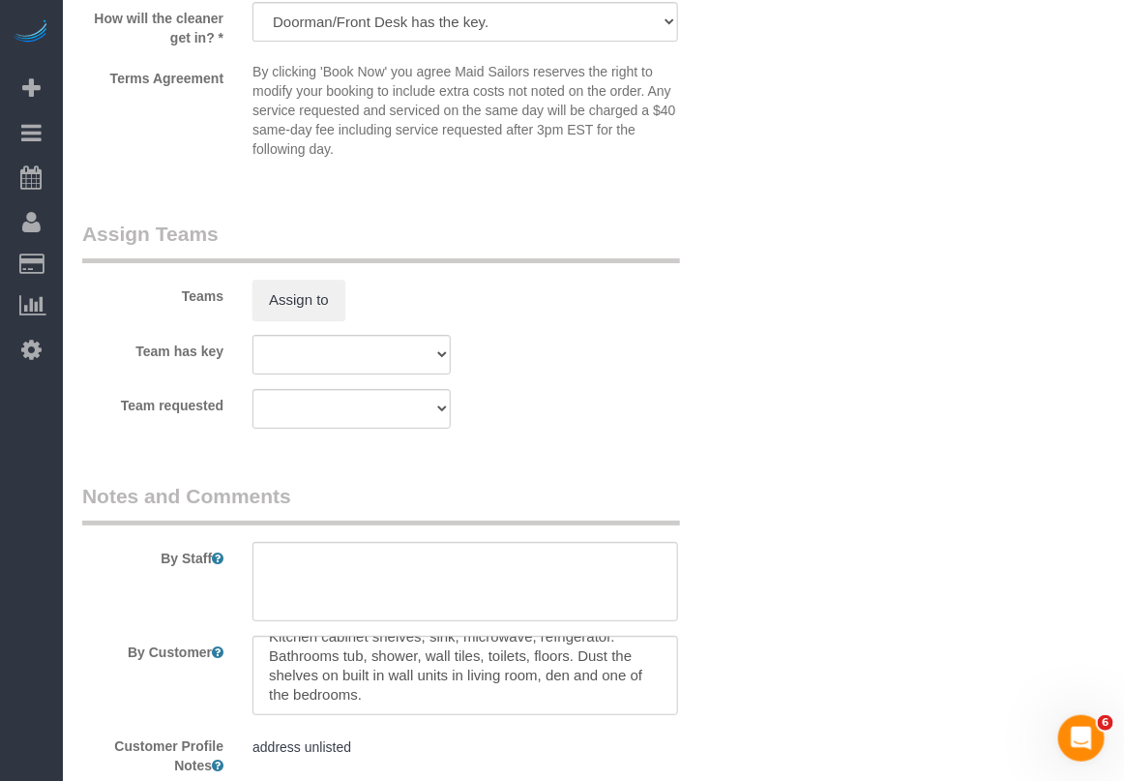
scroll to position [0, 0]
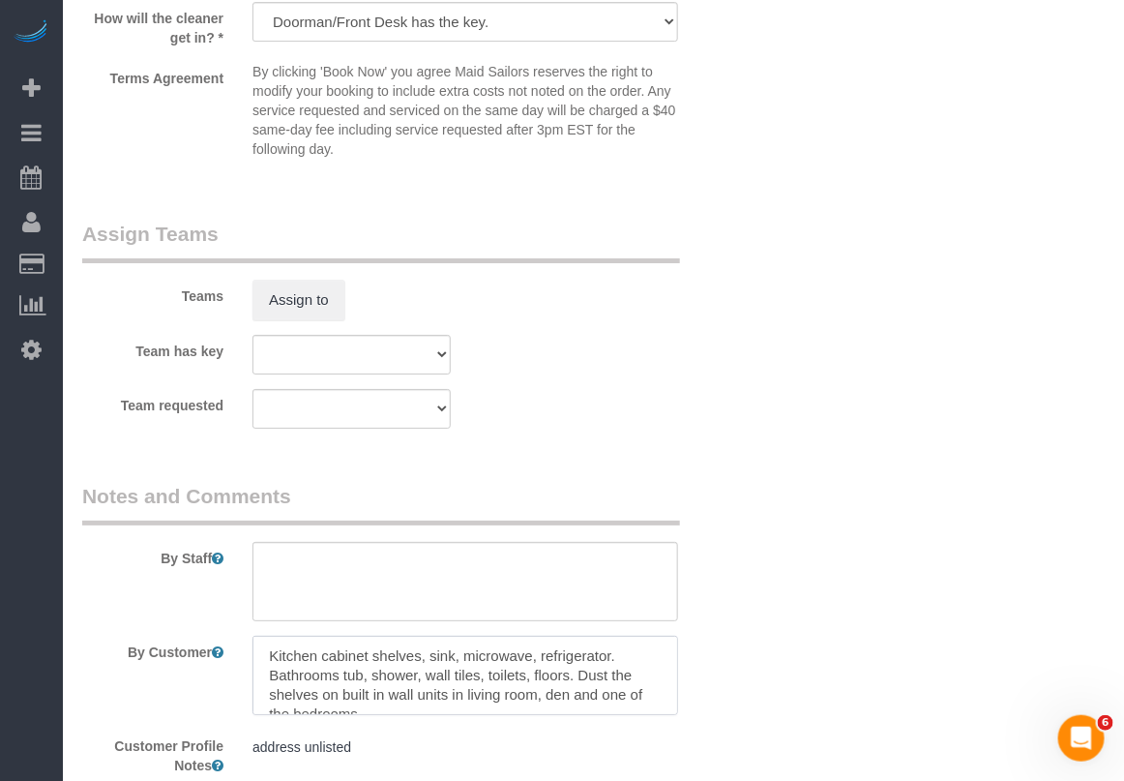
drag, startPoint x: 424, startPoint y: 659, endPoint x: 238, endPoint y: 659, distance: 185.8
click at [238, 659] on div at bounding box center [465, 675] width 455 height 79
type textarea "sink, microwave, refrigerator. Bathrooms tub, shower, wall tiles, toilets, floo…"
click at [394, 689] on textarea at bounding box center [466, 675] width 426 height 79
drag, startPoint x: 394, startPoint y: 682, endPoint x: 551, endPoint y: 690, distance: 157.9
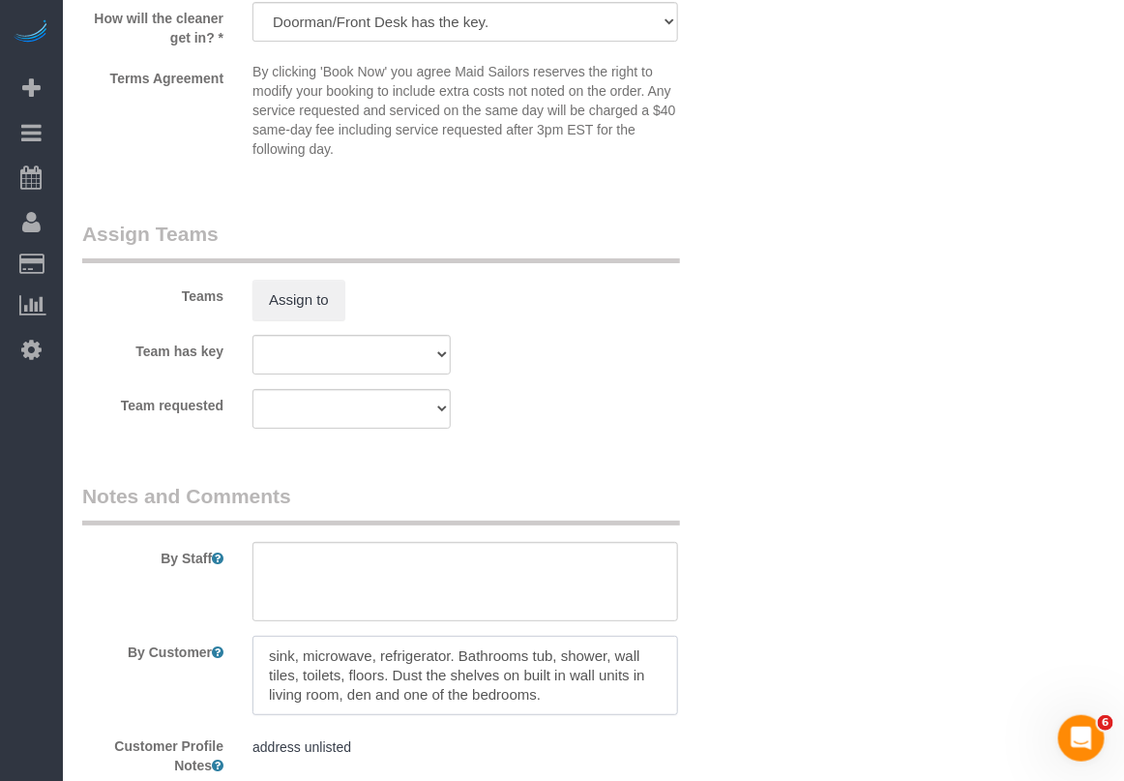
click at [551, 690] on textarea at bounding box center [466, 675] width 426 height 79
click at [393, 678] on textarea at bounding box center [466, 675] width 426 height 79
drag, startPoint x: 413, startPoint y: 666, endPoint x: 426, endPoint y: 670, distance: 13.5
click at [413, 666] on textarea at bounding box center [466, 675] width 426 height 79
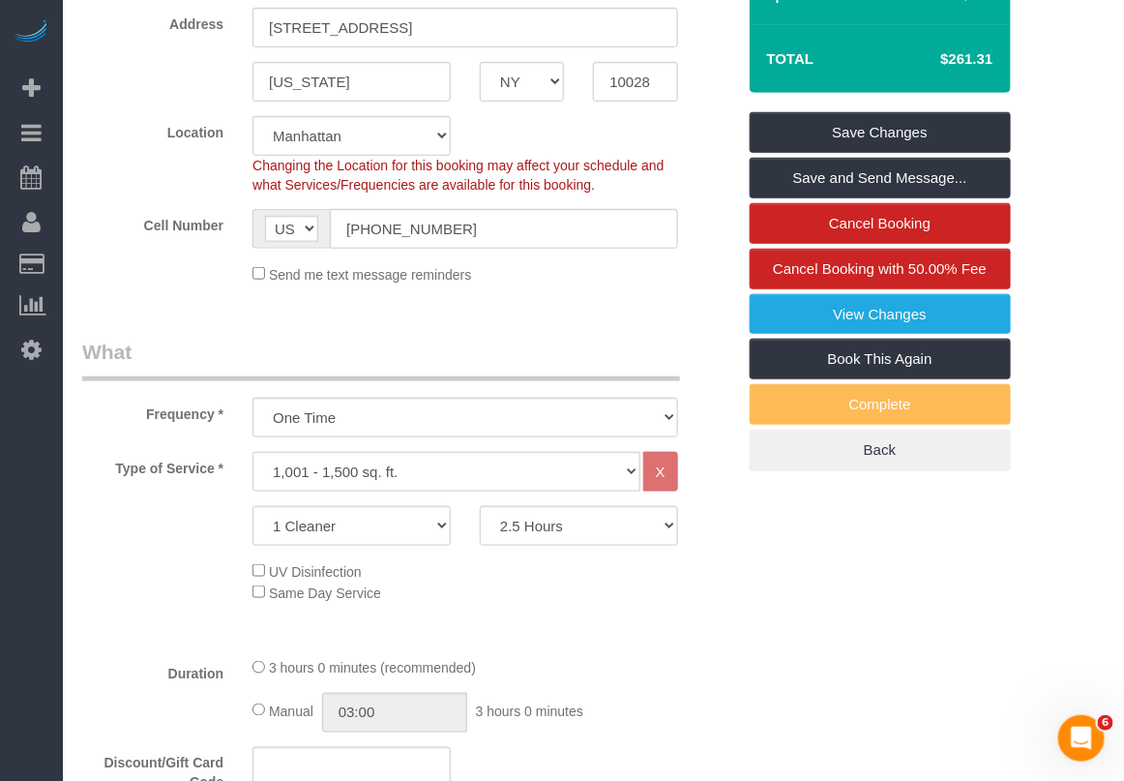
scroll to position [461, 0]
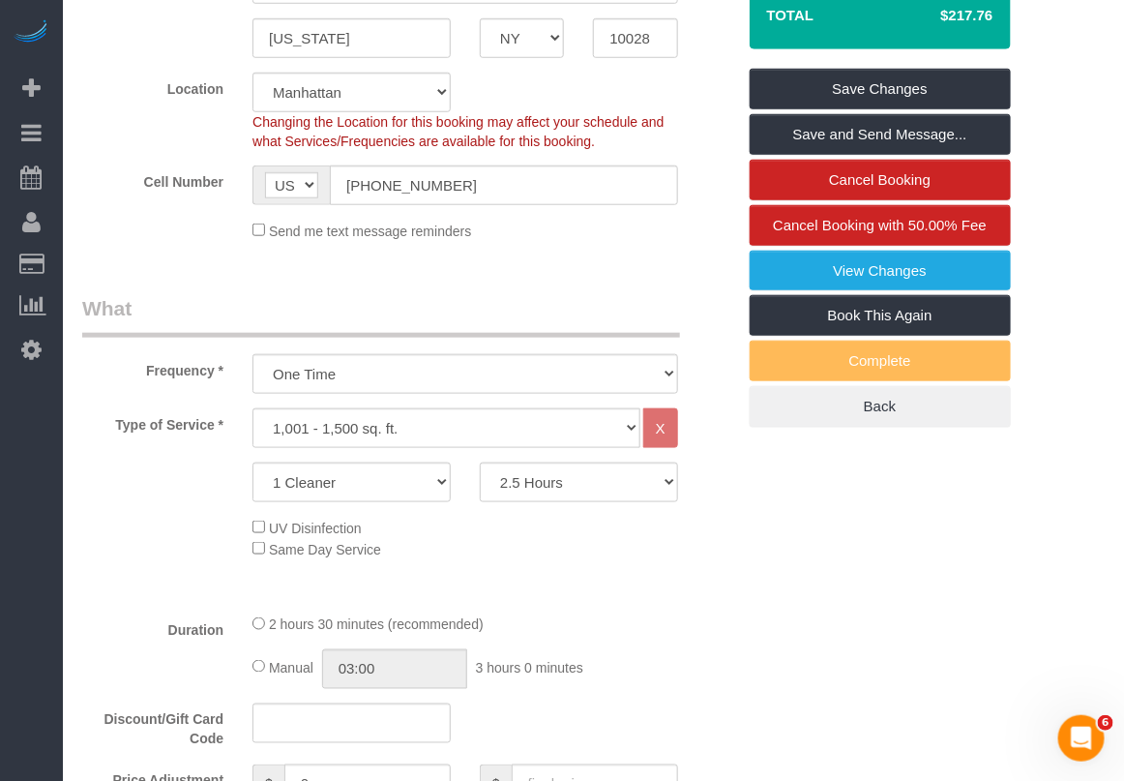
select select "spot58"
click at [569, 728] on div "Discount/Gift Card Code" at bounding box center [409, 726] width 682 height 46
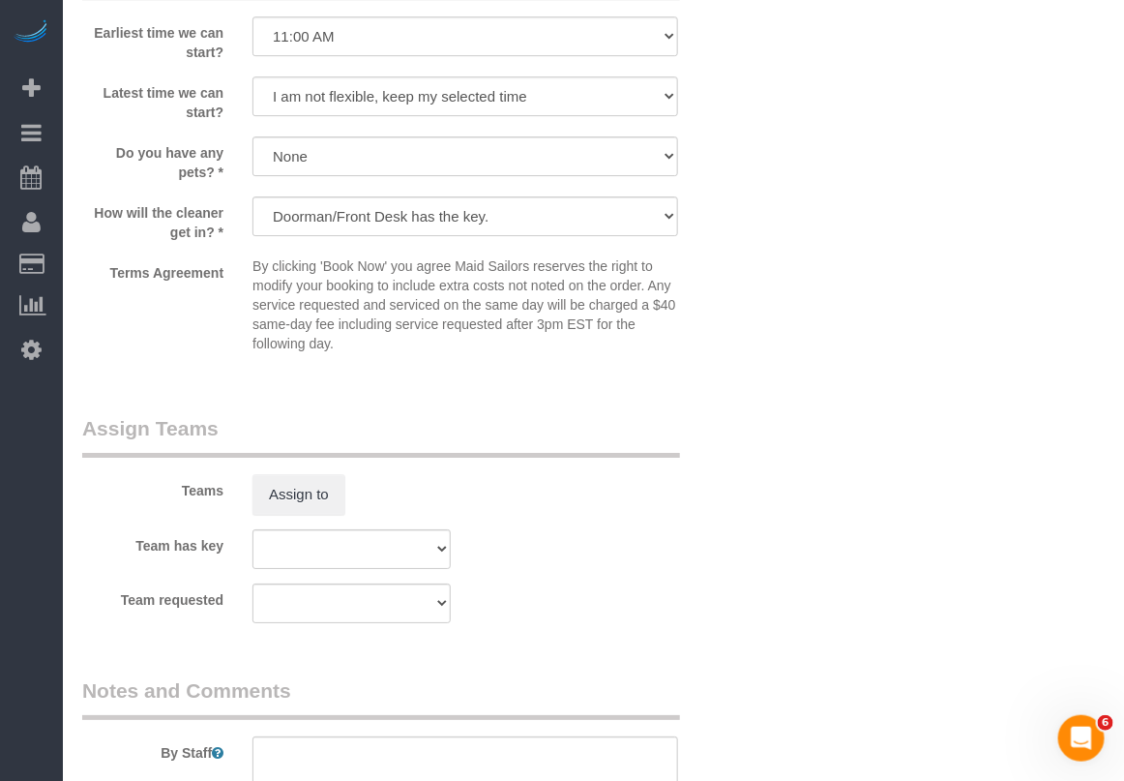
scroll to position [2275, 0]
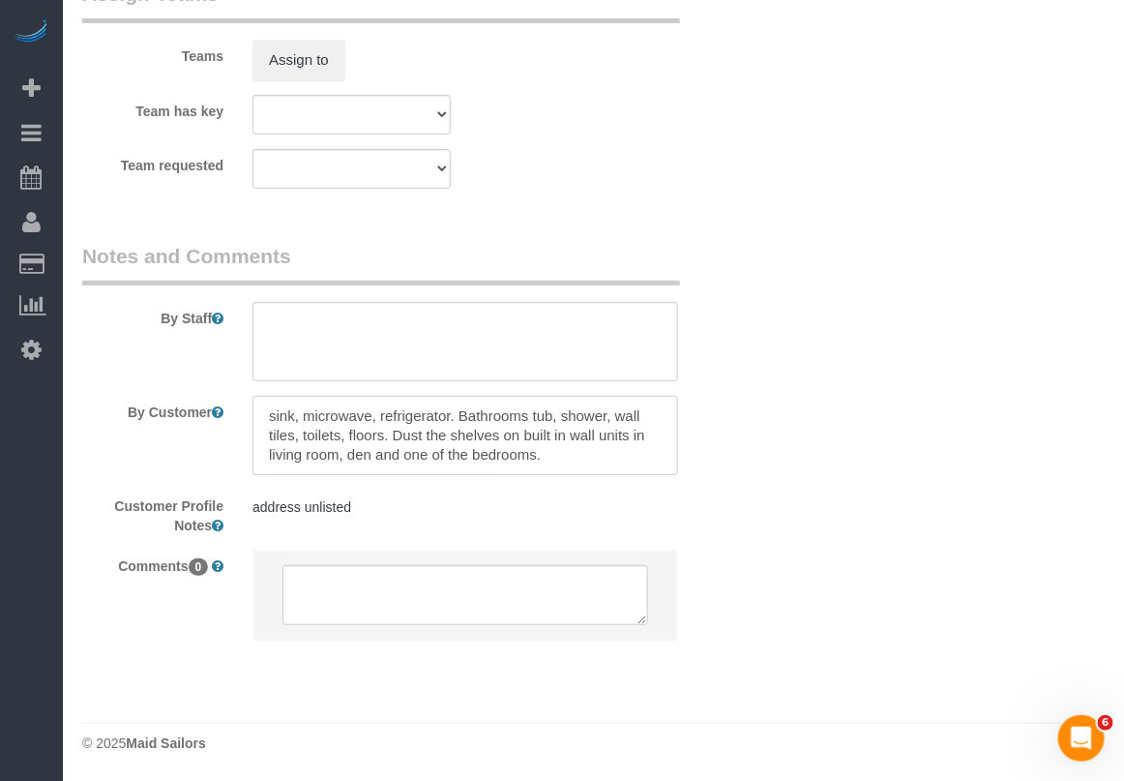
click at [361, 432] on textarea at bounding box center [466, 435] width 426 height 79
paste textarea "-2bathrooms (tub, toilet, tiles and floors) -microwave (inside) -sink -inside f…"
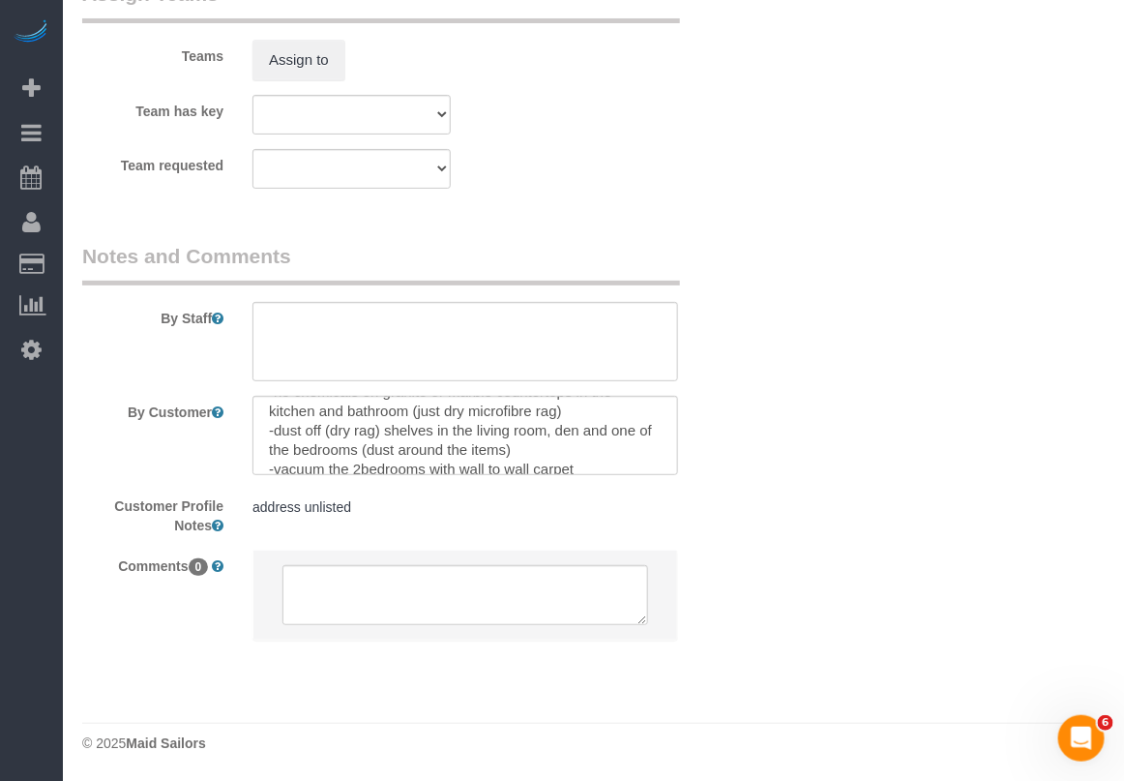
scroll to position [172, 0]
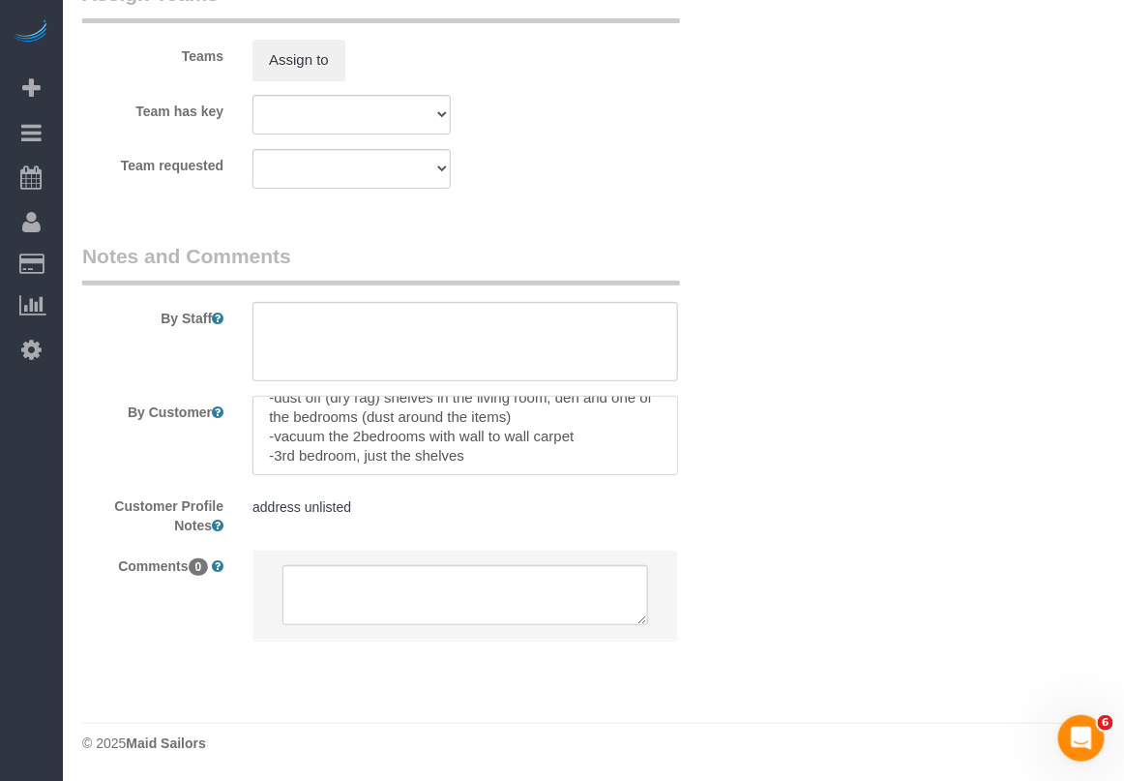
click at [504, 447] on textarea at bounding box center [466, 435] width 426 height 79
drag, startPoint x: 506, startPoint y: 435, endPoint x: 519, endPoint y: 438, distance: 12.9
click at [506, 435] on textarea at bounding box center [466, 435] width 426 height 79
click at [520, 440] on textarea at bounding box center [466, 435] width 426 height 79
paste textarea "need cleaning"
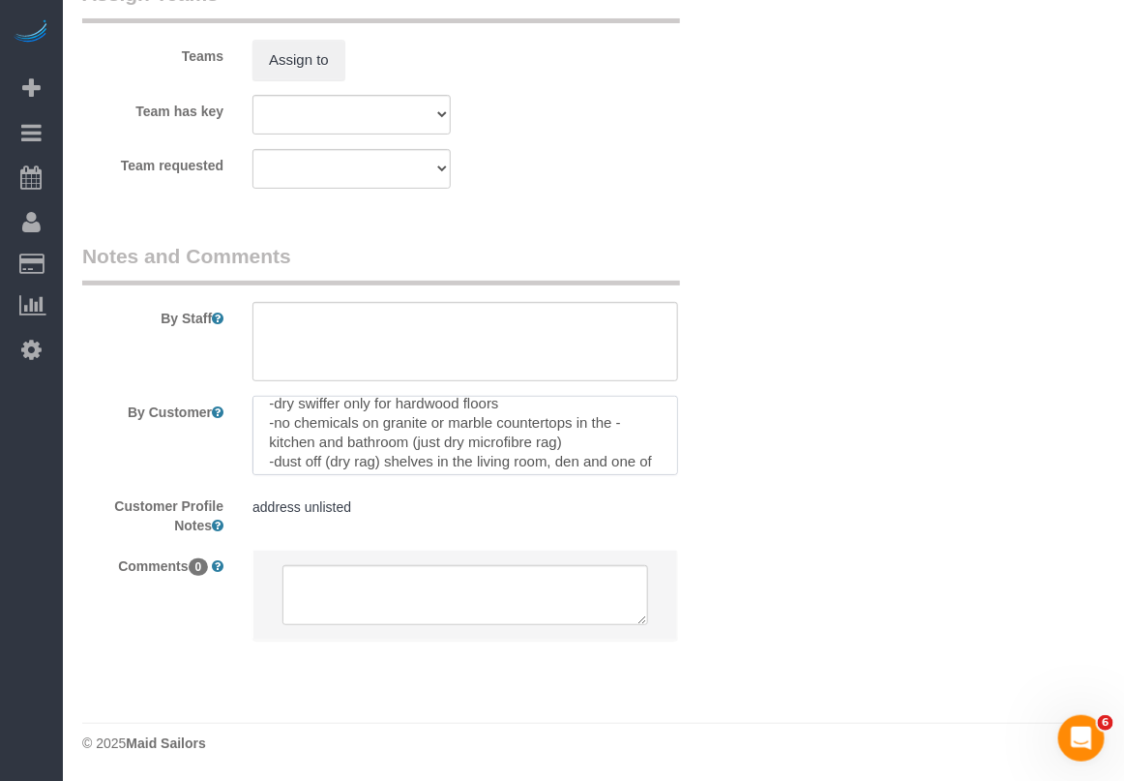
scroll to position [100, 0]
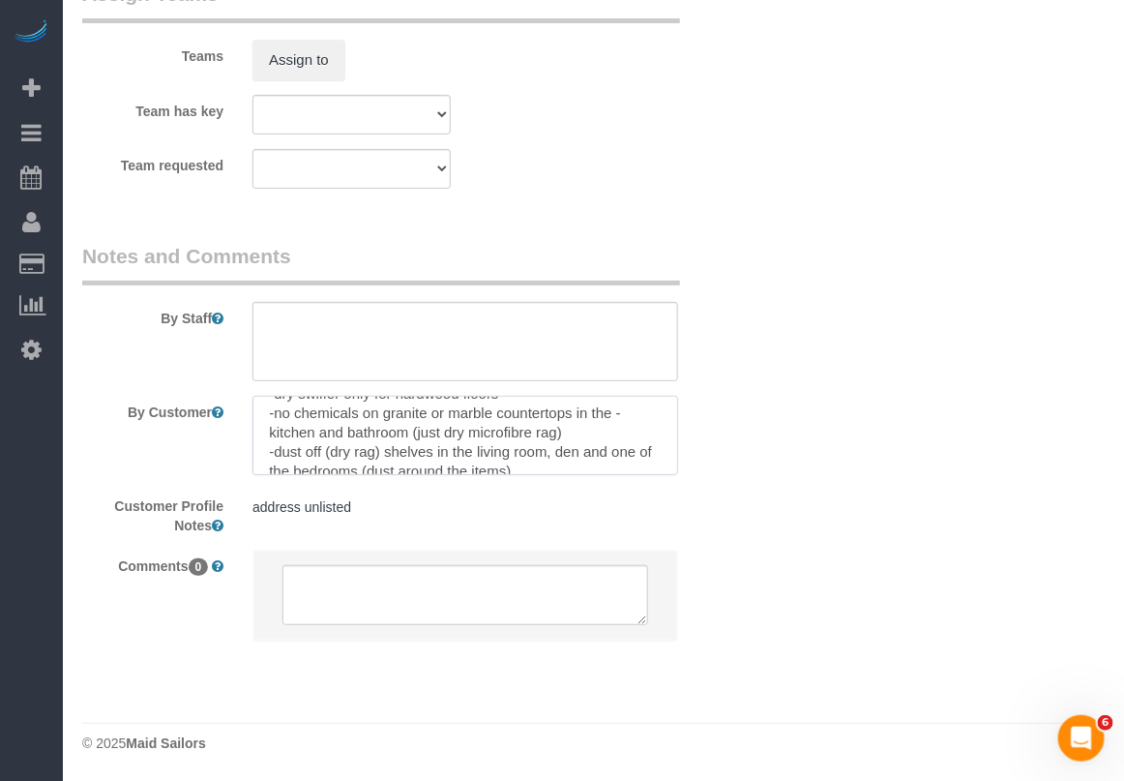
click at [573, 431] on textarea at bounding box center [466, 435] width 426 height 79
paste textarea "no chemicals)"
type textarea "-2bathrooms (tub, toilet, tiles and floors) -microwave (inside) -sink -inside f…"
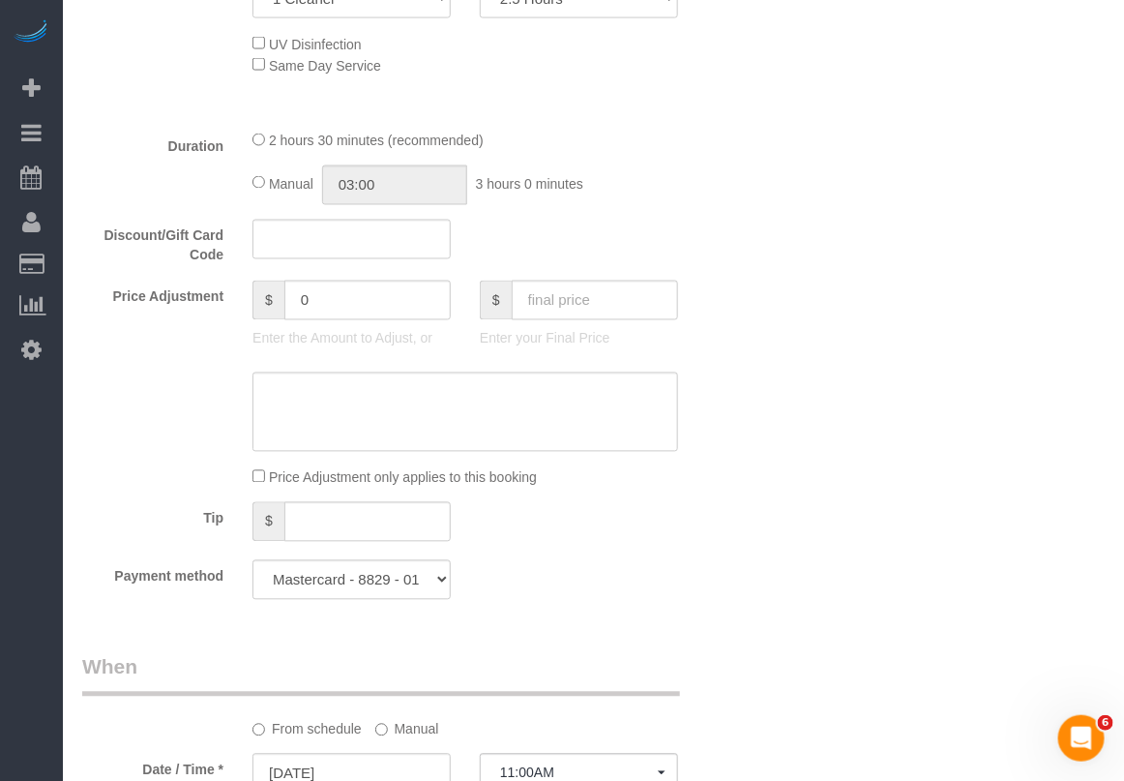
scroll to position [461, 0]
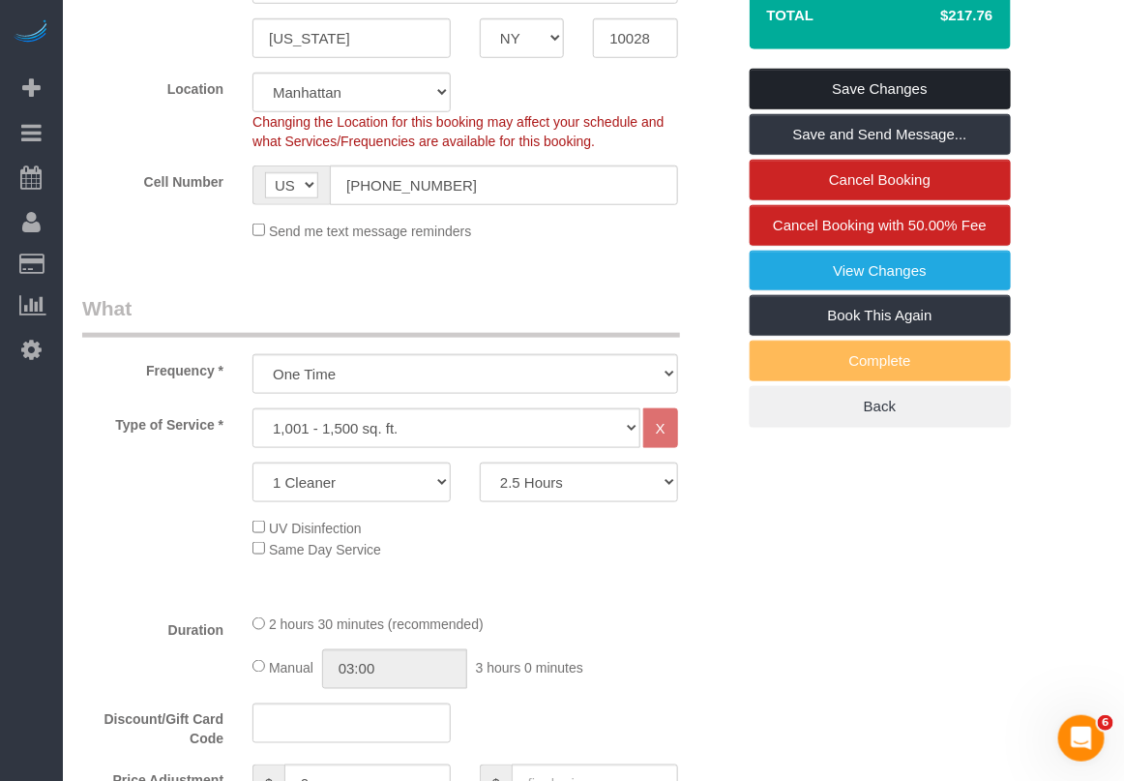
click at [886, 94] on link "Save Changes" at bounding box center [880, 89] width 261 height 41
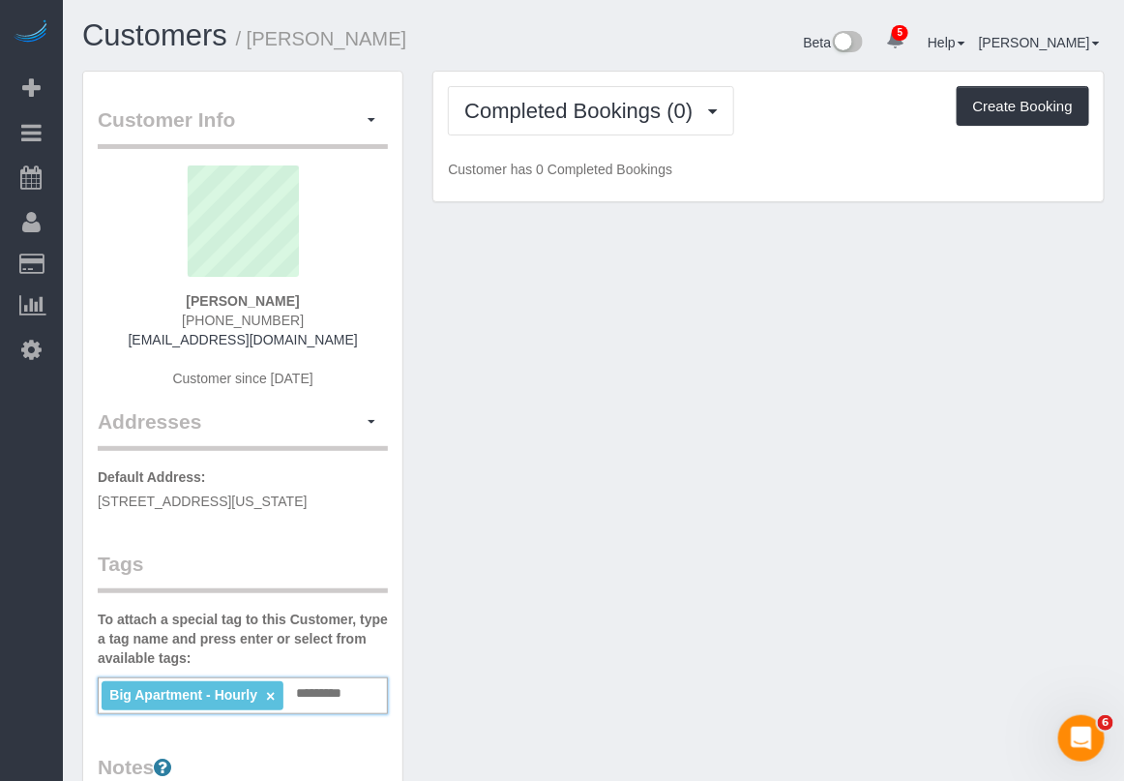
click at [327, 689] on input "text" at bounding box center [324, 693] width 66 height 25
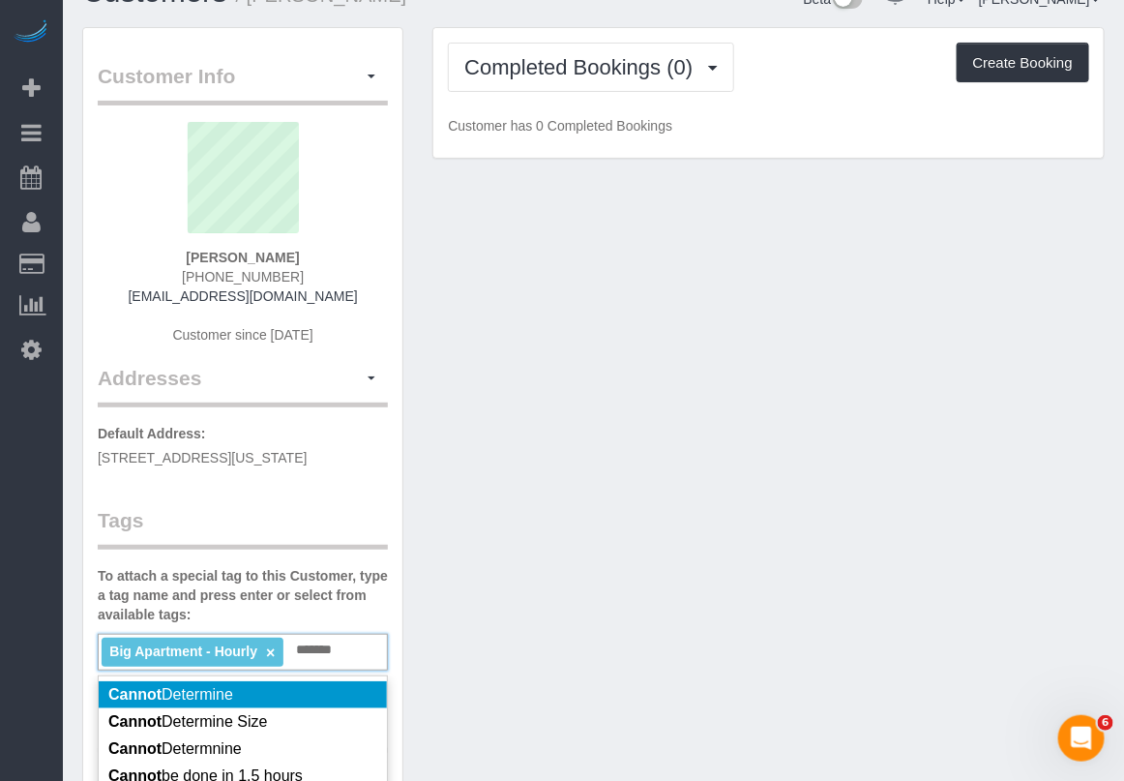
scroll to position [121, 0]
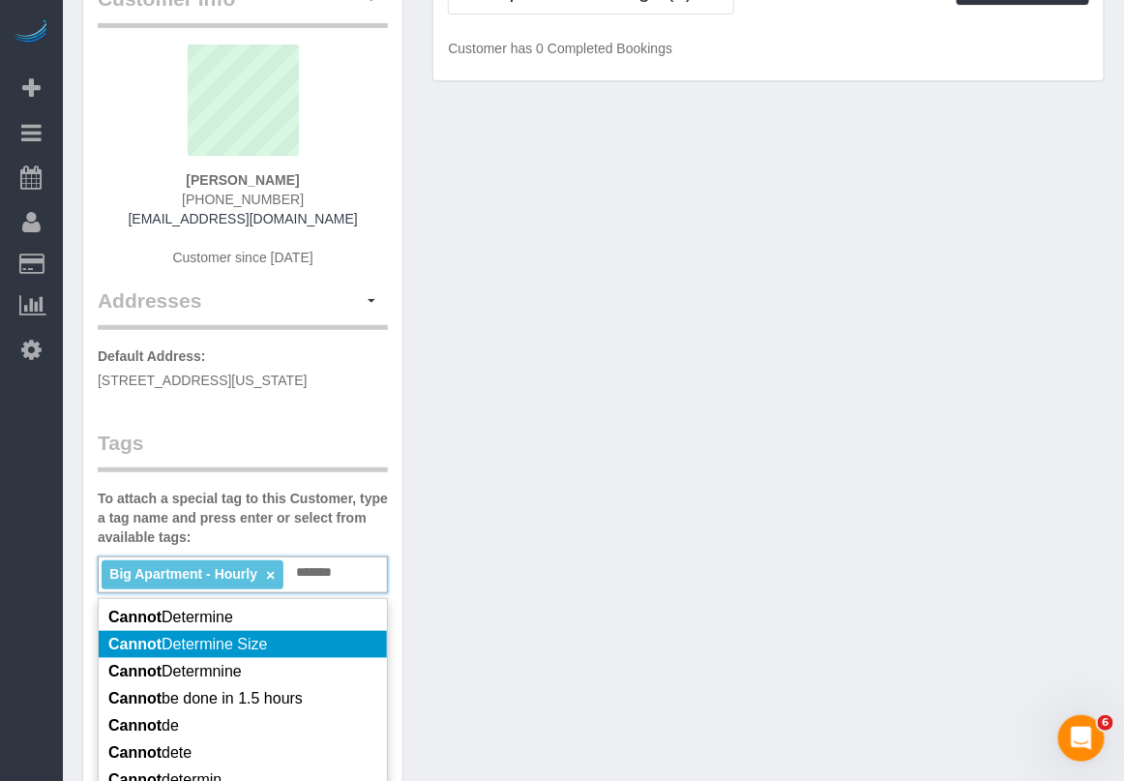
type input "******"
click at [293, 649] on li "Cannot Determine Size" at bounding box center [243, 644] width 288 height 27
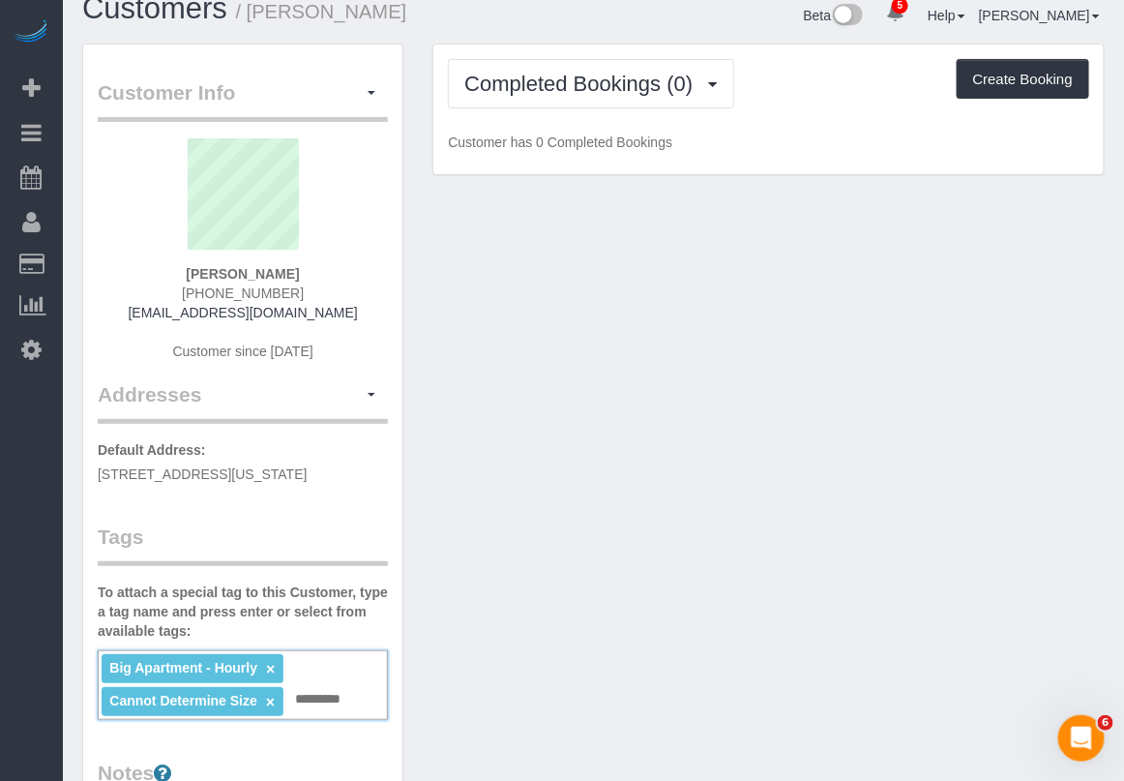
scroll to position [0, 0]
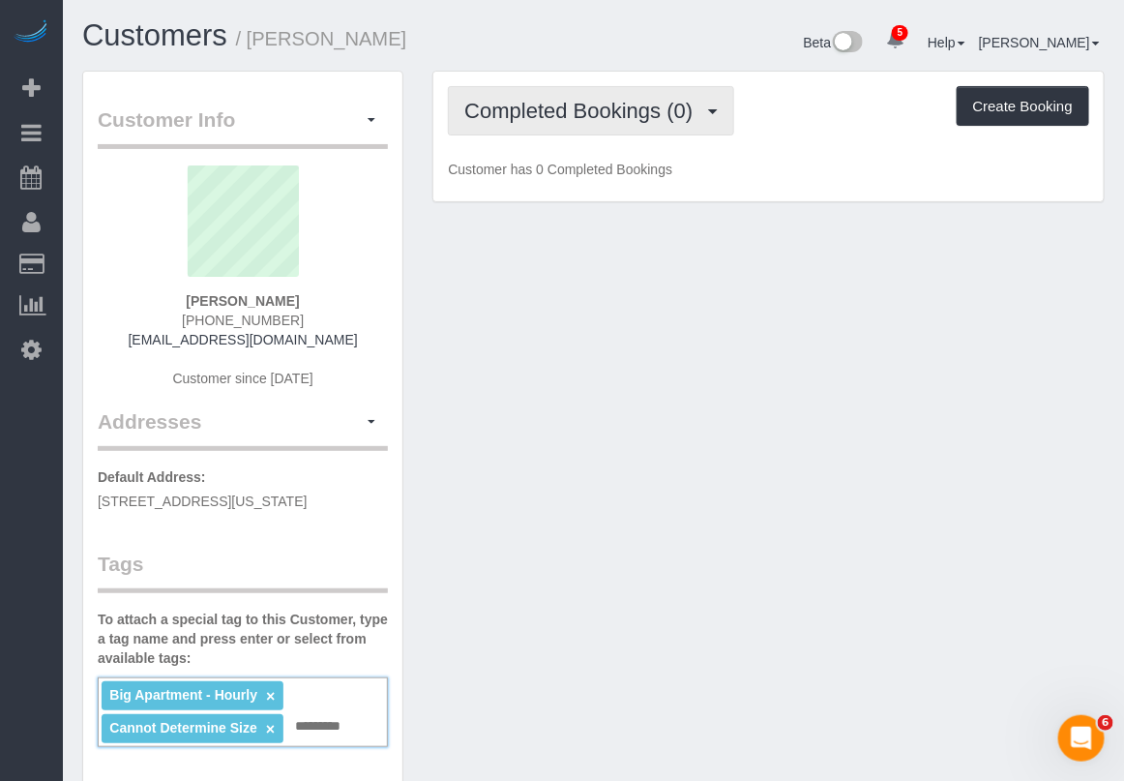
click at [605, 122] on button "Completed Bookings (0)" at bounding box center [591, 110] width 286 height 49
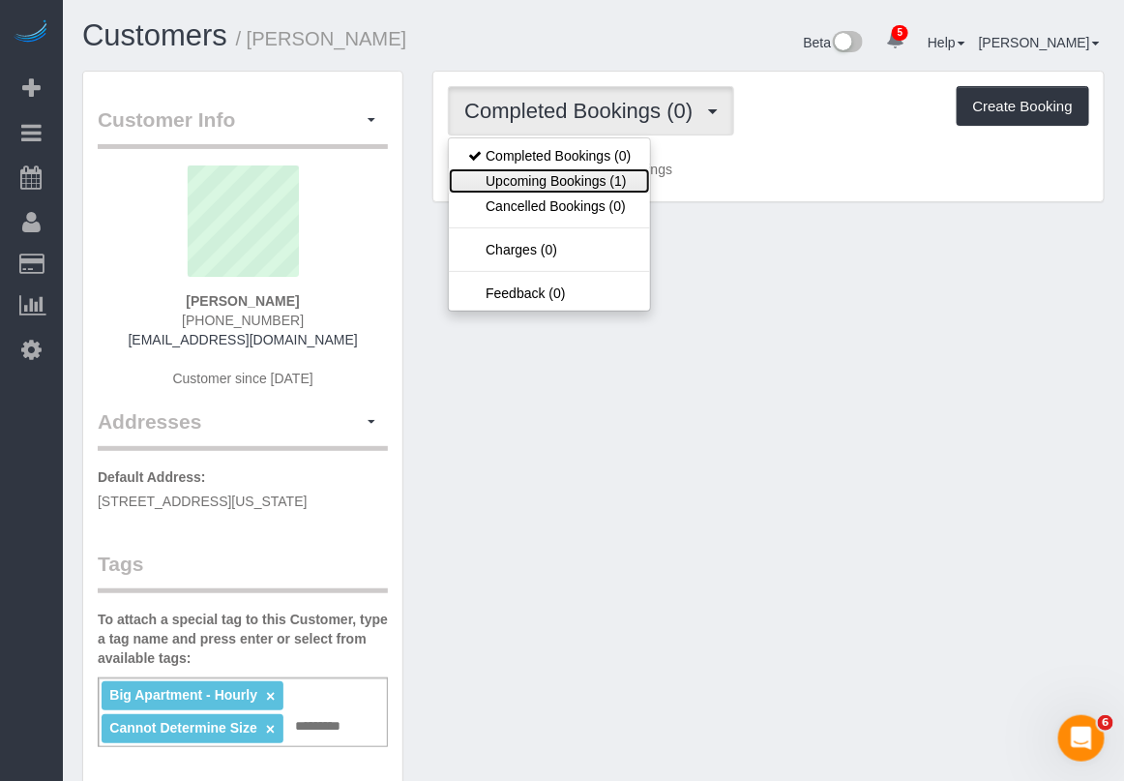
click at [607, 182] on link "Upcoming Bookings (1)" at bounding box center [549, 180] width 201 height 25
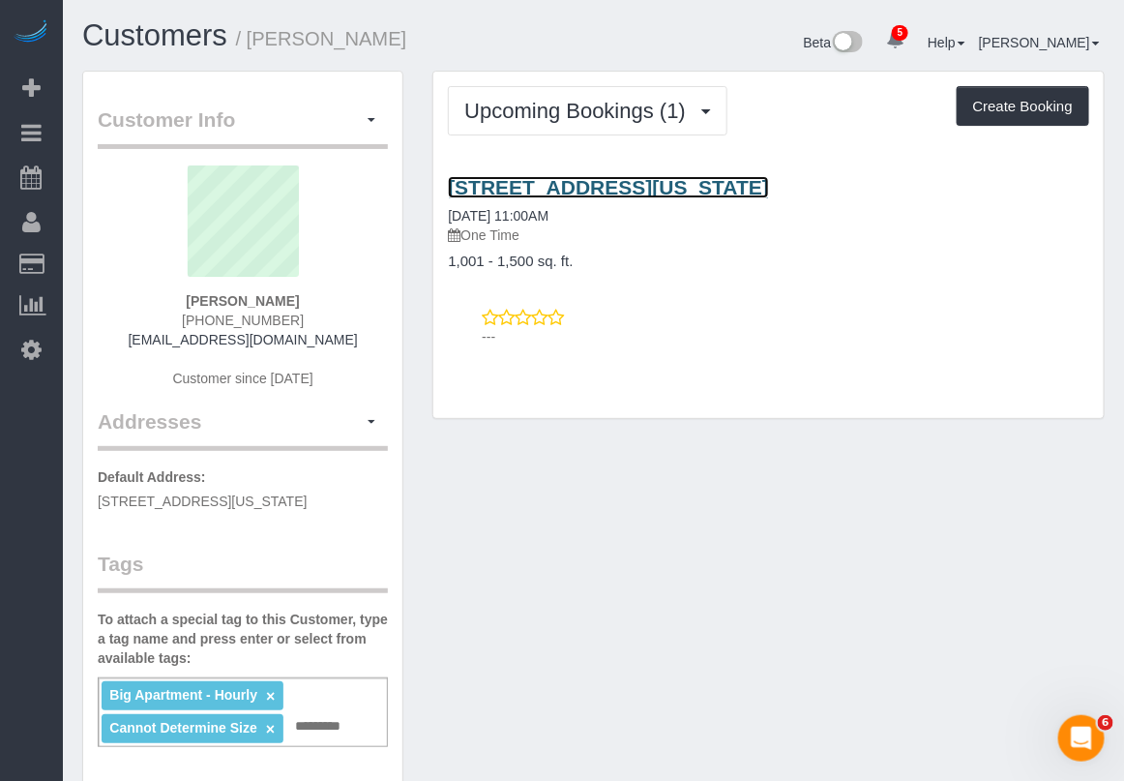
click at [672, 182] on link "[STREET_ADDRESS][US_STATE]" at bounding box center [608, 187] width 321 height 22
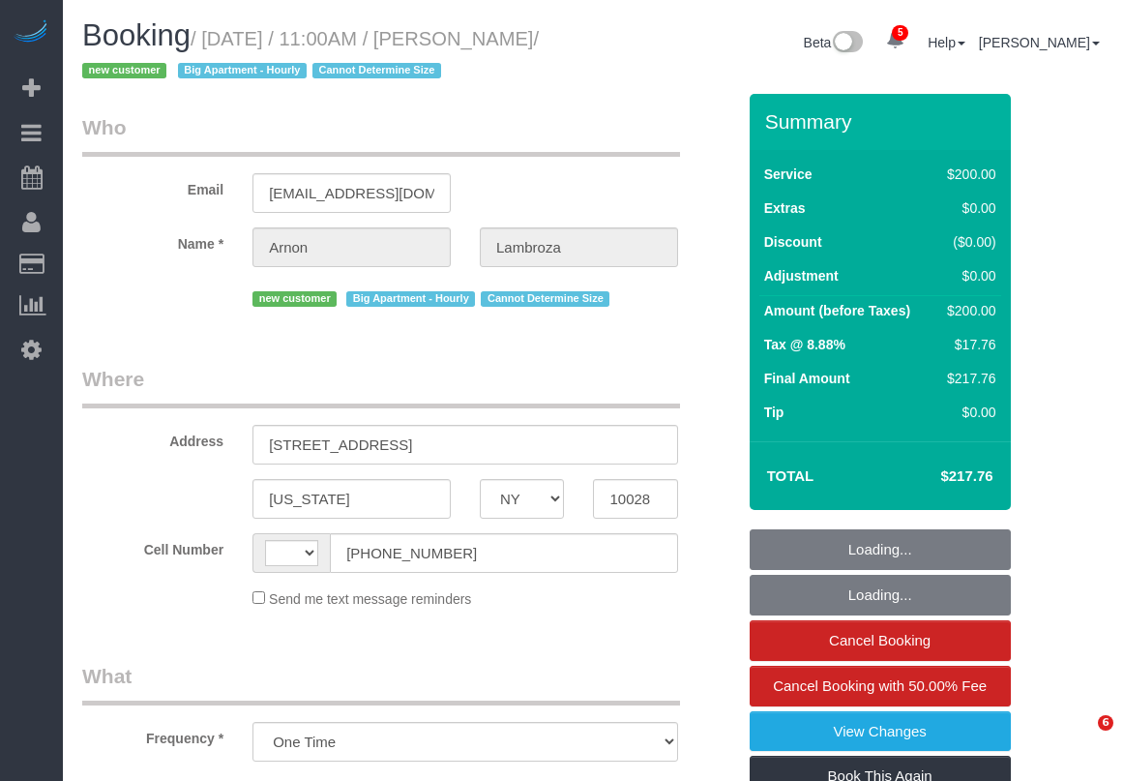
select select "NY"
select select "string:stripe-pm_1S13iP4VGloSiKo7nHjAGeIc"
select select "150"
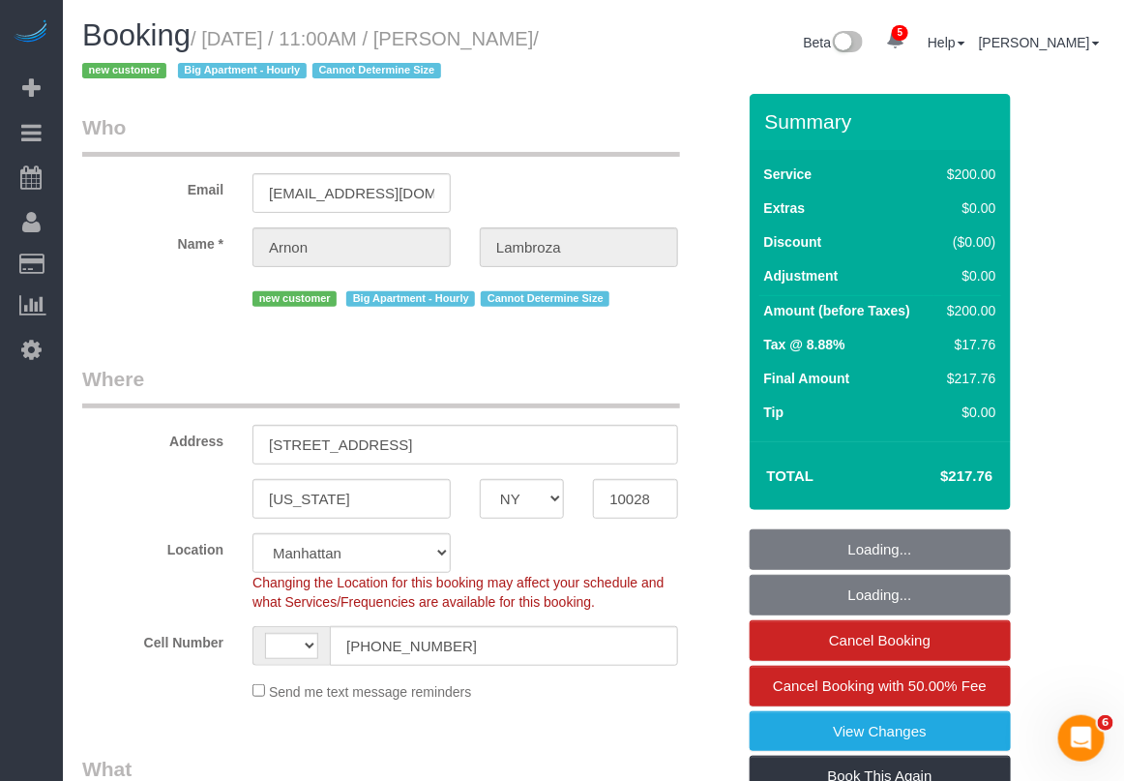
select select "object:511"
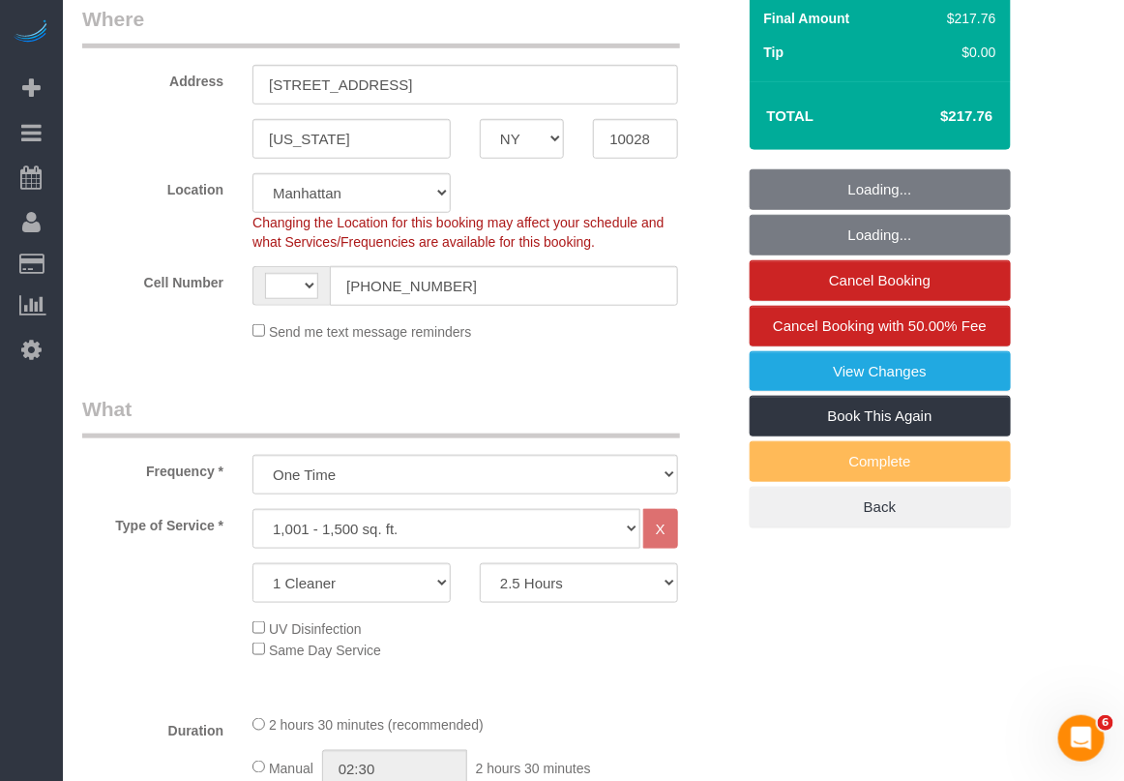
select select "string:US"
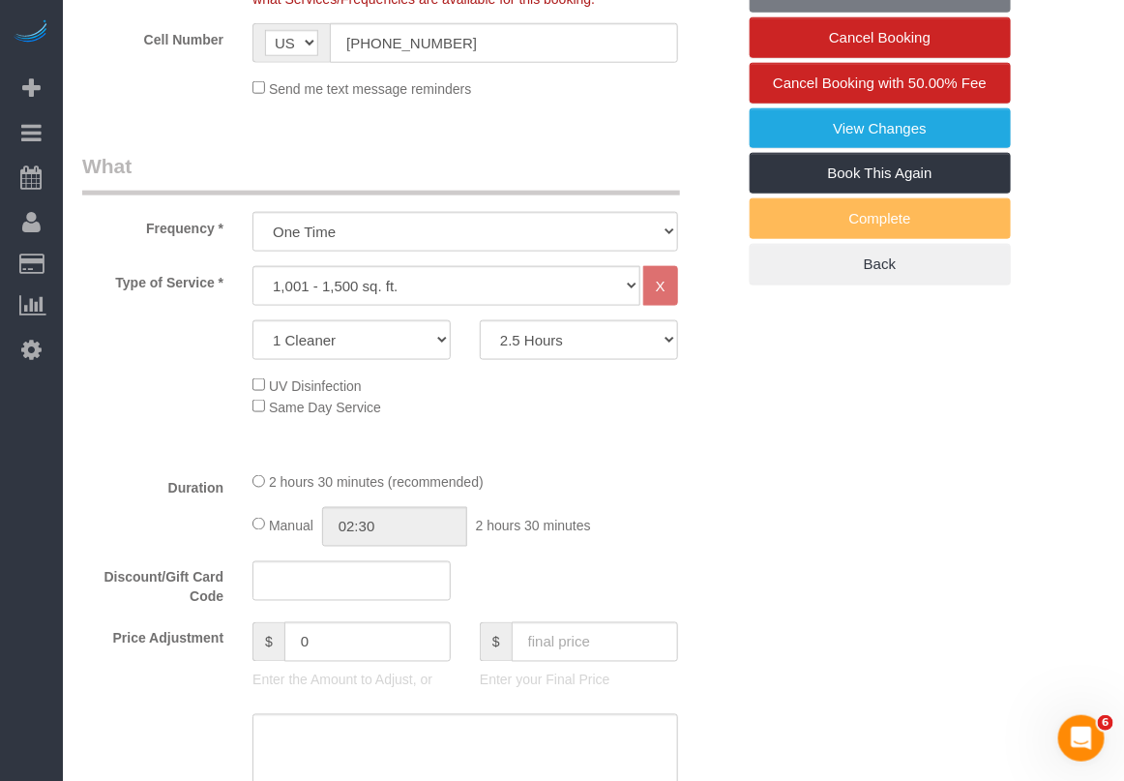
select select "spot1"
select select "number:59"
select select "number:90"
select select "number:15"
select select "number:6"
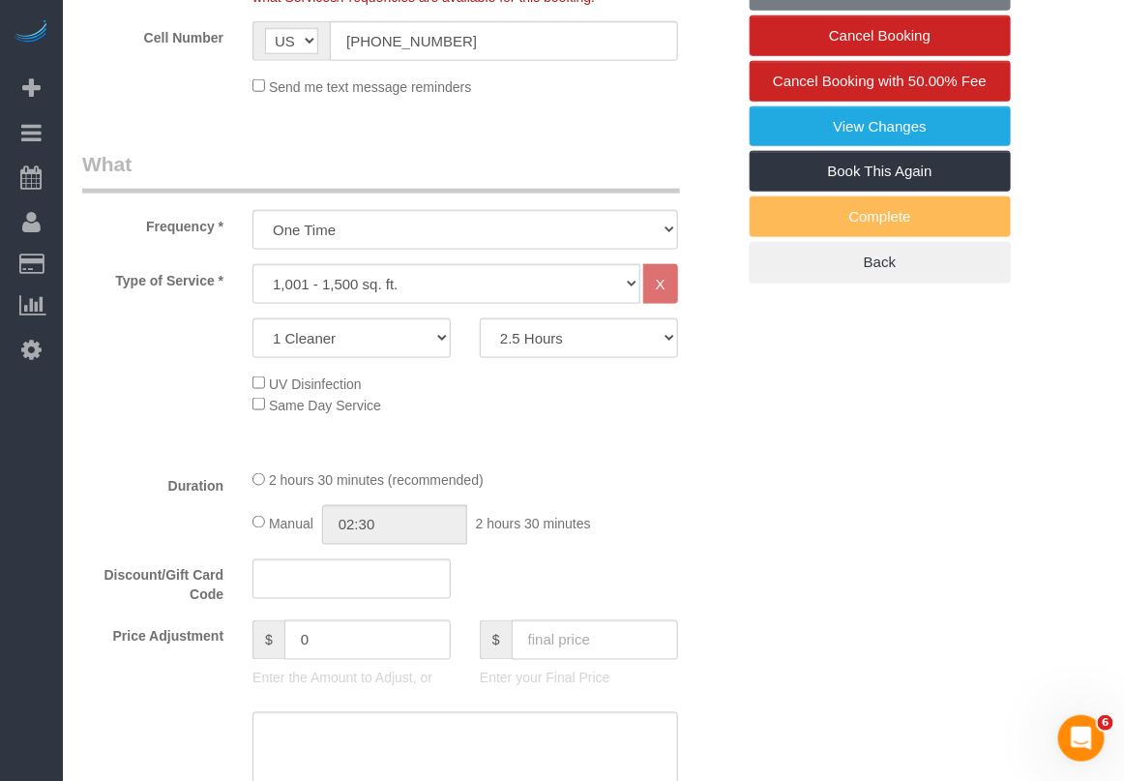
scroll to position [484, 0]
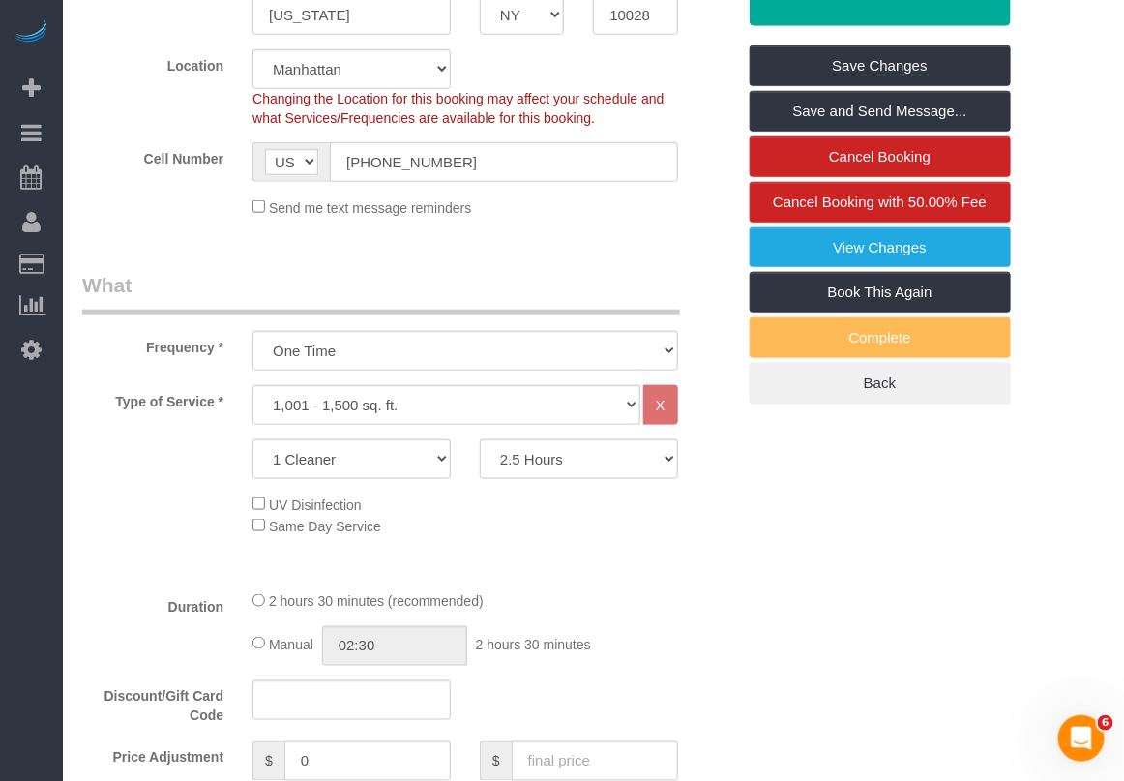
click at [595, 566] on div "Type of Service * Under 1,000 sq. ft. 1,001 - 1,500 sq. ft. 1,500+ sq. ft. Cust…" at bounding box center [408, 480] width 653 height 190
click at [485, 293] on legend "What" at bounding box center [381, 293] width 598 height 44
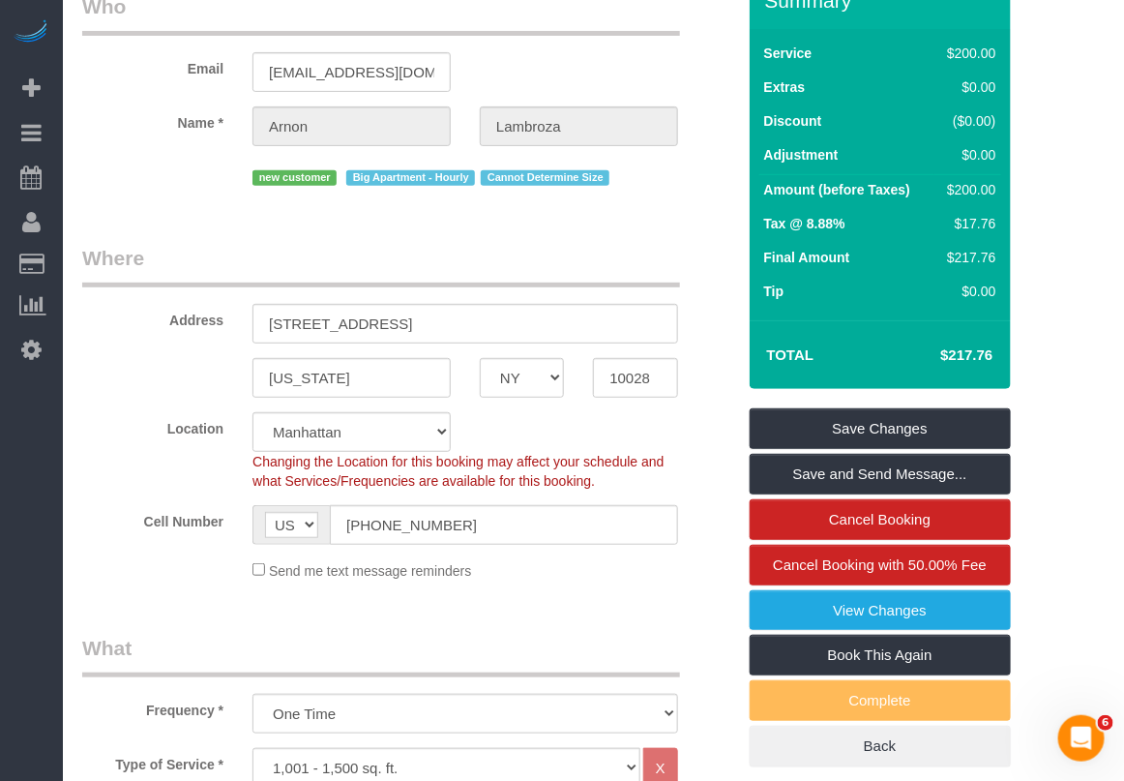
scroll to position [0, 0]
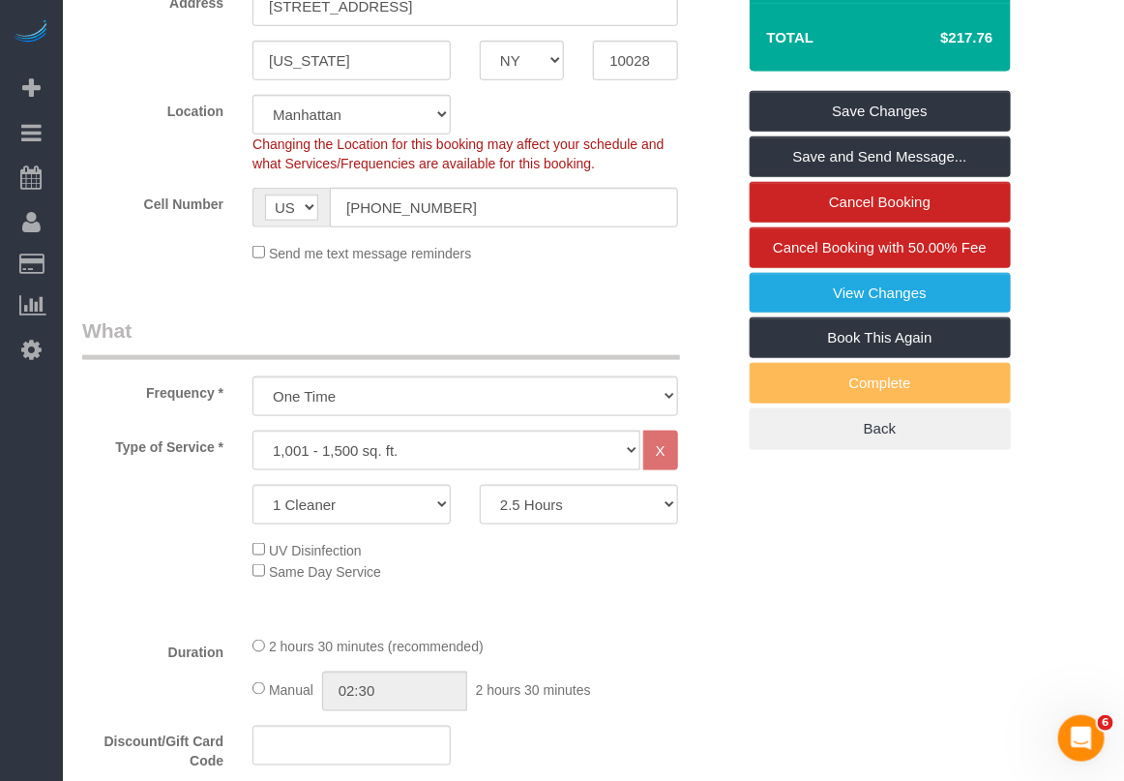
scroll to position [484, 0]
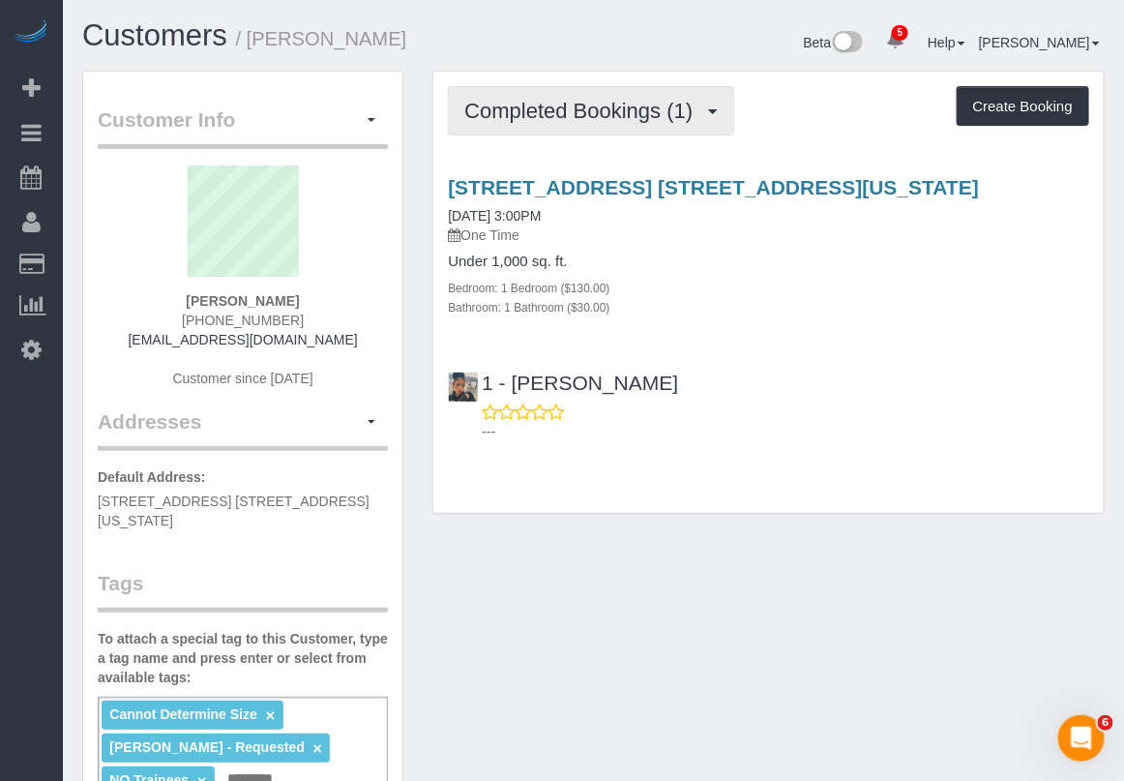
click at [581, 99] on span "Completed Bookings (1)" at bounding box center [583, 111] width 238 height 24
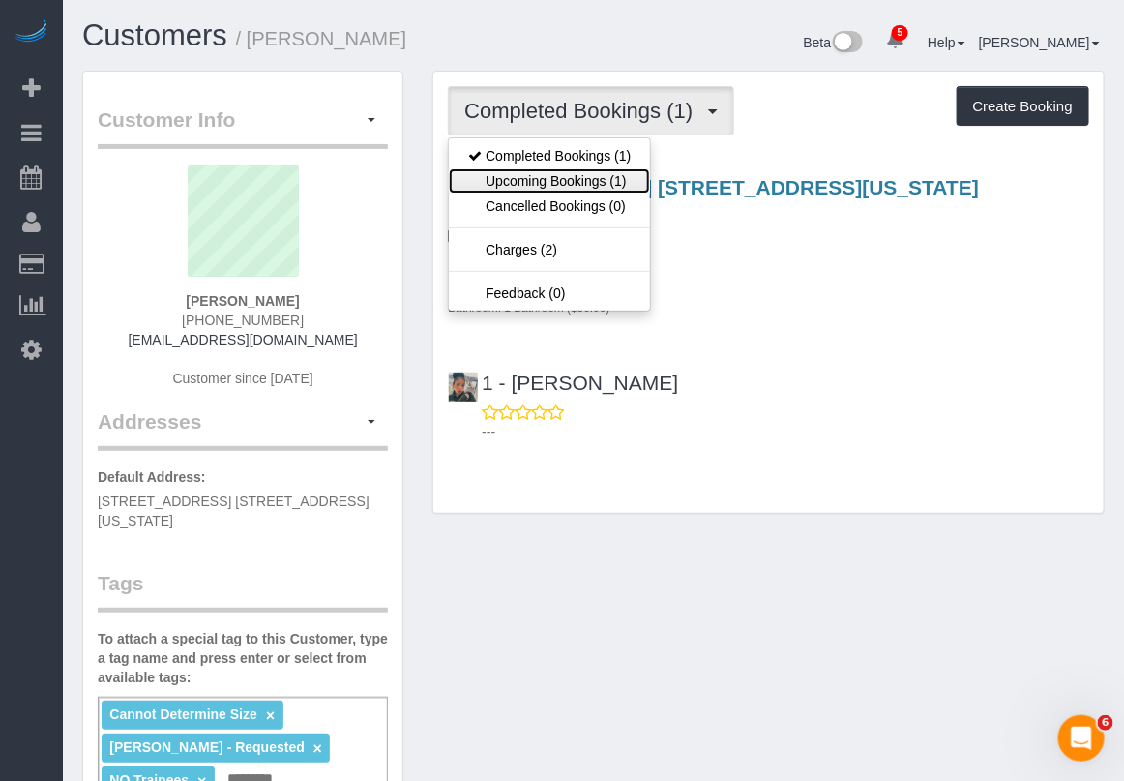
click at [573, 177] on link "Upcoming Bookings (1)" at bounding box center [549, 180] width 201 height 25
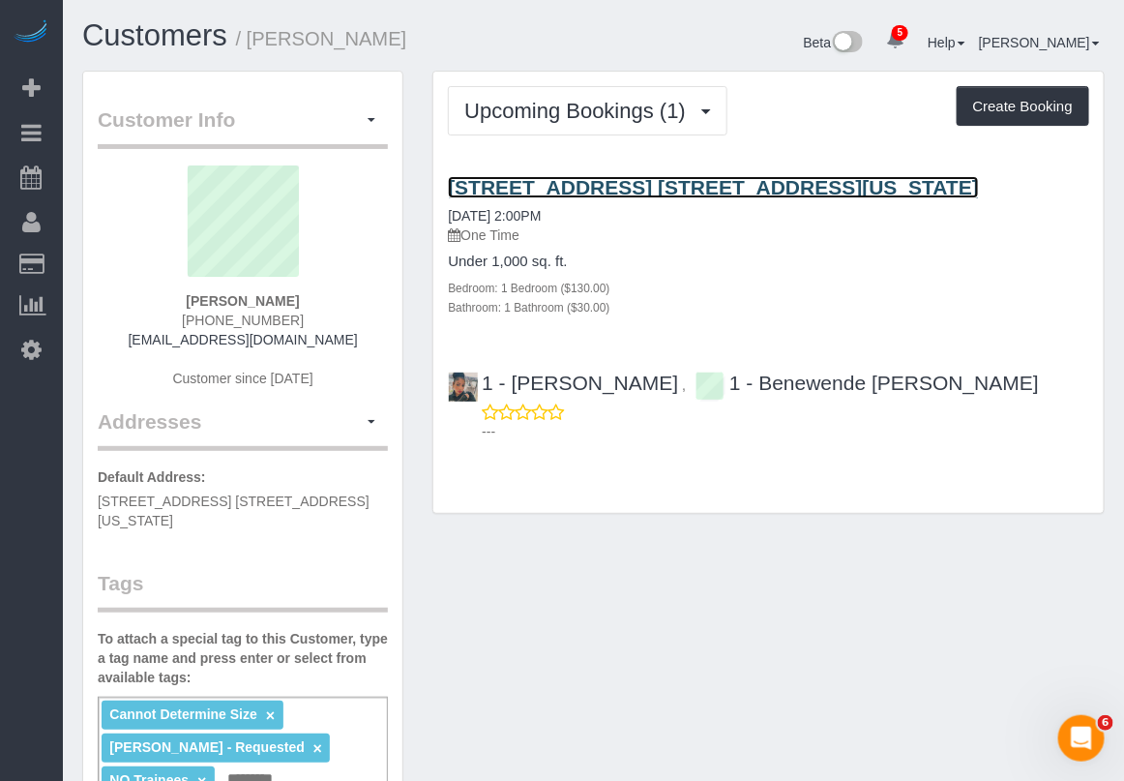
click at [630, 194] on link "[STREET_ADDRESS] [STREET_ADDRESS][US_STATE]" at bounding box center [713, 187] width 531 height 22
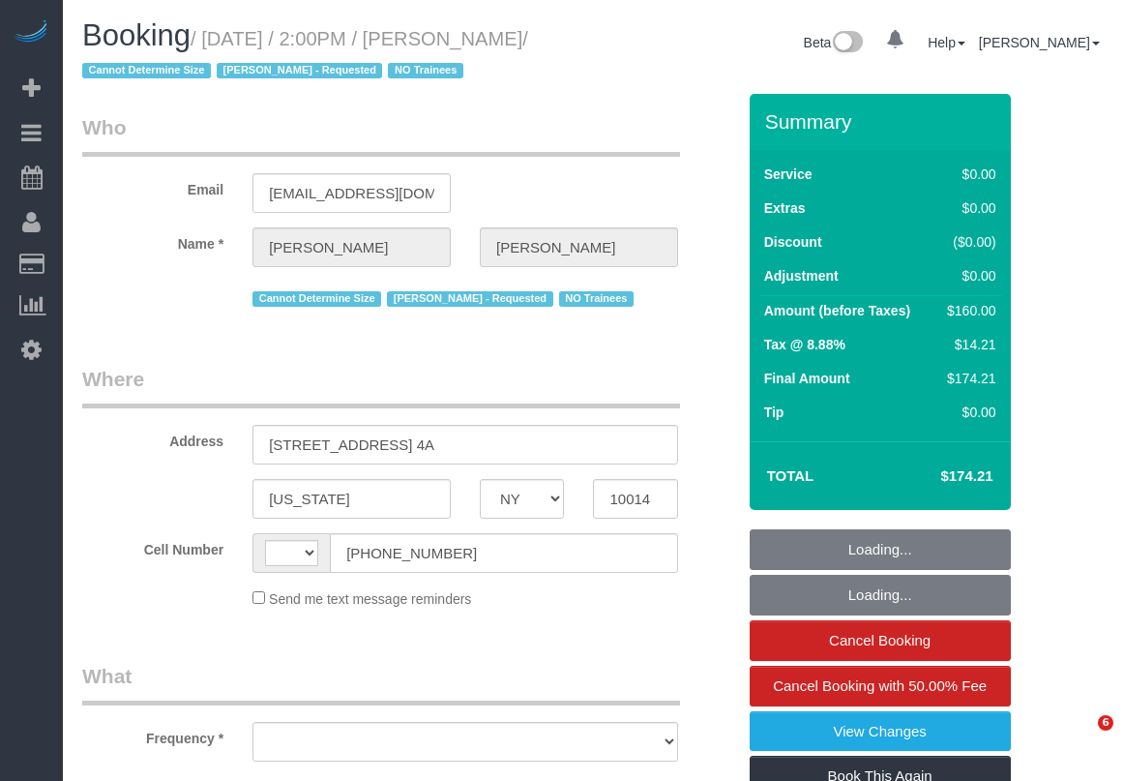
select select "NY"
select select "string:[GEOGRAPHIC_DATA]"
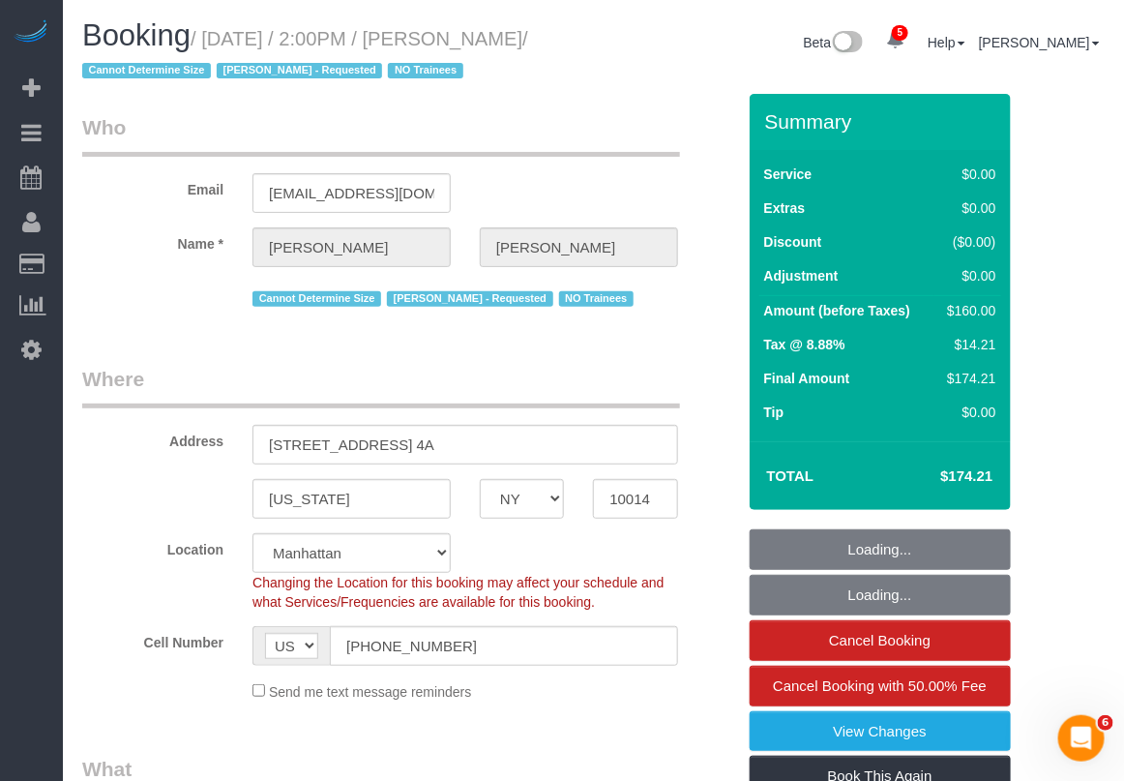
select select "object:940"
select select "string:stripe-pm_1S0MpW4VGloSiKo7ykkyT5lm"
select select "1"
select select "spot1"
select select "number:89"
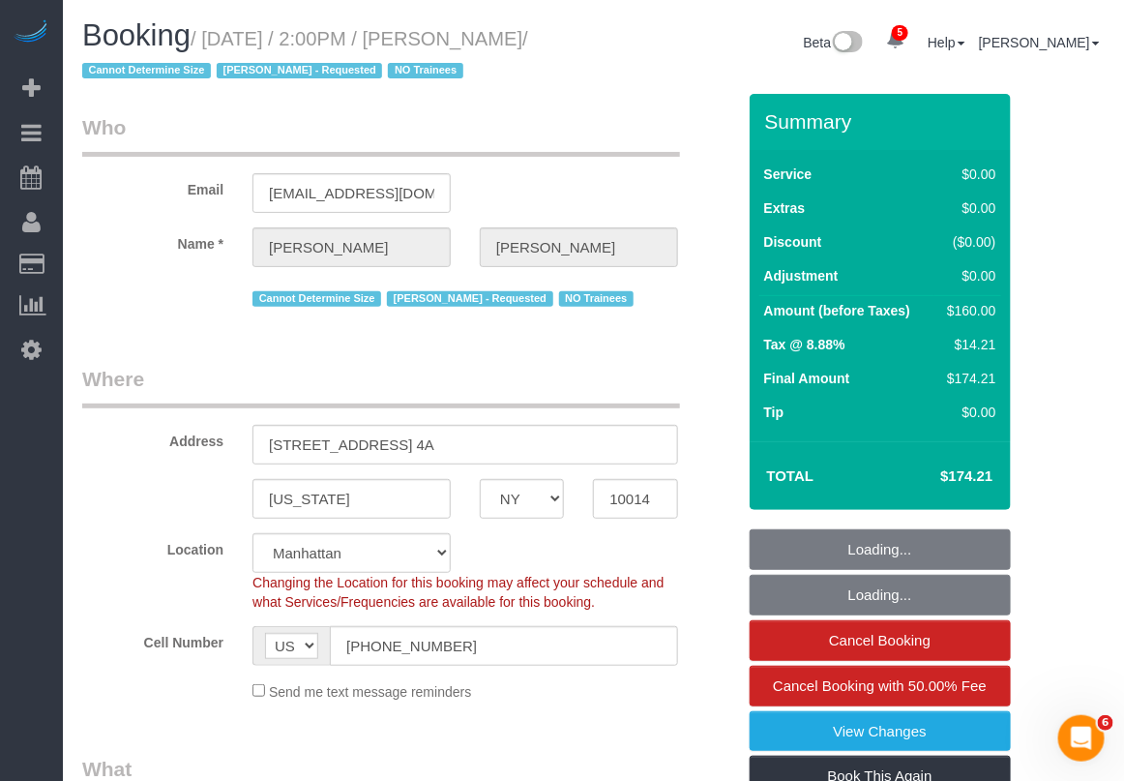
select select "number:90"
select select "number:15"
select select "number:5"
select select "1"
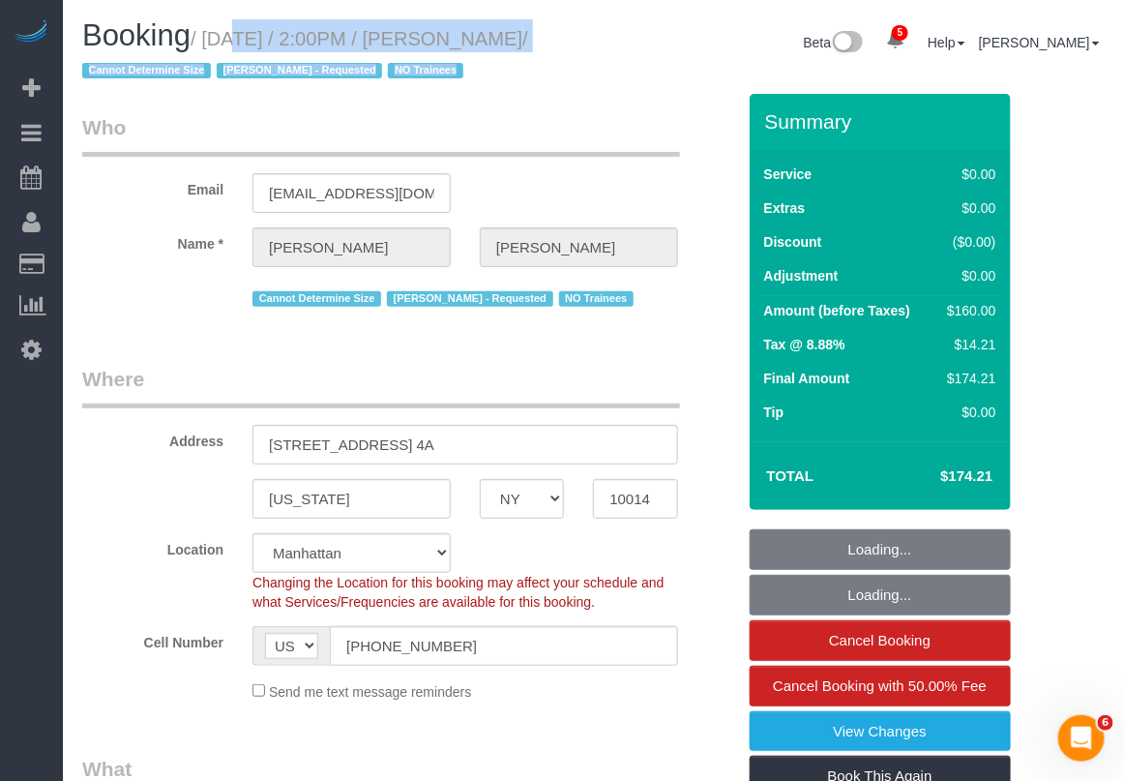
drag, startPoint x: 203, startPoint y: 36, endPoint x: 597, endPoint y: 32, distance: 393.8
click at [597, 32] on div "Booking / [DATE] / 2:00PM / [PERSON_NAME] / Cannot Determine Size [PERSON_NAME]…" at bounding box center [594, 56] width 1052 height 74
drag, startPoint x: 582, startPoint y: 73, endPoint x: 424, endPoint y: 55, distance: 159.6
click at [585, 73] on div "Booking / [DATE] / 2:00PM / [PERSON_NAME] / Cannot Determine Size [PERSON_NAME]…" at bounding box center [331, 56] width 526 height 74
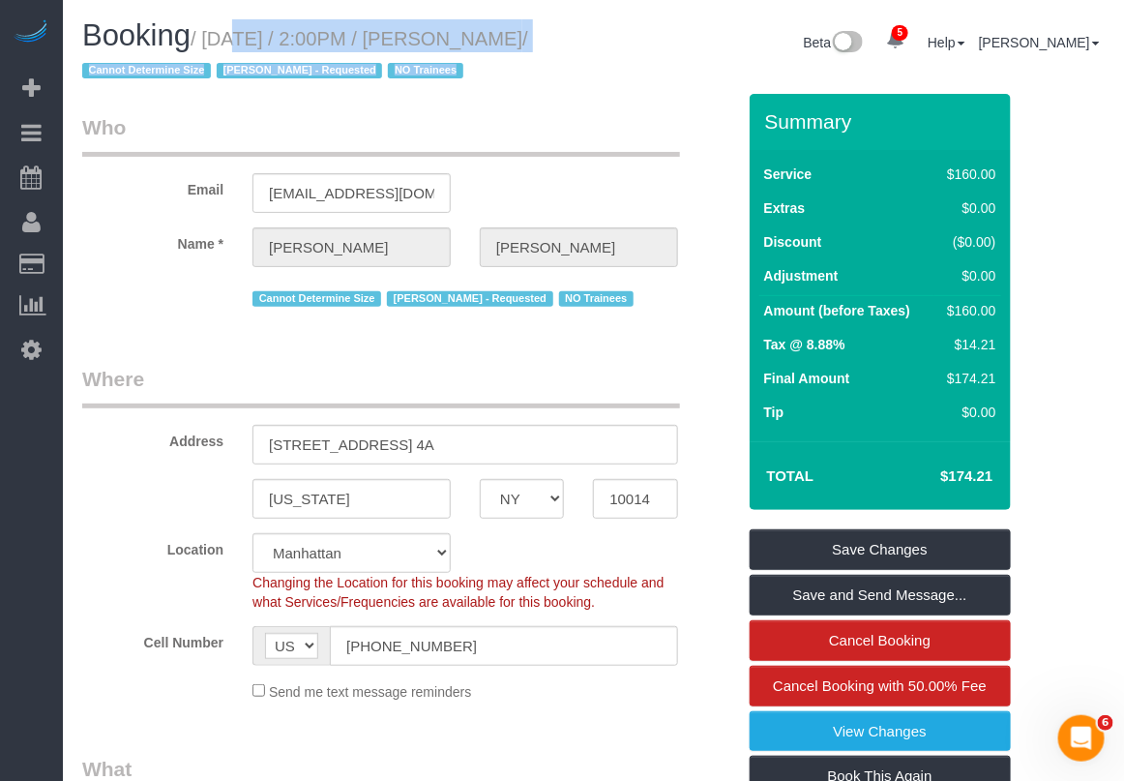
click at [278, 31] on small "/ [DATE] / 2:00PM / [PERSON_NAME] / Cannot Determine Size [PERSON_NAME] - Reque…" at bounding box center [305, 55] width 446 height 54
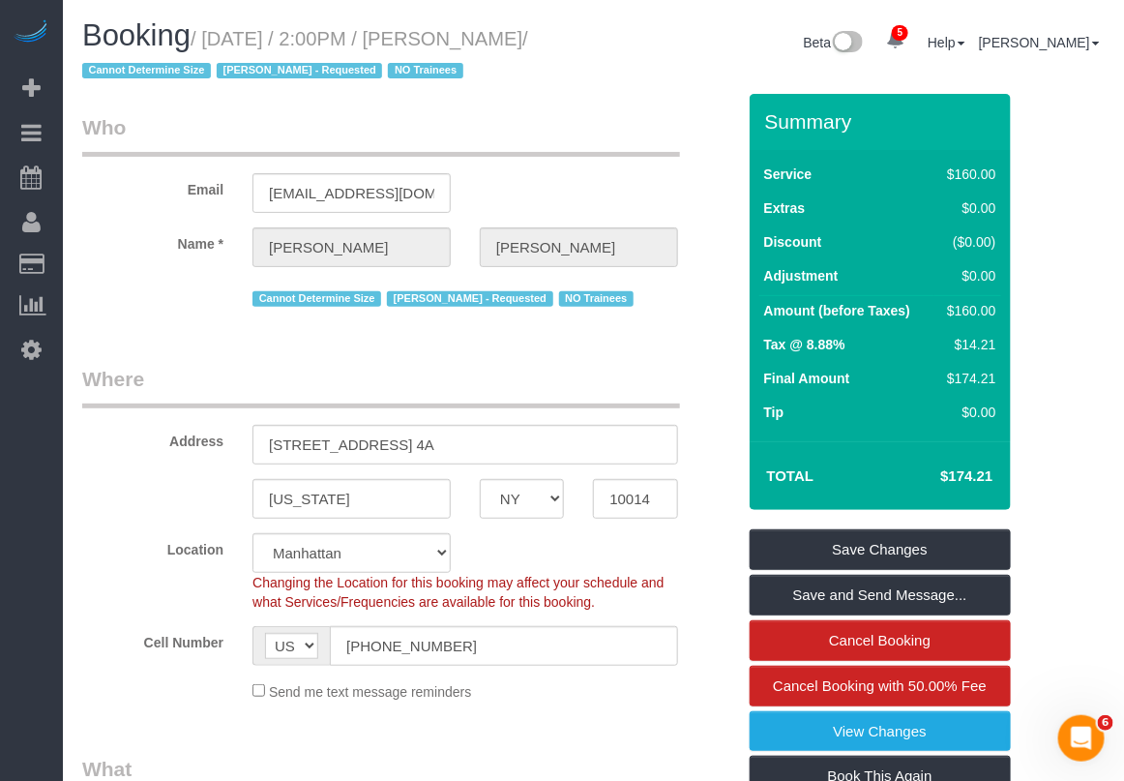
drag, startPoint x: 203, startPoint y: 39, endPoint x: 574, endPoint y: 35, distance: 370.6
click at [574, 35] on h1 "Booking / [DATE] / 2:00PM / [PERSON_NAME] / Cannot Determine Size [PERSON_NAME]…" at bounding box center [330, 52] width 497 height 66
copy small "[DATE] / 2:00PM / [PERSON_NAME]"
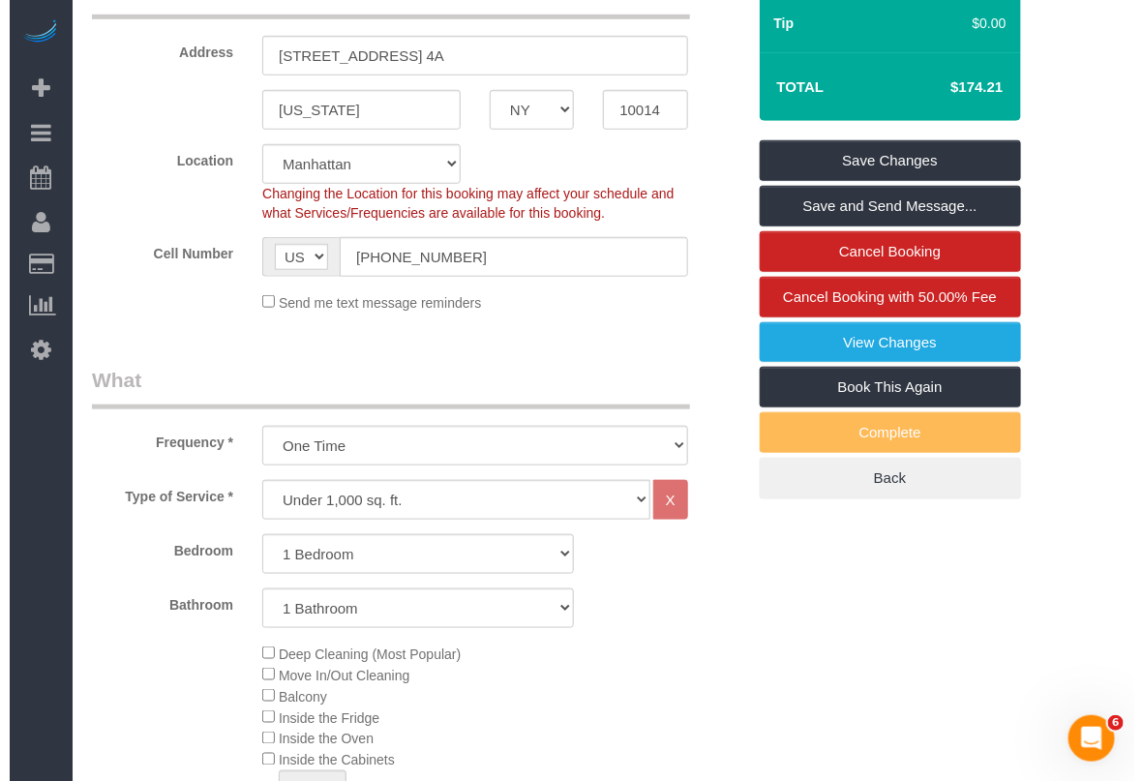
scroll to position [363, 0]
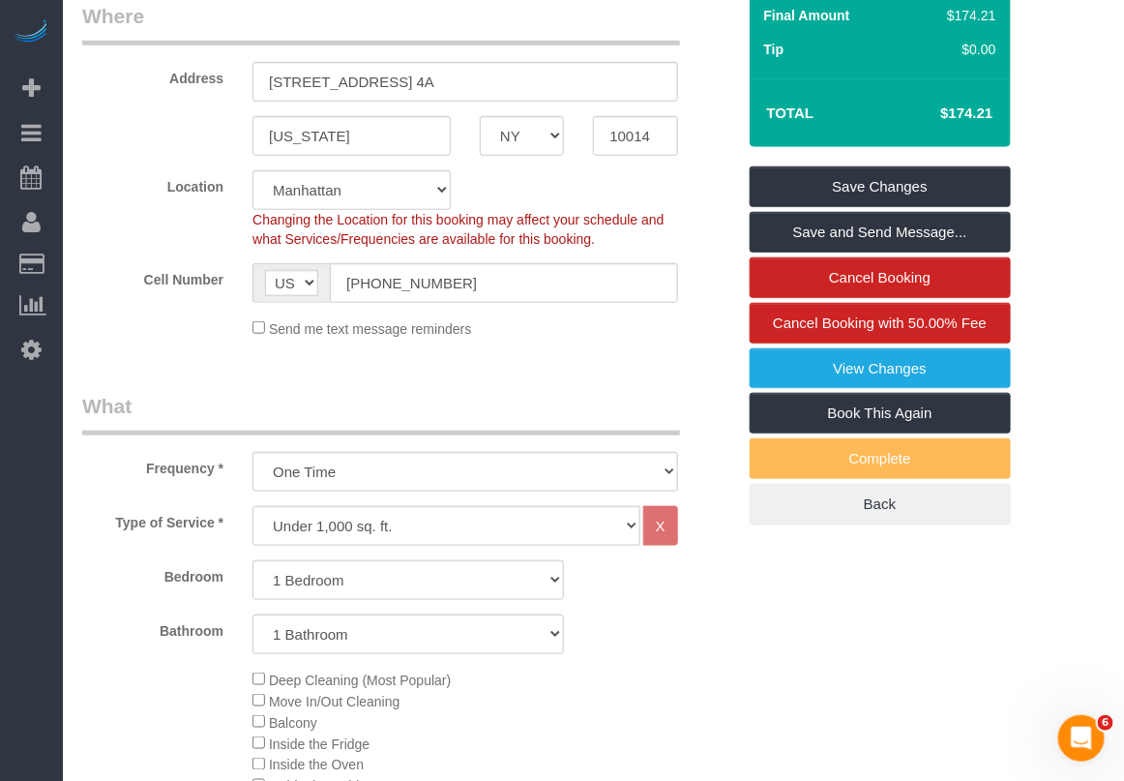
click at [837, 369] on link "View Changes" at bounding box center [880, 368] width 261 height 41
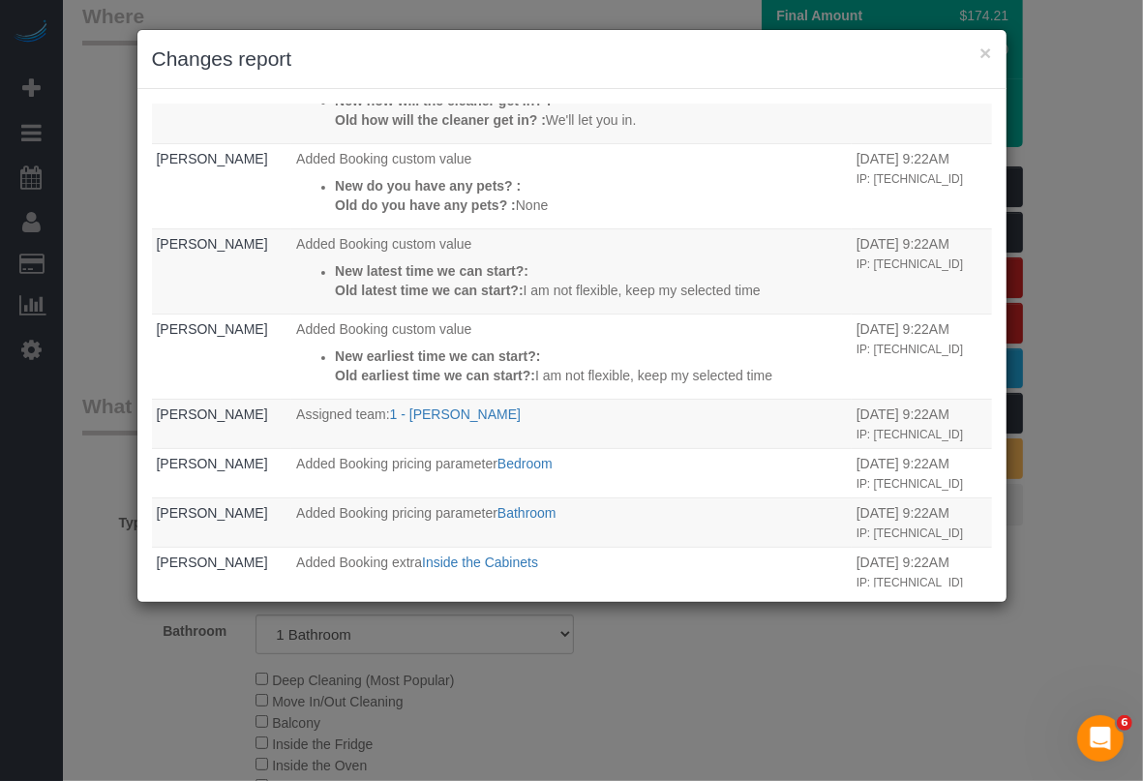
scroll to position [726, 0]
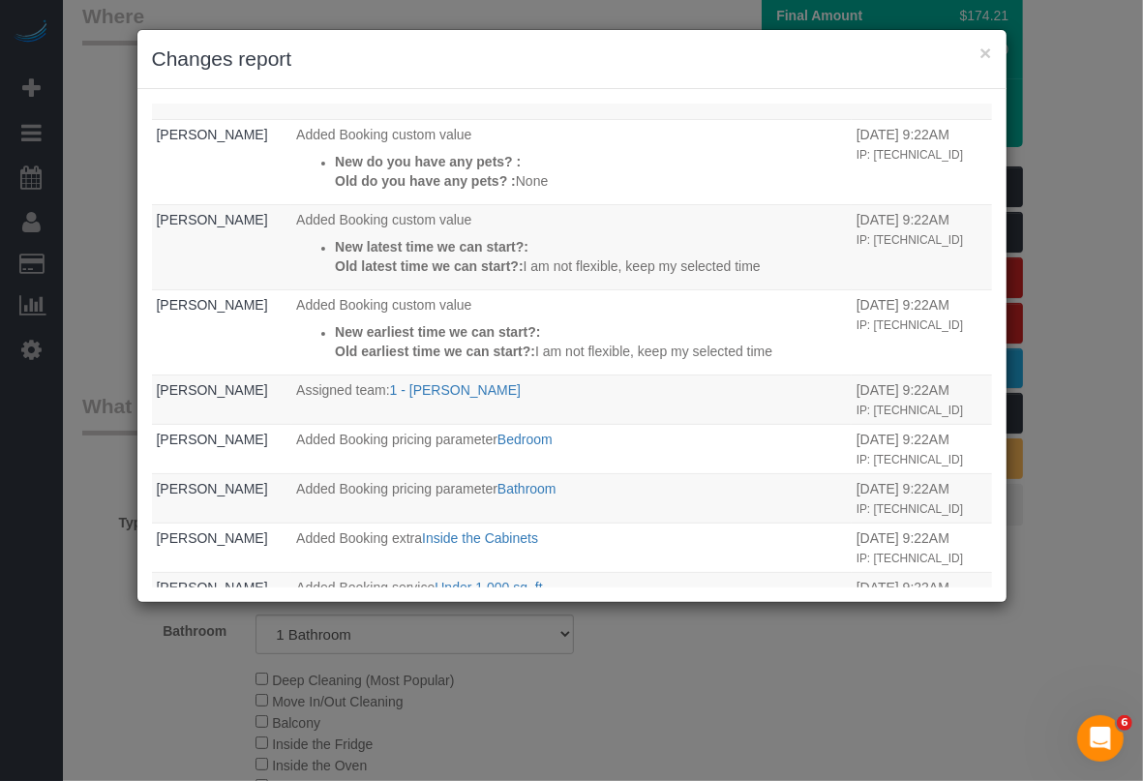
drag, startPoint x: 1093, startPoint y: 262, endPoint x: 1056, endPoint y: 256, distance: 37.2
click at [1093, 262] on div "× Changes report Who What When [PERSON_NAME] The Booking Confirmation (Manual) …" at bounding box center [571, 390] width 1143 height 781
